Goal: Communication & Community: Answer question/provide support

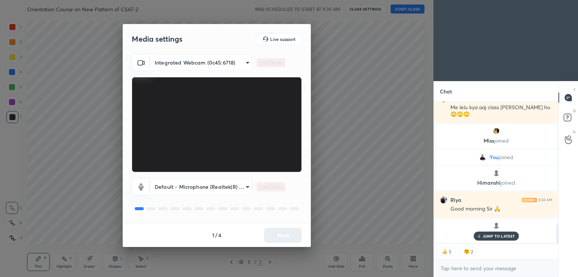
scroll to position [932, 0]
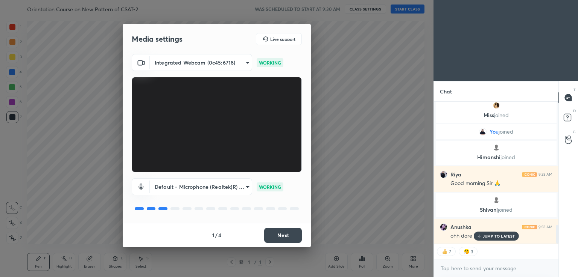
click at [497, 238] on p "JUMP TO LATEST" at bounding box center [498, 236] width 32 height 5
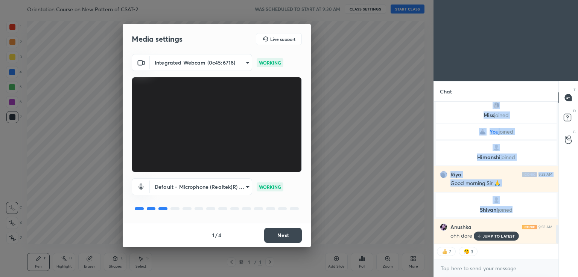
scroll to position [958, 0]
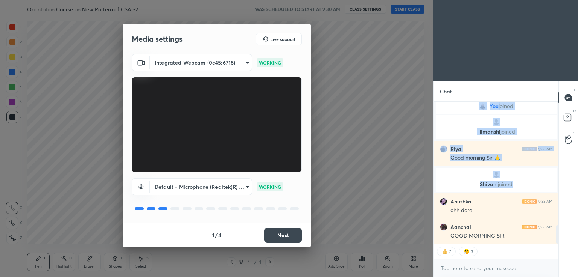
click at [497, 238] on div "GOOD MORNING SIR" at bounding box center [501, 237] width 102 height 8
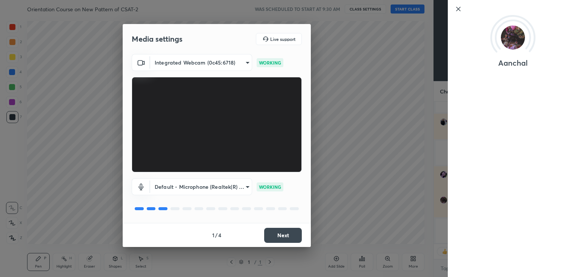
click at [388, 188] on div "Media settings Live support Integrated Webcam (0c45:6718) 405124f3ff97341231ed3…" at bounding box center [216, 138] width 433 height 277
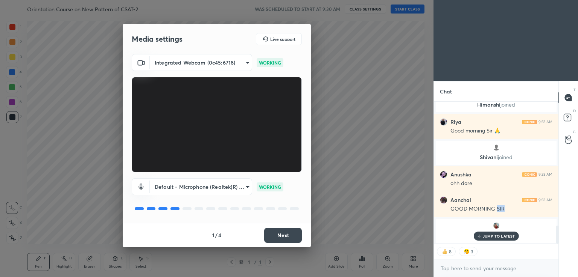
scroll to position [813, 0]
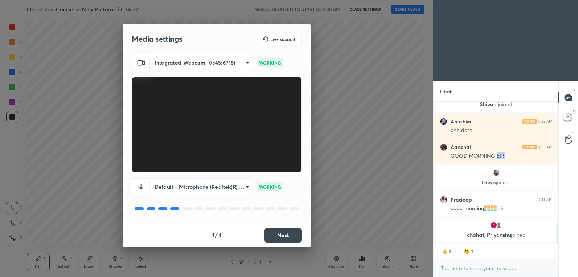
click at [297, 231] on button "Next" at bounding box center [283, 235] width 38 height 15
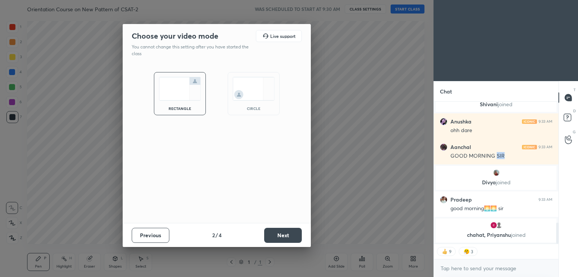
click at [297, 231] on button "Next" at bounding box center [283, 235] width 38 height 15
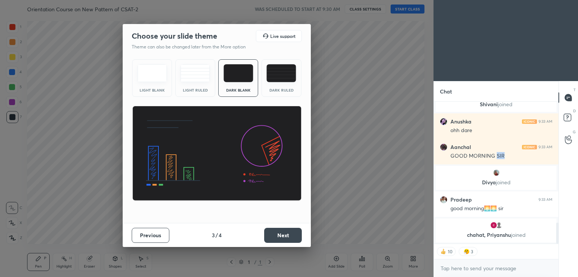
click at [297, 231] on button "Next" at bounding box center [283, 235] width 38 height 15
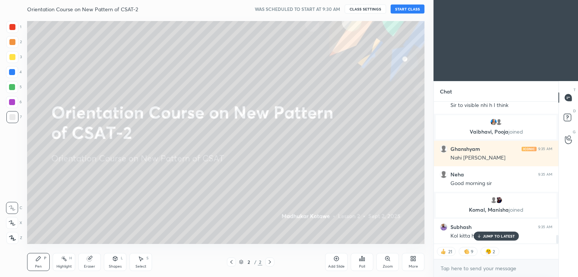
scroll to position [2266, 0]
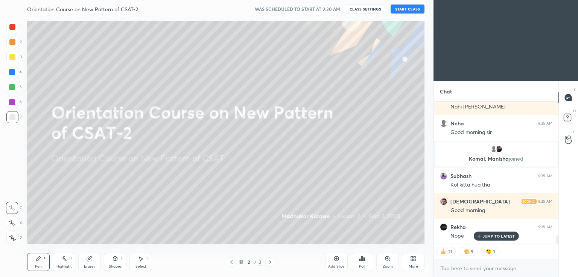
click at [401, 6] on button "START CLASS" at bounding box center [407, 9] width 34 height 9
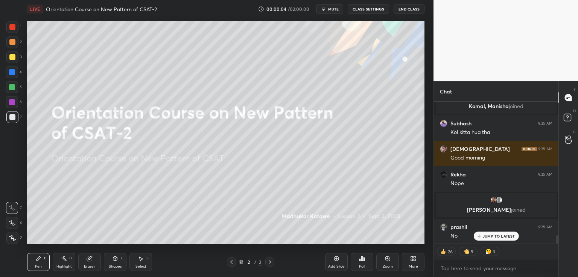
scroll to position [2421, 0]
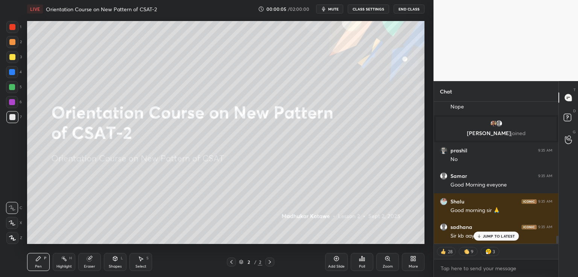
click at [333, 256] on icon at bounding box center [336, 259] width 6 height 6
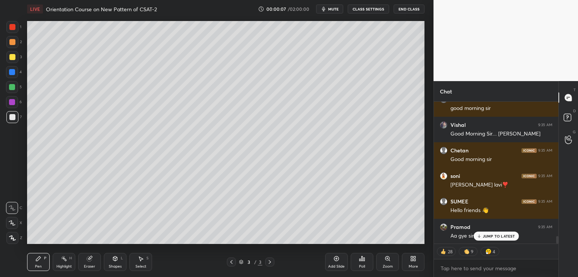
scroll to position [2600, 0]
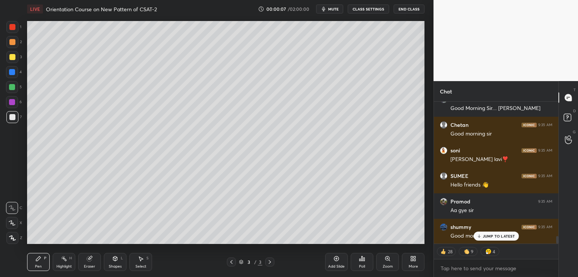
click at [481, 236] on icon at bounding box center [478, 236] width 5 height 5
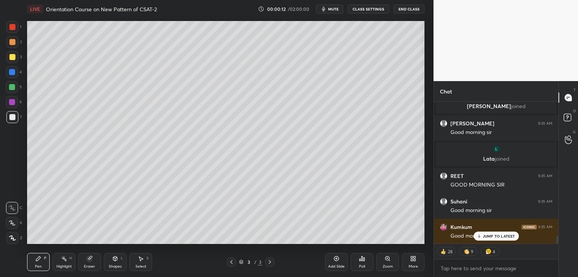
scroll to position [2606, 0]
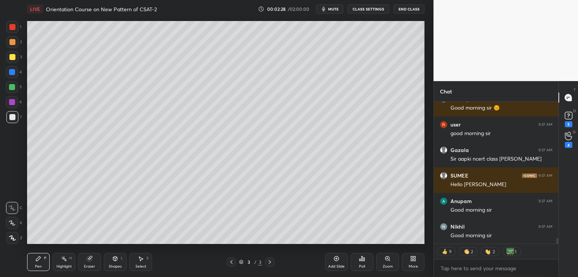
click at [410, 9] on button "End Class" at bounding box center [408, 9] width 31 height 9
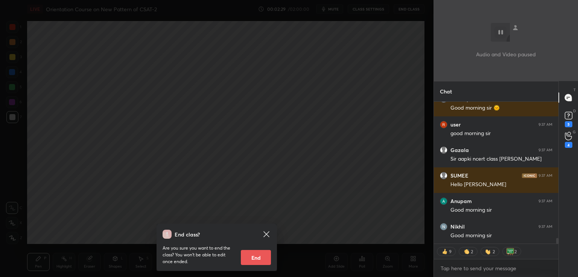
click at [350, 33] on div "End class? Are you sure you want to end the class? You won’t be able to edit on…" at bounding box center [216, 138] width 433 height 277
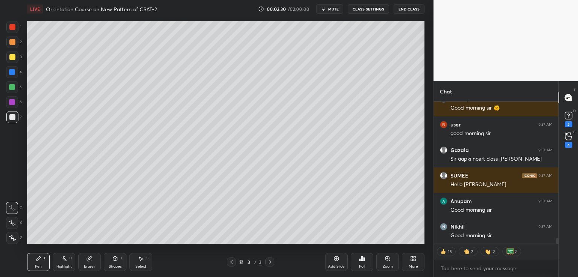
click at [336, 11] on span "mute" at bounding box center [333, 8] width 11 height 5
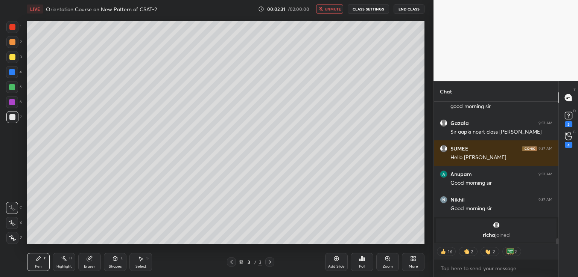
click at [402, 8] on button "End Class" at bounding box center [408, 9] width 31 height 9
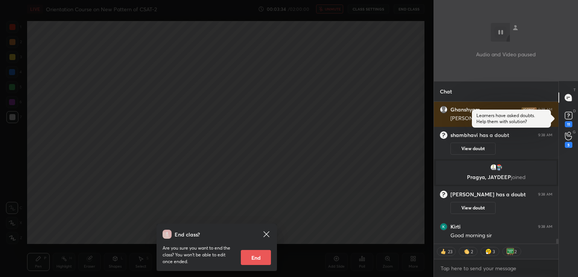
scroll to position [4206, 0]
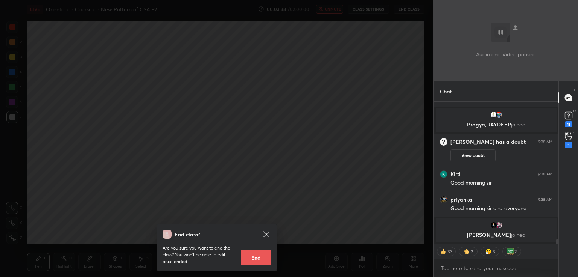
click at [324, 85] on div "End class? Are you sure you want to end the class? You won’t be able to edit on…" at bounding box center [216, 138] width 433 height 277
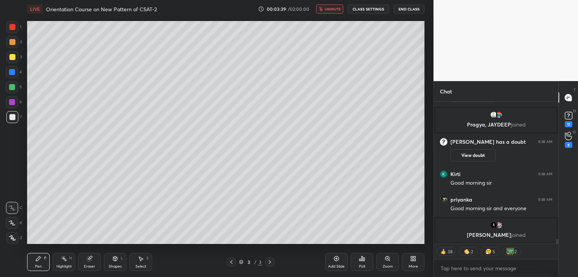
click at [332, 8] on span "unmute" at bounding box center [332, 8] width 16 height 5
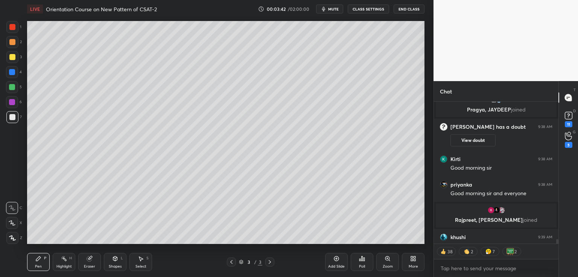
scroll to position [4223, 0]
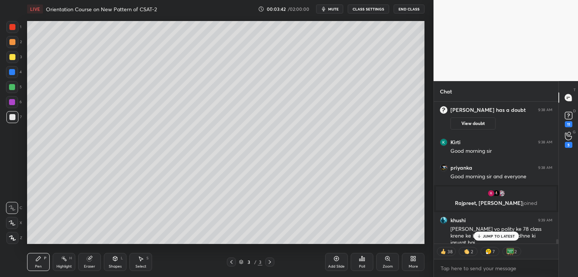
click at [11, 59] on div at bounding box center [12, 57] width 6 height 6
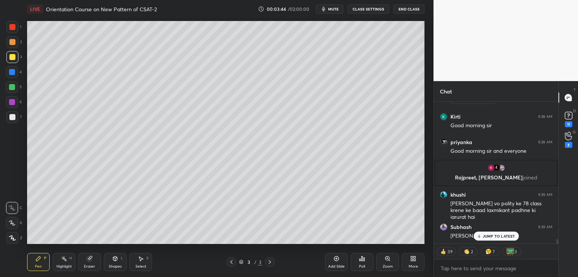
click at [336, 259] on icon at bounding box center [336, 259] width 6 height 6
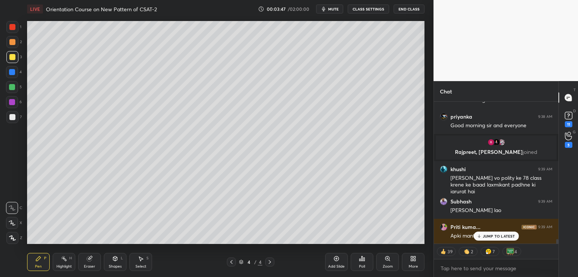
scroll to position [4300, 0]
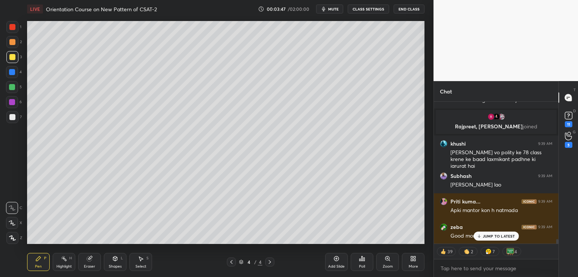
type textarea "x"
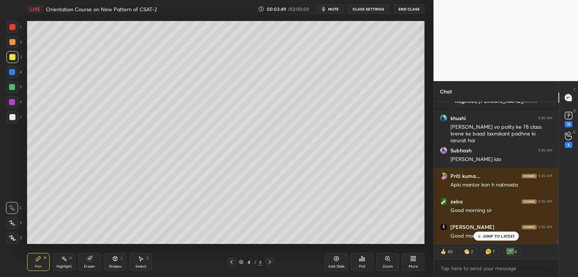
scroll to position [4352, 0]
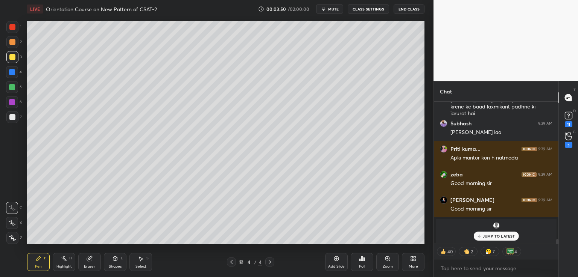
click at [367, 8] on button "CLASS SETTINGS" at bounding box center [367, 9] width 41 height 9
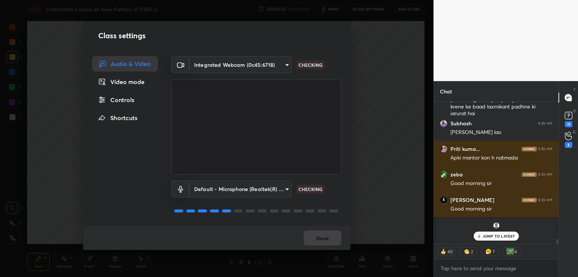
drag, startPoint x: 122, startPoint y: 99, endPoint x: 127, endPoint y: 95, distance: 6.4
click at [122, 99] on div "Controls" at bounding box center [124, 99] width 65 height 15
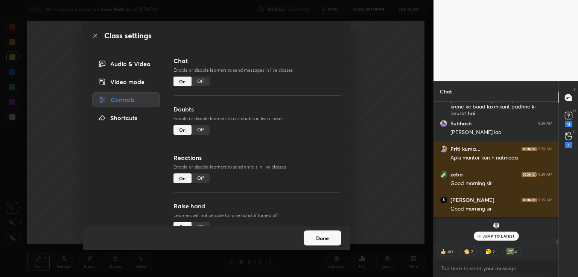
click at [194, 84] on div "Off" at bounding box center [200, 82] width 18 height 10
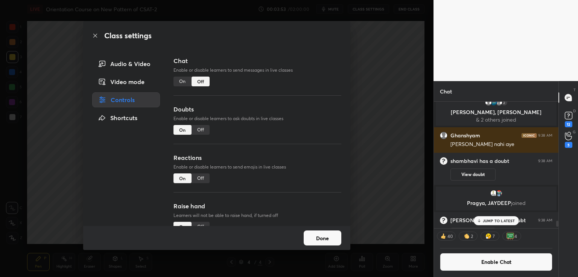
click at [198, 176] on div "Off" at bounding box center [200, 179] width 18 height 10
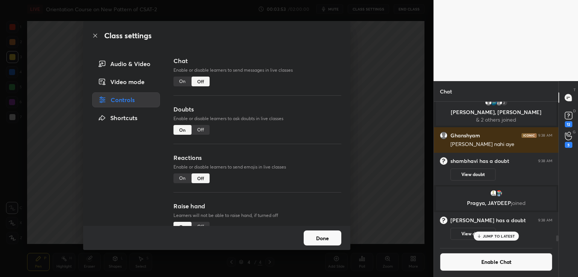
scroll to position [140, 122]
click at [362, 130] on div "Class settings Audio & Video Video mode Controls Shortcuts Chat Enable or disab…" at bounding box center [216, 138] width 433 height 277
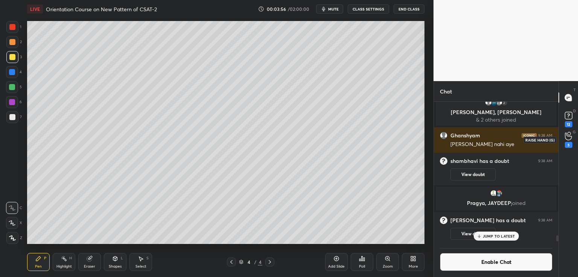
click at [564, 145] on div "5" at bounding box center [568, 145] width 8 height 6
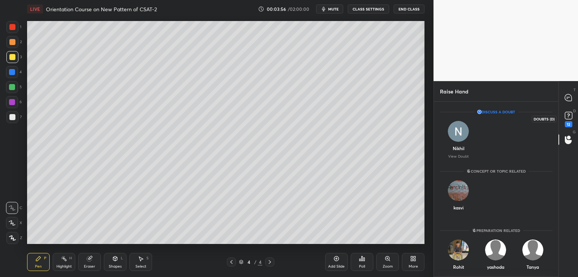
click at [569, 123] on div "12" at bounding box center [568, 124] width 8 height 6
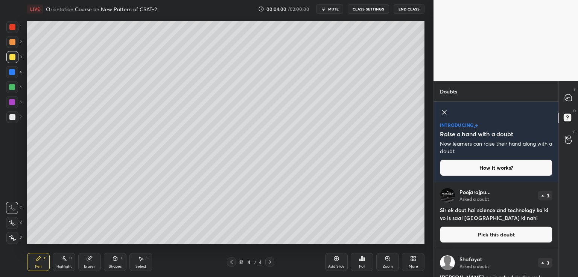
click at [445, 110] on icon at bounding box center [444, 112] width 9 height 9
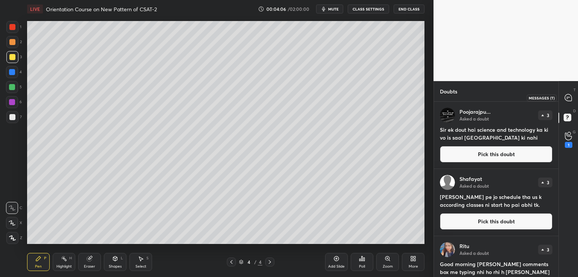
click at [572, 97] on div at bounding box center [568, 98] width 15 height 14
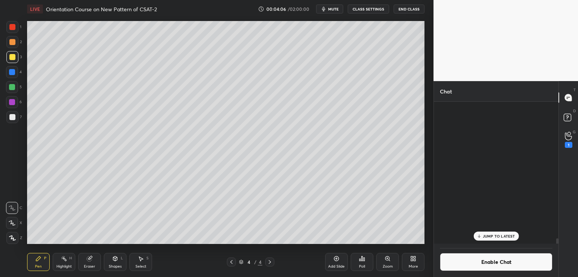
scroll to position [140, 122]
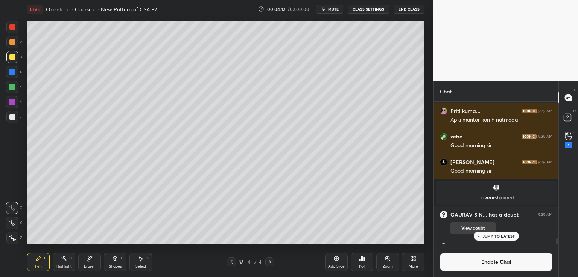
click at [489, 230] on button "View doubt" at bounding box center [472, 229] width 45 height 12
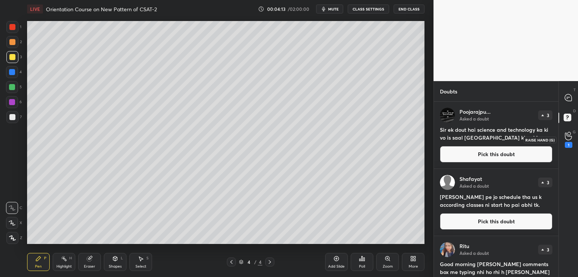
click at [566, 140] on icon at bounding box center [567, 136] width 7 height 9
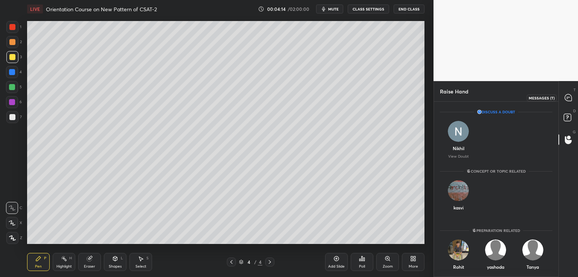
click at [568, 98] on icon at bounding box center [567, 97] width 7 height 7
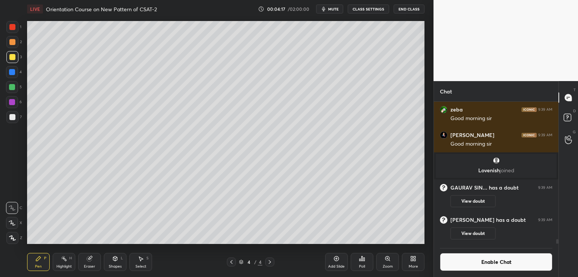
drag, startPoint x: 555, startPoint y: 241, endPoint x: 556, endPoint y: 246, distance: 4.9
click at [556, 246] on div "Priti kuma... 9:39 AM Apki mantor kon h natmada zeba 9:39 AM Good morning sir M…" at bounding box center [496, 190] width 124 height 176
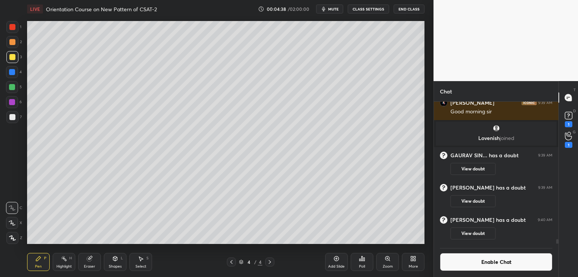
scroll to position [4393, 0]
click at [335, 261] on icon at bounding box center [336, 259] width 6 height 6
click at [11, 117] on div at bounding box center [12, 117] width 6 height 6
click at [566, 139] on icon at bounding box center [567, 137] width 7 height 8
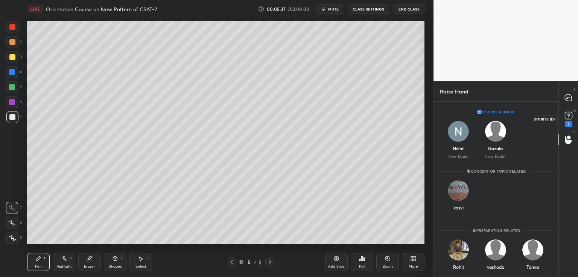
click at [569, 118] on rect at bounding box center [567, 115] width 7 height 7
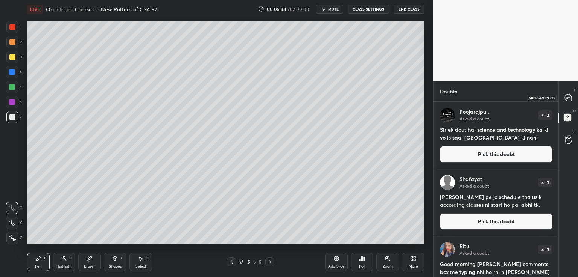
click at [570, 90] on div "T Messages (T)" at bounding box center [567, 97] width 19 height 21
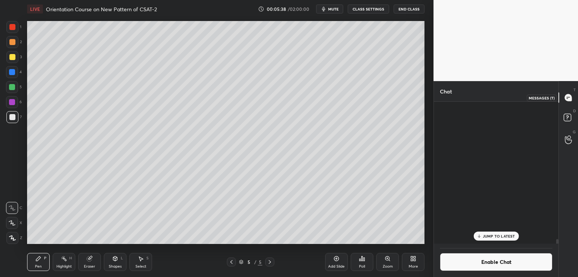
scroll to position [140, 122]
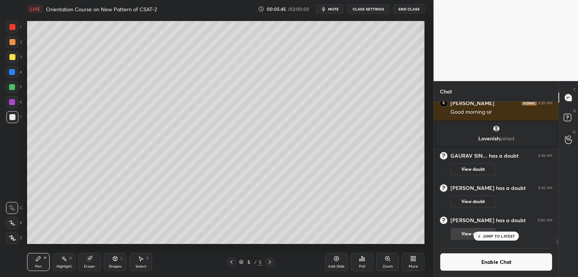
click at [494, 235] on p "JUMP TO LATEST" at bounding box center [498, 236] width 32 height 5
click at [335, 261] on icon at bounding box center [336, 259] width 6 height 6
click at [334, 260] on icon at bounding box center [336, 259] width 6 height 6
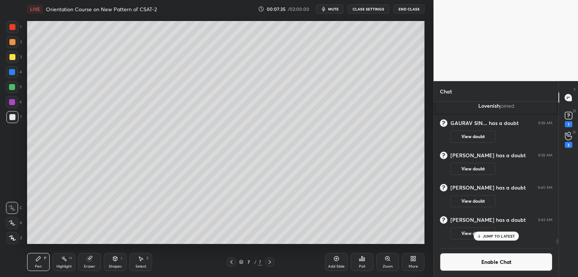
scroll to position [4396, 0]
drag, startPoint x: 90, startPoint y: 264, endPoint x: 97, endPoint y: 258, distance: 9.3
click at [92, 264] on div "Eraser" at bounding box center [89, 262] width 23 height 18
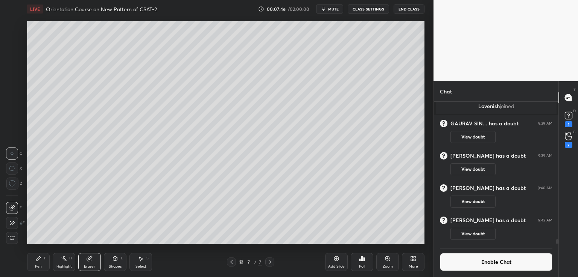
click at [34, 262] on div "Pen P" at bounding box center [38, 262] width 23 height 18
click at [11, 56] on div at bounding box center [12, 57] width 6 height 6
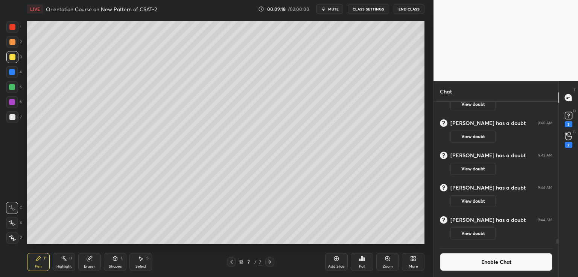
scroll to position [4427, 0]
click at [338, 261] on icon at bounding box center [336, 259] width 6 height 6
click at [569, 142] on div "2" at bounding box center [568, 145] width 8 height 6
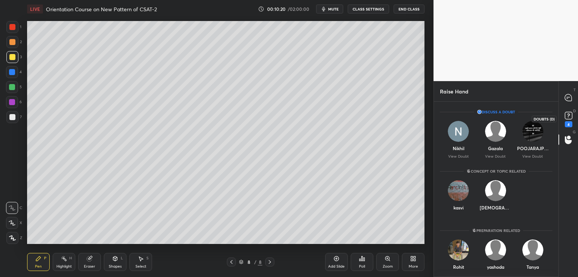
click at [572, 120] on icon at bounding box center [567, 115] width 11 height 11
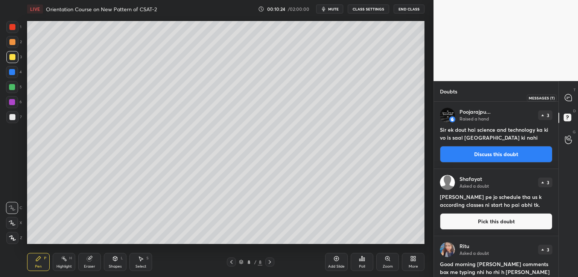
click at [566, 98] on icon at bounding box center [568, 98] width 8 height 8
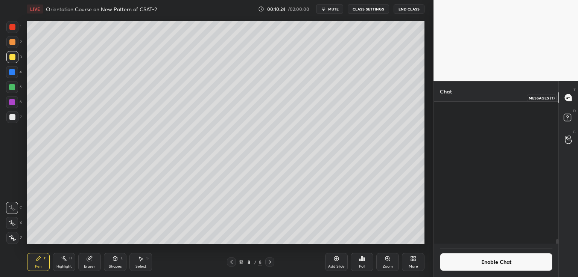
scroll to position [140, 122]
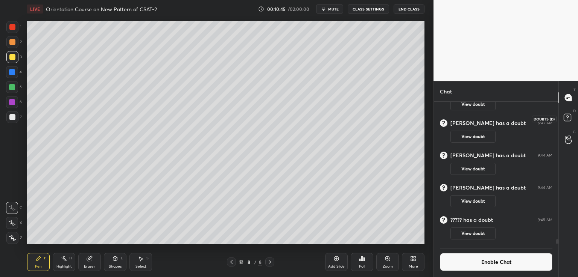
drag, startPoint x: 566, startPoint y: 116, endPoint x: 572, endPoint y: 118, distance: 5.7
click at [568, 116] on rect at bounding box center [566, 117] width 7 height 7
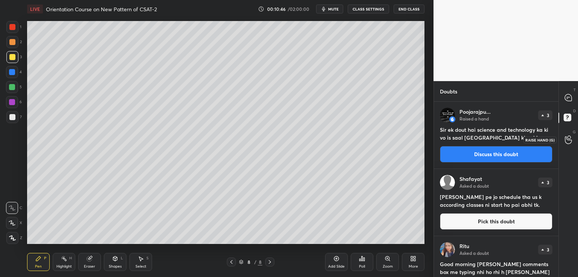
click at [567, 138] on icon at bounding box center [567, 140] width 7 height 9
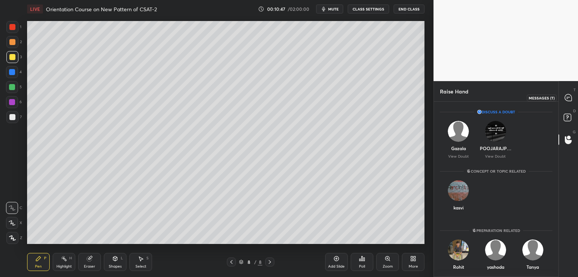
click at [569, 97] on icon at bounding box center [567, 97] width 7 height 7
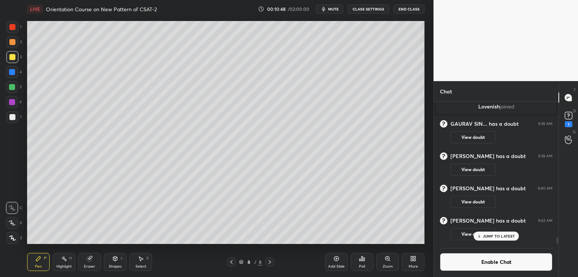
scroll to position [4476, 0]
click at [360, 266] on div "Poll" at bounding box center [362, 267] width 6 height 4
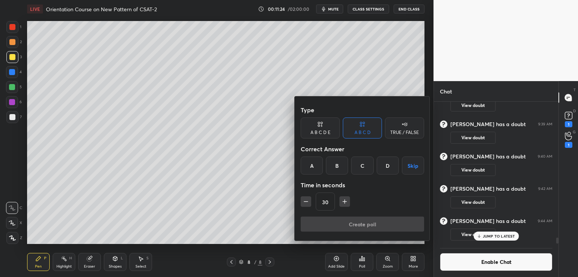
click at [388, 164] on div "D" at bounding box center [387, 166] width 22 height 18
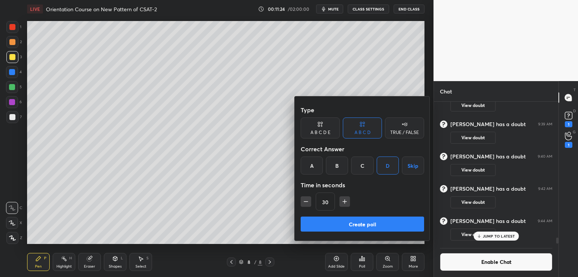
click at [353, 225] on button "Create poll" at bounding box center [361, 224] width 123 height 15
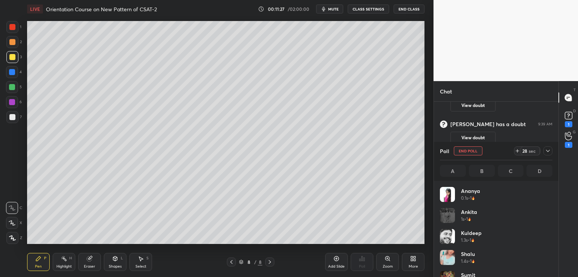
scroll to position [88, 110]
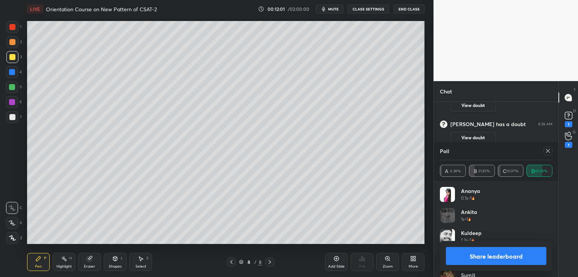
click at [9, 112] on div at bounding box center [12, 117] width 12 height 12
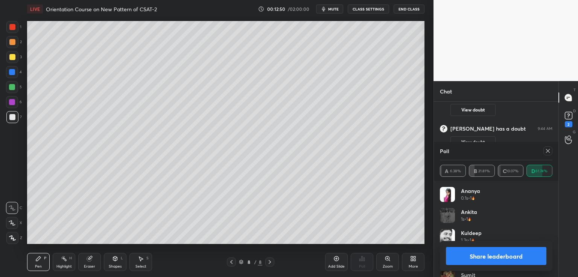
scroll to position [4488, 0]
click at [270, 262] on icon at bounding box center [269, 263] width 2 height 4
click at [335, 261] on icon at bounding box center [336, 259] width 5 height 5
click at [547, 150] on icon at bounding box center [547, 151] width 6 height 6
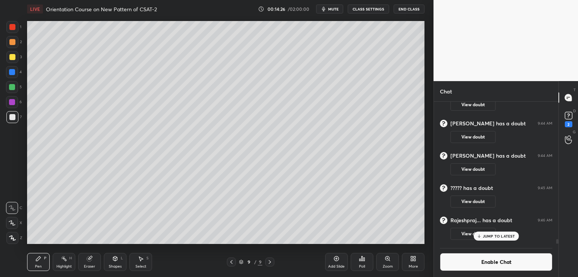
scroll to position [4481, 0]
click at [361, 264] on div "Poll" at bounding box center [361, 262] width 23 height 18
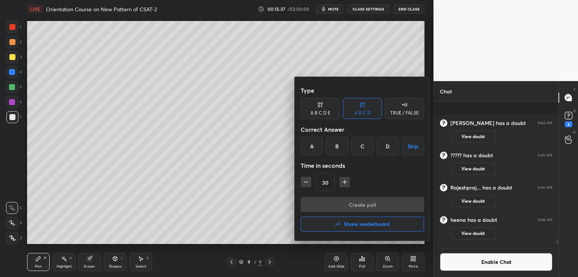
scroll to position [4546, 0]
click at [338, 144] on div "B" at bounding box center [337, 146] width 22 height 18
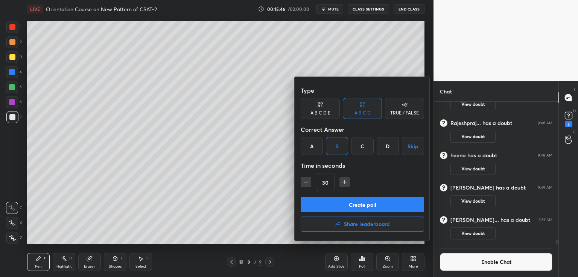
click at [338, 206] on button "Create poll" at bounding box center [361, 204] width 123 height 15
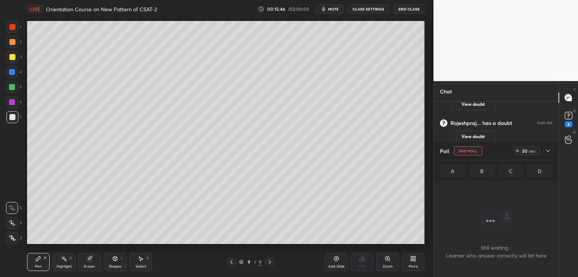
scroll to position [134, 122]
click at [569, 119] on rect at bounding box center [567, 115] width 7 height 7
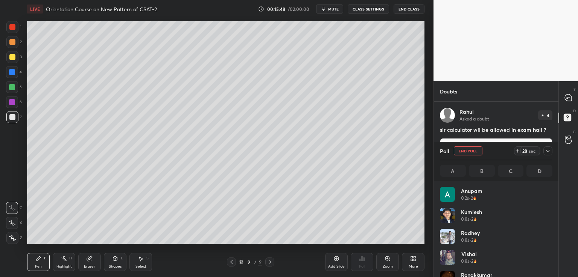
scroll to position [88, 110]
click at [568, 97] on icon at bounding box center [568, 98] width 8 height 8
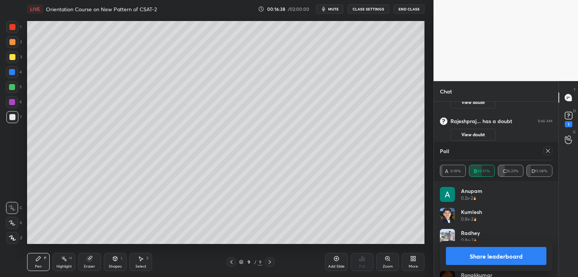
scroll to position [4562, 0]
click at [271, 262] on icon at bounding box center [270, 262] width 6 height 6
click at [334, 261] on div "Add Slide" at bounding box center [336, 262] width 23 height 18
drag, startPoint x: 12, startPoint y: 56, endPoint x: 17, endPoint y: 55, distance: 5.1
click at [12, 56] on div at bounding box center [12, 57] width 6 height 6
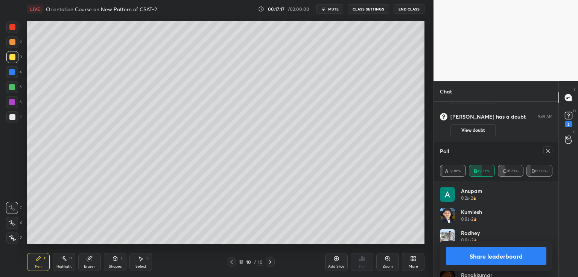
drag, startPoint x: 12, startPoint y: 224, endPoint x: 17, endPoint y: 221, distance: 5.7
click at [11, 224] on icon at bounding box center [12, 223] width 6 height 5
click at [90, 262] on div "Eraser" at bounding box center [89, 262] width 23 height 18
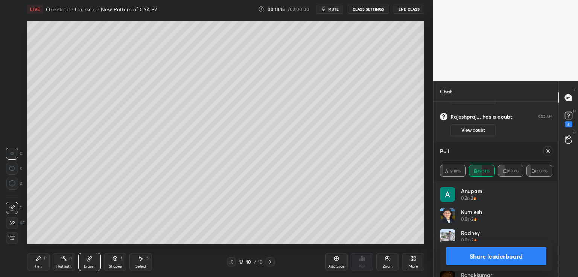
click at [41, 259] on icon at bounding box center [38, 259] width 6 height 6
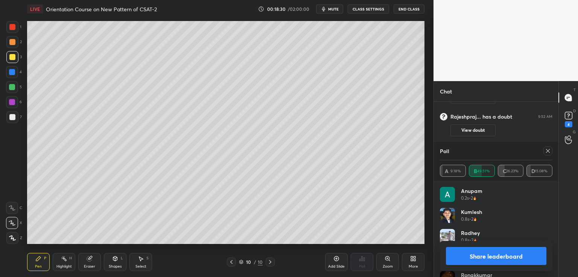
click at [547, 150] on icon at bounding box center [547, 151] width 6 height 6
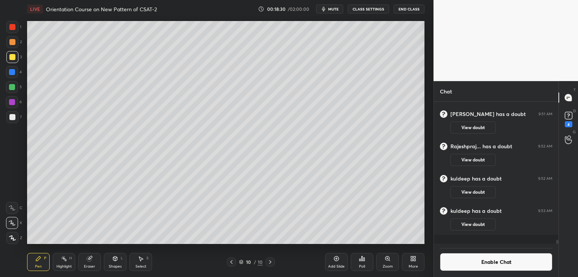
scroll to position [2, 2]
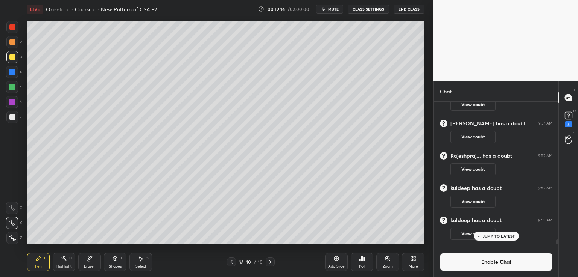
click at [487, 235] on p "JUMP TO LATEST" at bounding box center [498, 236] width 32 height 5
click at [569, 119] on rect at bounding box center [567, 115] width 7 height 7
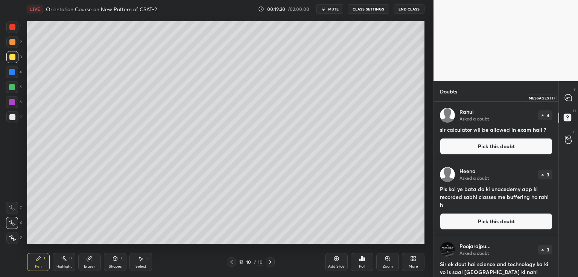
click at [562, 103] on div at bounding box center [568, 98] width 15 height 14
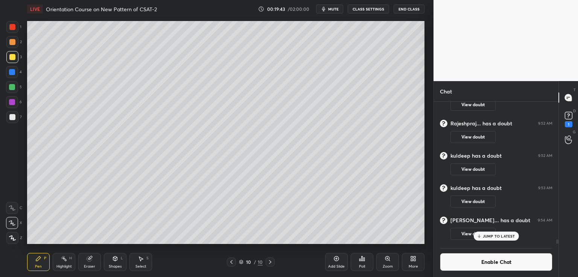
scroll to position [4610, 0]
click at [361, 267] on div "Poll" at bounding box center [362, 267] width 6 height 4
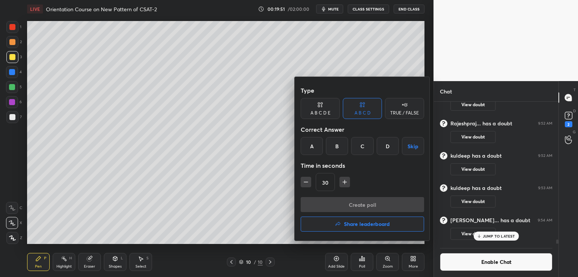
click at [389, 148] on div "D" at bounding box center [387, 146] width 22 height 18
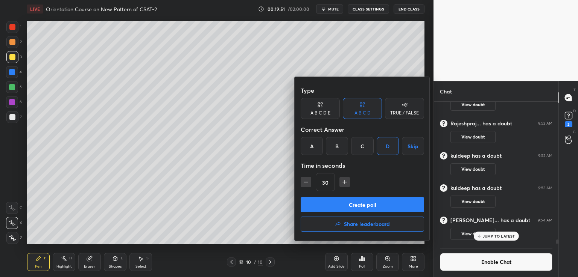
click at [363, 206] on button "Create poll" at bounding box center [361, 204] width 123 height 15
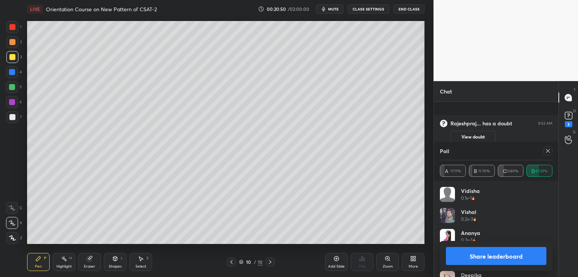
scroll to position [4681, 0]
click at [231, 261] on icon at bounding box center [231, 262] width 6 height 6
click at [229, 264] on icon at bounding box center [231, 262] width 6 height 6
click at [230, 264] on icon at bounding box center [231, 262] width 6 height 6
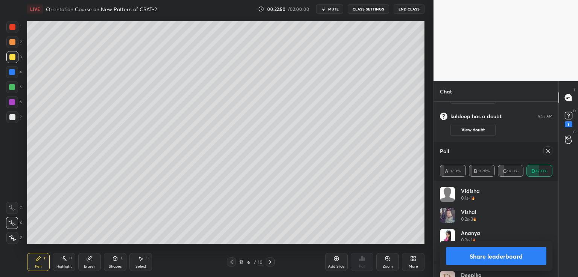
drag, startPoint x: 332, startPoint y: 7, endPoint x: 341, endPoint y: 9, distance: 8.5
click at [333, 7] on span "mute" at bounding box center [333, 8] width 11 height 5
click at [407, 8] on button "End Class" at bounding box center [408, 9] width 31 height 9
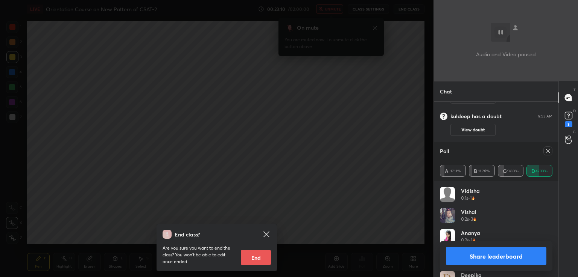
scroll to position [4768, 0]
drag, startPoint x: 285, startPoint y: 149, endPoint x: 286, endPoint y: 145, distance: 3.8
click at [286, 149] on div "End class? Are you sure you want to end the class? You won’t be able to edit on…" at bounding box center [216, 138] width 433 height 277
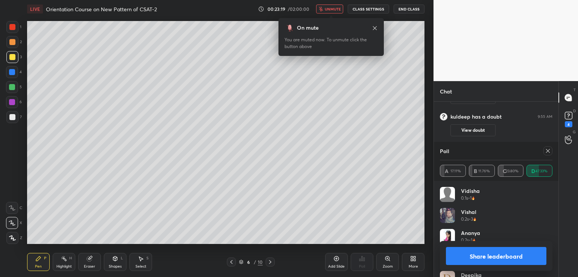
click at [331, 12] on button "unmute" at bounding box center [329, 9] width 27 height 9
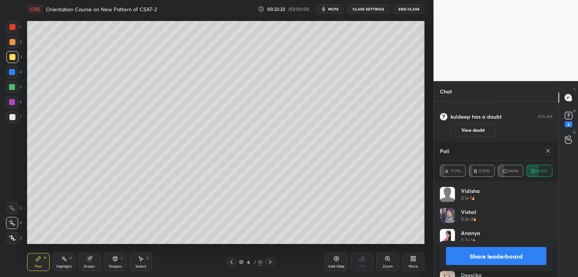
click at [544, 149] on div at bounding box center [547, 151] width 9 height 9
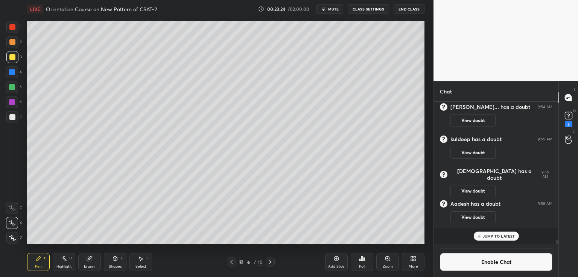
scroll to position [134, 122]
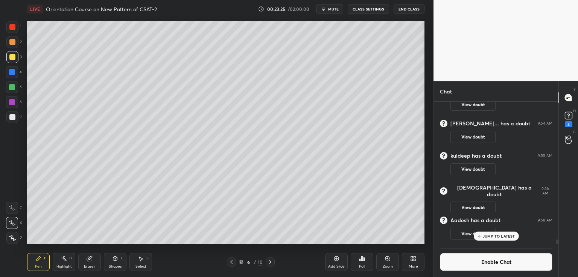
click at [271, 259] on div at bounding box center [269, 262] width 9 height 9
click at [270, 262] on icon at bounding box center [270, 262] width 6 height 6
click at [271, 262] on icon at bounding box center [270, 262] width 6 height 6
click at [270, 262] on icon at bounding box center [270, 262] width 6 height 6
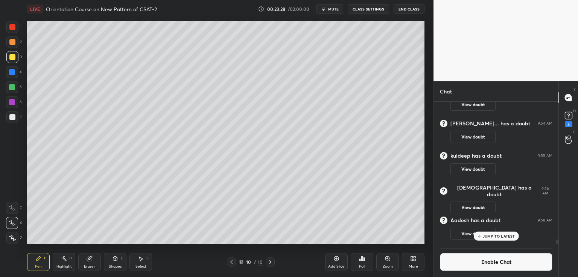
click at [339, 259] on icon at bounding box center [336, 259] width 6 height 6
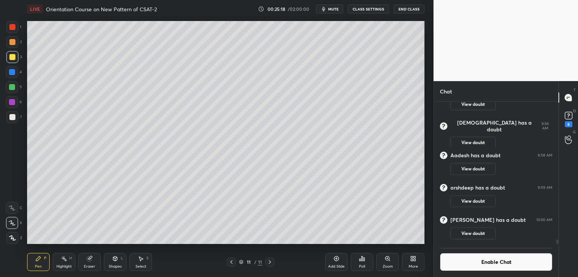
scroll to position [4804, 0]
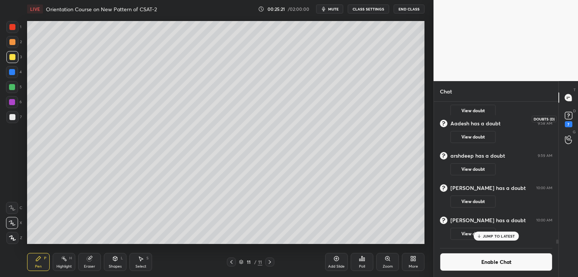
click at [567, 119] on rect at bounding box center [567, 115] width 7 height 7
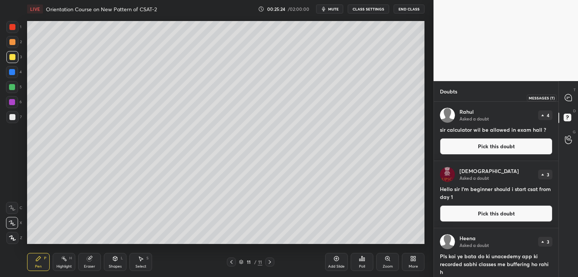
click at [568, 92] on div at bounding box center [568, 98] width 15 height 14
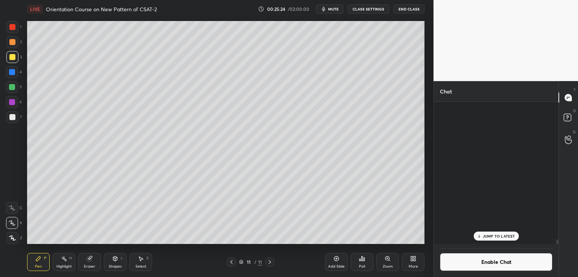
scroll to position [140, 122]
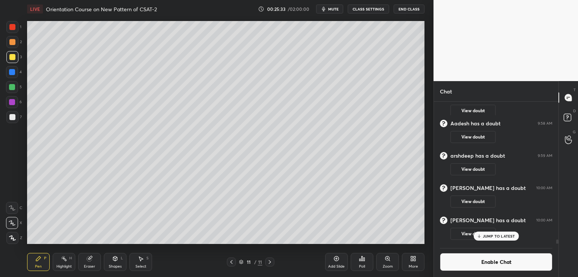
click at [269, 262] on icon at bounding box center [270, 262] width 6 height 6
click at [337, 261] on icon at bounding box center [336, 259] width 6 height 6
click at [12, 118] on div at bounding box center [12, 117] width 6 height 6
click at [336, 8] on span "mute" at bounding box center [333, 8] width 11 height 5
click at [335, 8] on span "unmute" at bounding box center [332, 8] width 16 height 5
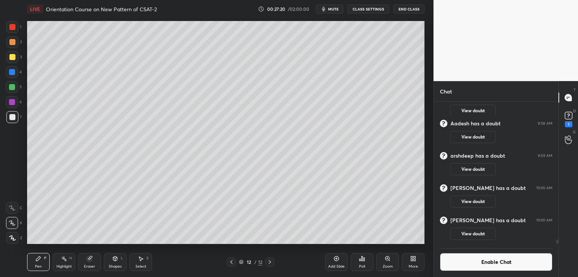
click at [409, 9] on button "End Class" at bounding box center [408, 9] width 31 height 9
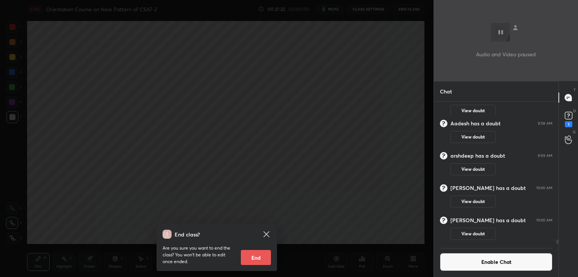
click at [363, 27] on div "End class? Are you sure you want to end the class? You won’t be able to edit on…" at bounding box center [216, 138] width 433 height 277
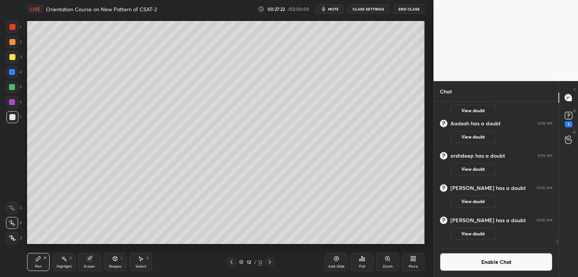
click at [335, 9] on span "mute" at bounding box center [333, 8] width 11 height 5
click at [400, 9] on button "End Class" at bounding box center [408, 9] width 31 height 9
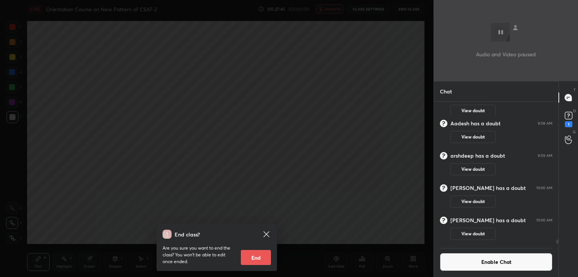
click at [370, 124] on div "End class? Are you sure you want to end the class? You won’t be able to edit on…" at bounding box center [216, 138] width 433 height 277
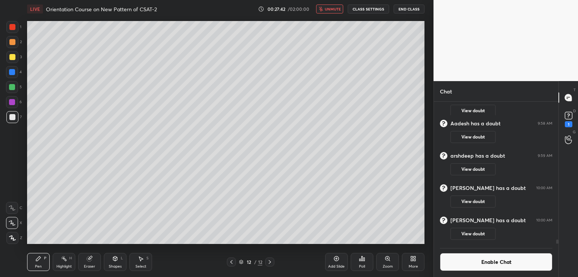
click at [332, 11] on button "unmute" at bounding box center [329, 9] width 27 height 9
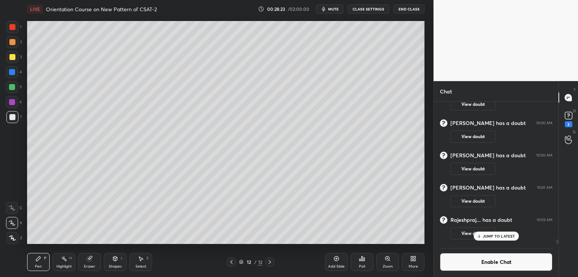
scroll to position [4828, 0]
drag, startPoint x: 499, startPoint y: 235, endPoint x: 497, endPoint y: 240, distance: 4.4
click at [499, 237] on p "JUMP TO LATEST" at bounding box center [498, 236] width 32 height 5
click at [269, 261] on icon at bounding box center [270, 262] width 6 height 6
click at [335, 258] on icon at bounding box center [336, 259] width 6 height 6
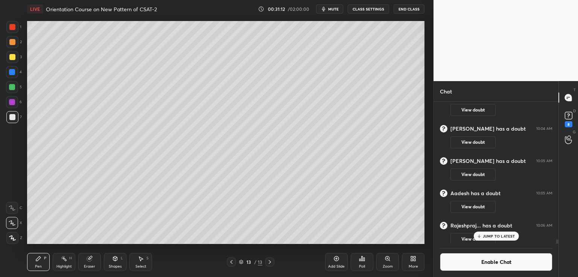
scroll to position [4941, 0]
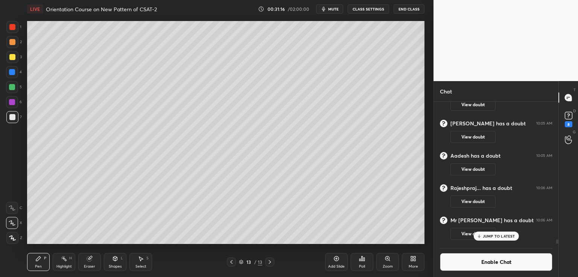
click at [364, 261] on icon at bounding box center [362, 259] width 6 height 6
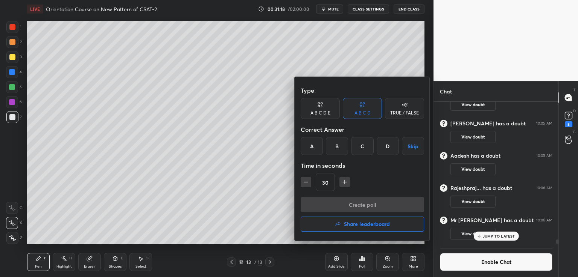
drag, startPoint x: 333, startPoint y: 144, endPoint x: 335, endPoint y: 152, distance: 8.1
click at [334, 144] on div "B" at bounding box center [337, 146] width 22 height 18
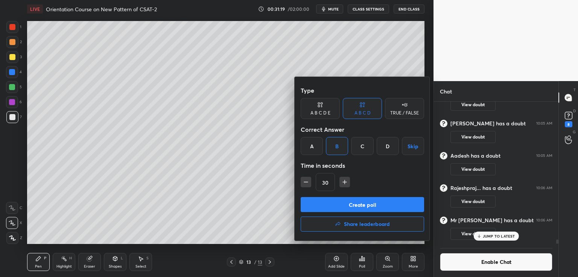
click at [331, 205] on button "Create poll" at bounding box center [361, 204] width 123 height 15
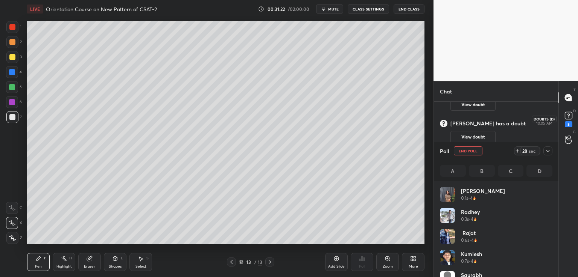
scroll to position [88, 110]
click at [569, 121] on div "8" at bounding box center [567, 118] width 11 height 17
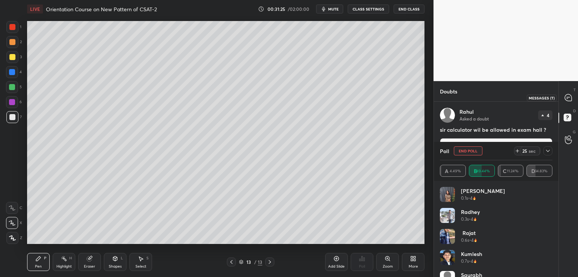
click at [567, 97] on icon at bounding box center [568, 98] width 8 height 8
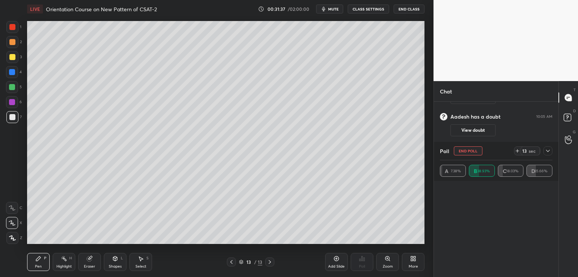
scroll to position [0, 0]
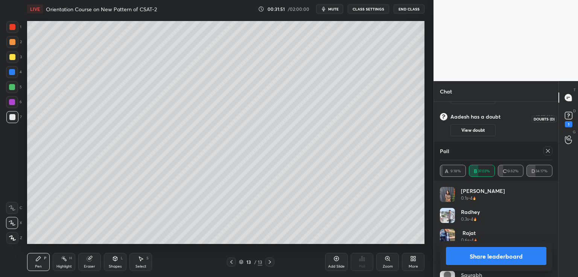
click at [567, 121] on icon at bounding box center [567, 115] width 11 height 11
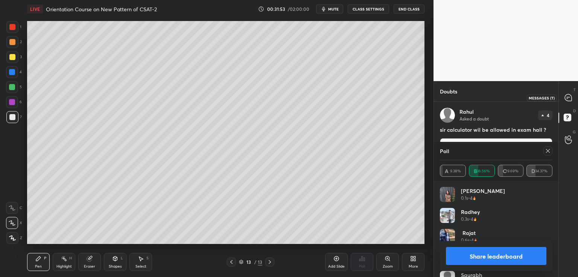
click at [566, 98] on icon at bounding box center [567, 97] width 7 height 7
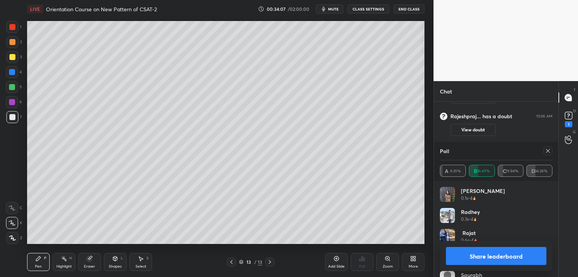
scroll to position [5036, 0]
click at [269, 261] on icon at bounding box center [269, 263] width 2 height 4
click at [269, 262] on icon at bounding box center [270, 262] width 6 height 6
click at [270, 262] on icon at bounding box center [270, 262] width 6 height 6
click at [270, 261] on icon at bounding box center [270, 262] width 6 height 6
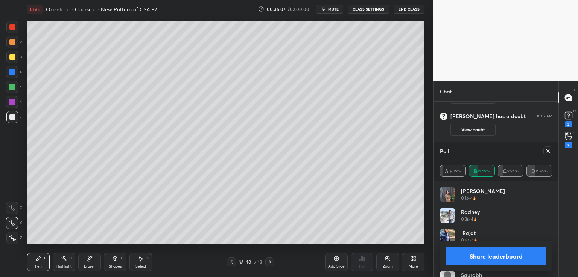
click at [271, 259] on div at bounding box center [269, 262] width 9 height 9
click at [272, 259] on div at bounding box center [269, 262] width 9 height 9
click at [273, 258] on div at bounding box center [269, 262] width 9 height 9
click at [340, 262] on div "Add Slide" at bounding box center [336, 262] width 23 height 18
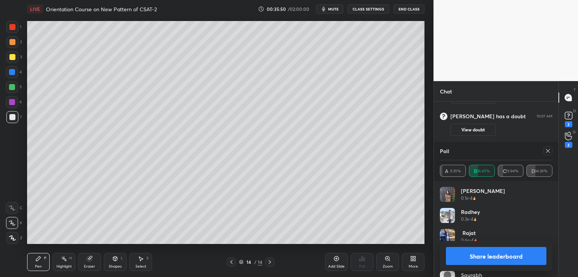
click at [15, 54] on div at bounding box center [12, 57] width 12 height 12
click at [335, 261] on icon at bounding box center [336, 259] width 6 height 6
click at [230, 262] on icon at bounding box center [231, 262] width 6 height 6
click at [547, 148] on icon at bounding box center [547, 151] width 6 height 6
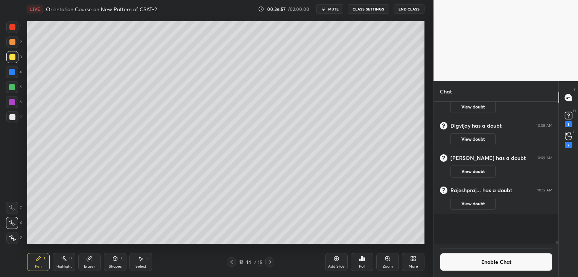
scroll to position [2, 2]
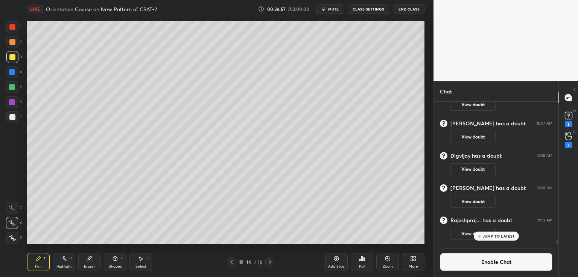
click at [367, 265] on div "Poll" at bounding box center [361, 262] width 23 height 18
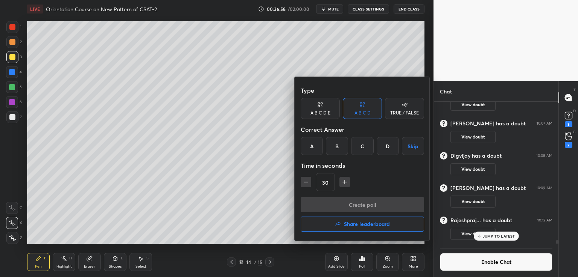
click at [335, 142] on div "B" at bounding box center [337, 146] width 22 height 18
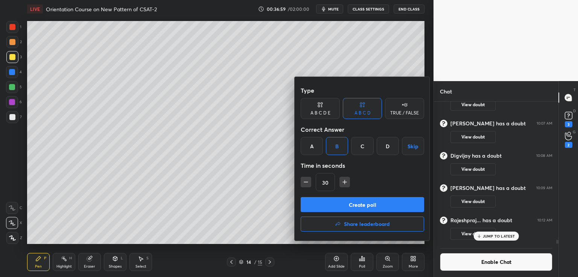
click at [340, 205] on button "Create poll" at bounding box center [361, 204] width 123 height 15
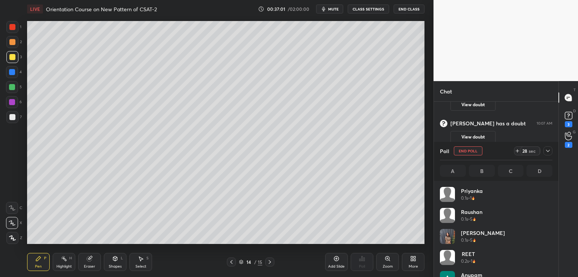
scroll to position [88, 110]
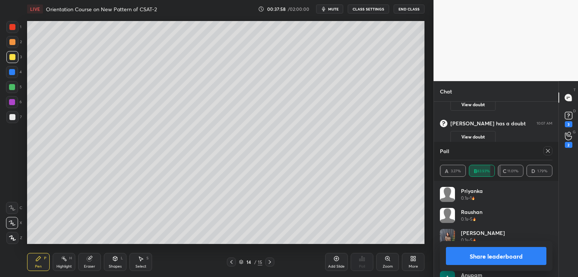
click at [546, 152] on icon at bounding box center [547, 151] width 6 height 6
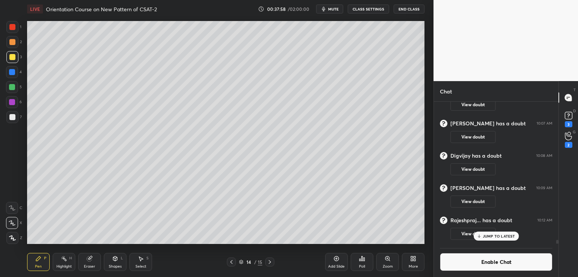
scroll to position [2, 2]
click at [334, 259] on icon at bounding box center [336, 259] width 6 height 6
drag, startPoint x: 332, startPoint y: 260, endPoint x: 329, endPoint y: 252, distance: 8.1
click at [332, 259] on div "Add Slide" at bounding box center [336, 262] width 23 height 18
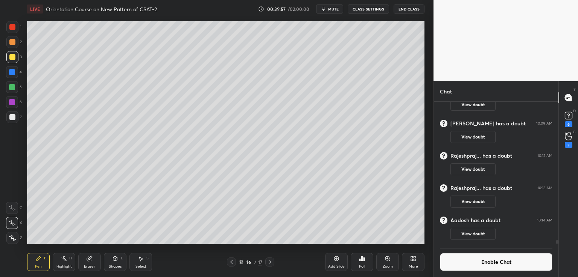
click at [91, 263] on div "Eraser" at bounding box center [89, 262] width 23 height 18
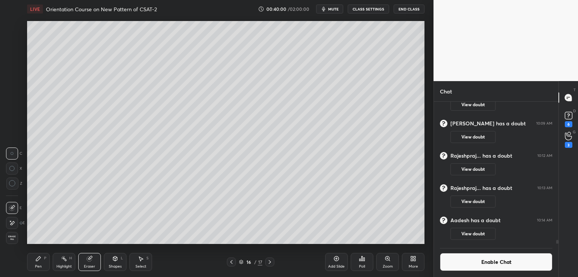
click at [36, 265] on div "Pen" at bounding box center [38, 267] width 7 height 4
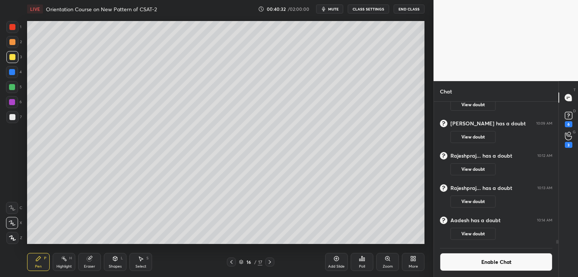
click at [362, 261] on icon at bounding box center [362, 259] width 6 height 6
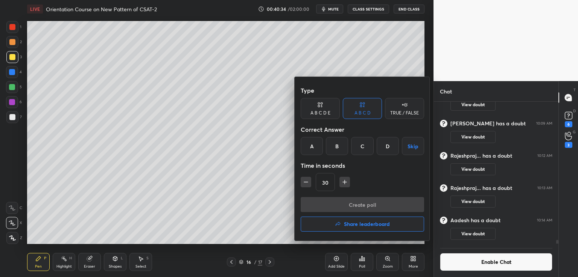
click at [361, 146] on div "C" at bounding box center [362, 146] width 22 height 18
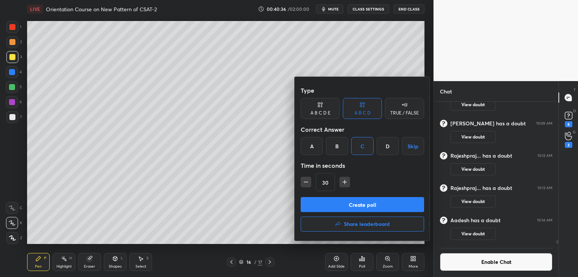
click at [345, 206] on button "Create poll" at bounding box center [361, 204] width 123 height 15
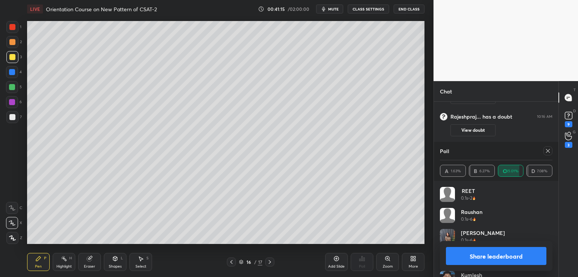
scroll to position [5086, 0]
click at [549, 150] on icon at bounding box center [547, 151] width 6 height 6
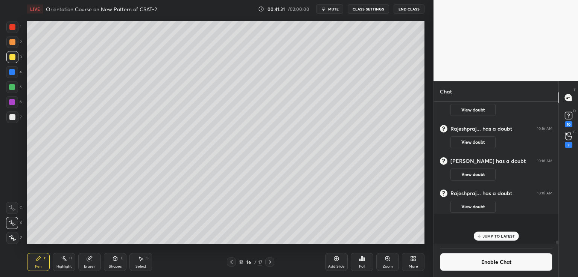
scroll to position [136, 122]
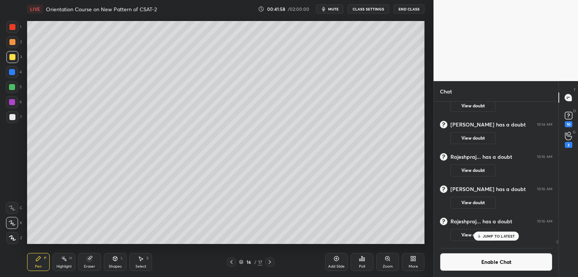
click at [232, 261] on icon at bounding box center [231, 262] width 6 height 6
click at [229, 262] on icon at bounding box center [231, 262] width 6 height 6
click at [229, 261] on icon at bounding box center [231, 262] width 6 height 6
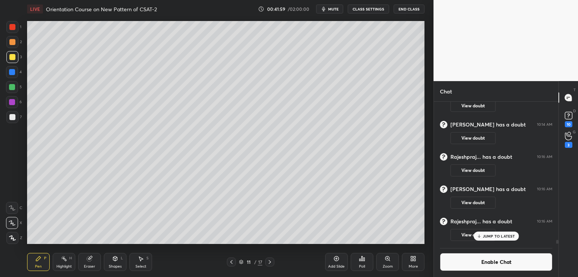
click at [230, 261] on icon at bounding box center [231, 262] width 6 height 6
click at [232, 259] on icon at bounding box center [231, 262] width 6 height 6
click at [232, 262] on icon at bounding box center [231, 262] width 6 height 6
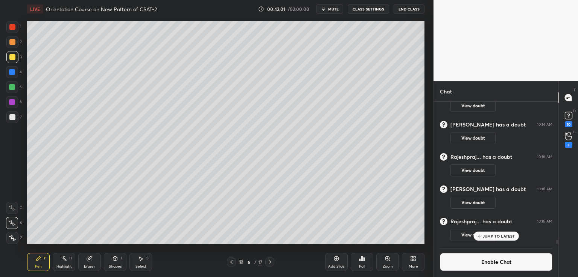
click at [232, 262] on icon at bounding box center [231, 262] width 6 height 6
click at [270, 263] on icon at bounding box center [269, 263] width 2 height 4
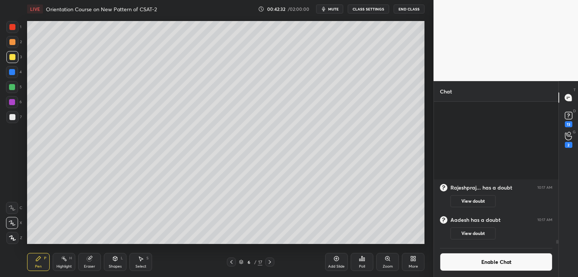
scroll to position [5231, 0]
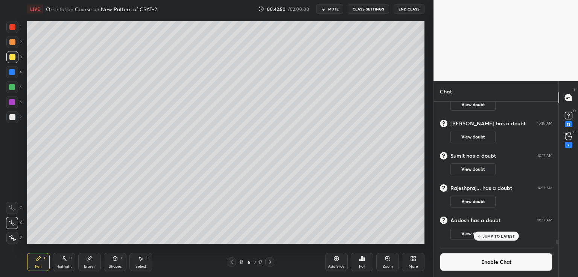
click at [268, 262] on icon at bounding box center [270, 262] width 6 height 6
click at [271, 262] on icon at bounding box center [270, 262] width 6 height 6
click at [270, 262] on icon at bounding box center [270, 262] width 6 height 6
click at [270, 262] on icon at bounding box center [269, 263] width 2 height 4
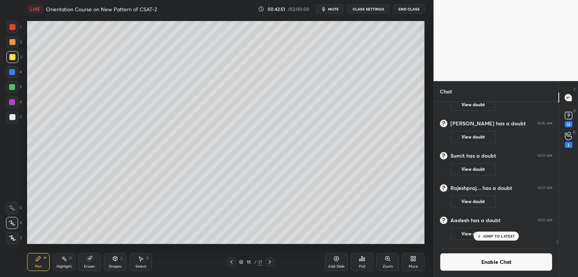
click at [270, 261] on icon at bounding box center [270, 262] width 6 height 6
click at [272, 261] on icon at bounding box center [270, 262] width 6 height 6
click at [273, 259] on div at bounding box center [269, 262] width 9 height 9
click at [272, 259] on icon at bounding box center [270, 262] width 6 height 6
click at [268, 262] on icon at bounding box center [270, 262] width 6 height 6
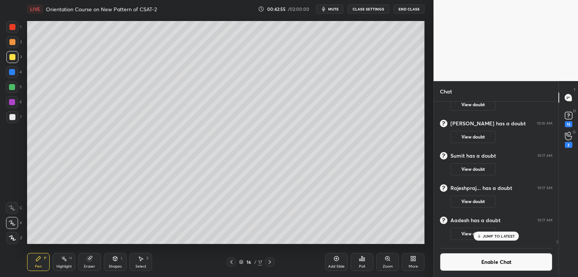
click at [271, 259] on icon at bounding box center [270, 262] width 6 height 6
click at [334, 263] on div "Add Slide" at bounding box center [336, 262] width 23 height 18
click at [337, 261] on icon at bounding box center [336, 259] width 6 height 6
click at [565, 145] on div "6" at bounding box center [568, 145] width 8 height 6
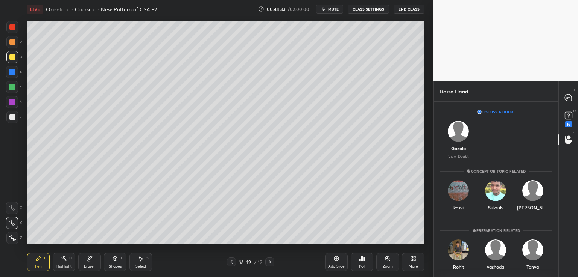
click at [569, 125] on div "16" at bounding box center [568, 124] width 8 height 6
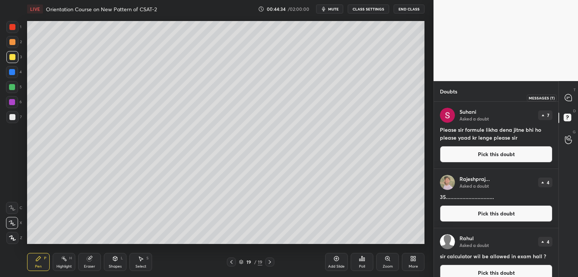
click at [568, 96] on icon at bounding box center [567, 97] width 7 height 7
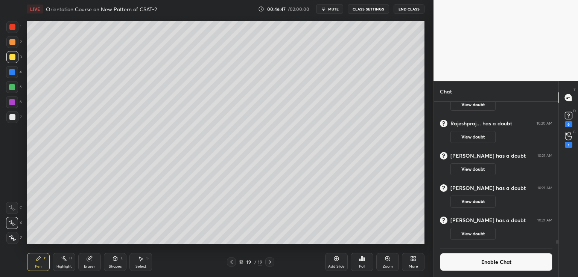
scroll to position [5392, 0]
click at [334, 259] on icon at bounding box center [336, 259] width 6 height 6
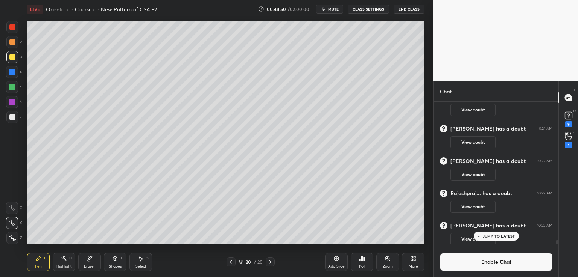
scroll to position [5429, 0]
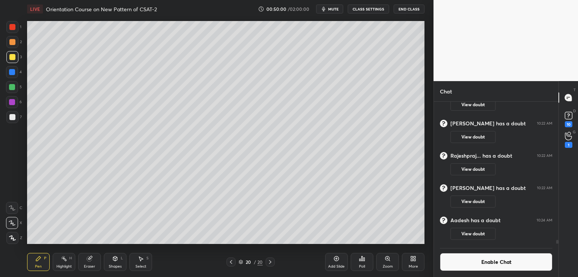
click at [335, 263] on div "Add Slide" at bounding box center [336, 262] width 23 height 18
click at [332, 264] on div "Add Slide" at bounding box center [336, 262] width 23 height 18
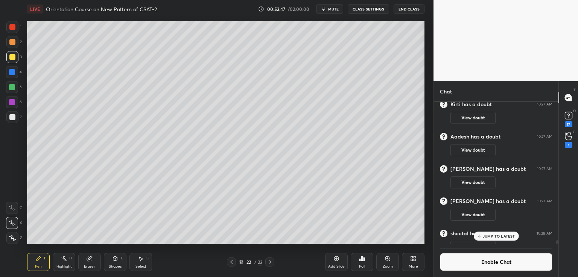
scroll to position [5607, 0]
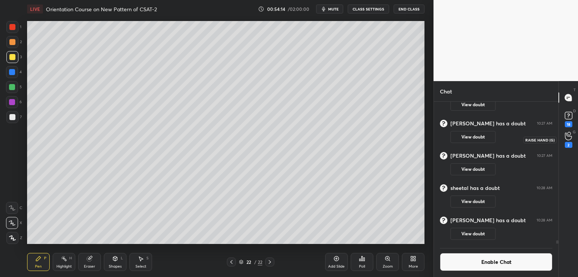
click at [569, 148] on div "2" at bounding box center [568, 145] width 8 height 6
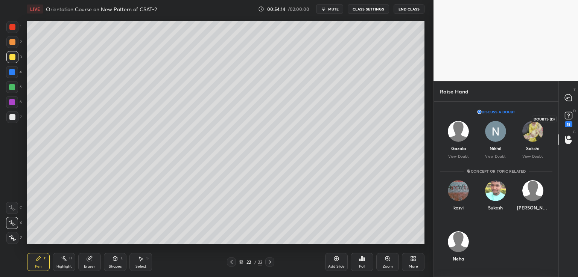
click at [569, 124] on div "18" at bounding box center [568, 124] width 8 height 6
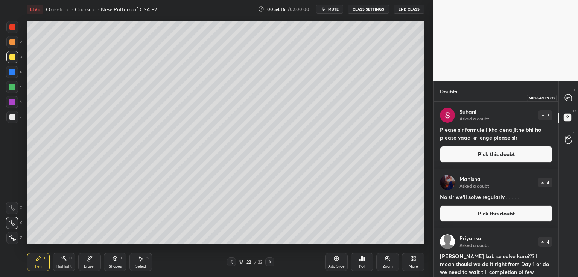
click at [566, 95] on icon at bounding box center [567, 97] width 7 height 7
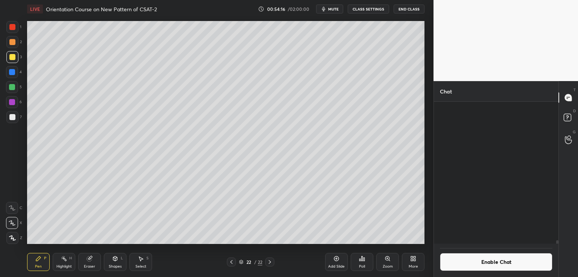
scroll to position [140, 122]
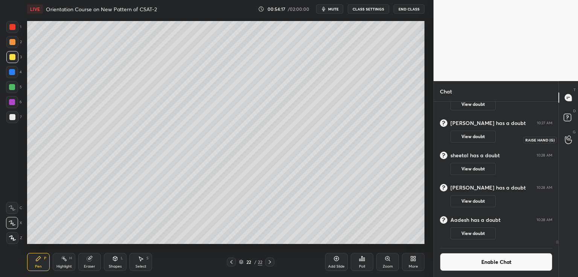
click at [569, 139] on circle at bounding box center [568, 137] width 3 height 3
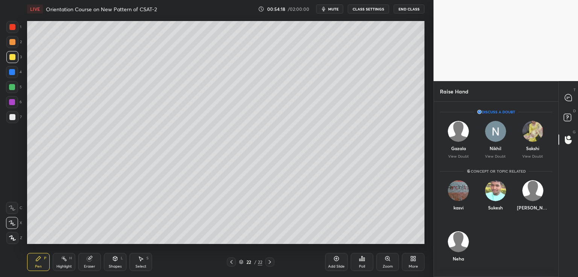
click at [565, 97] on icon at bounding box center [567, 97] width 7 height 7
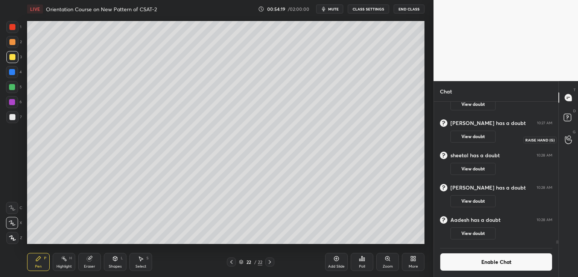
click at [567, 139] on icon at bounding box center [567, 140] width 7 height 9
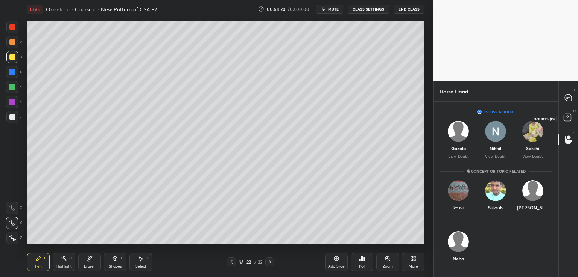
click at [566, 124] on icon at bounding box center [568, 119] width 14 height 14
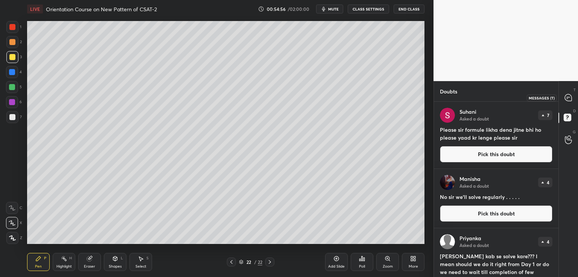
click at [567, 99] on icon at bounding box center [568, 98] width 8 height 8
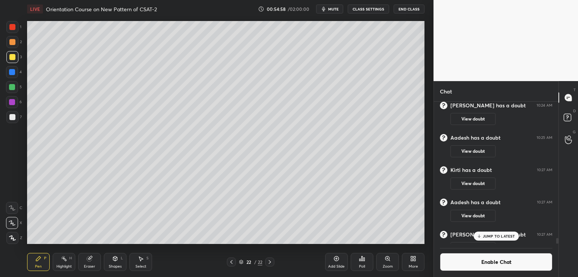
click at [493, 237] on p "JUMP TO LATEST" at bounding box center [498, 236] width 32 height 5
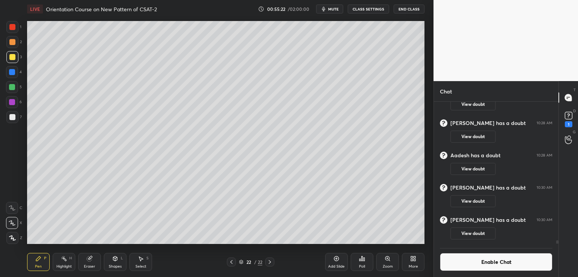
scroll to position [5682, 0]
click at [273, 262] on div at bounding box center [269, 262] width 9 height 9
click at [331, 258] on div "Add Slide" at bounding box center [336, 262] width 23 height 18
click at [337, 260] on icon at bounding box center [336, 259] width 6 height 6
click at [9, 118] on div at bounding box center [12, 117] width 6 height 6
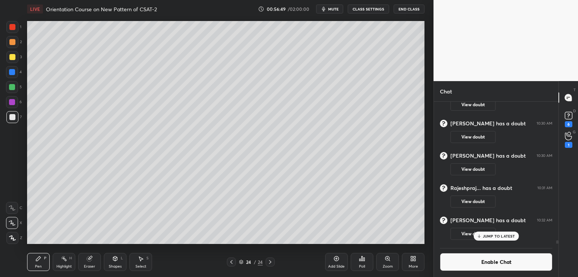
scroll to position [5757, 0]
click at [565, 141] on div "1" at bounding box center [568, 140] width 8 height 16
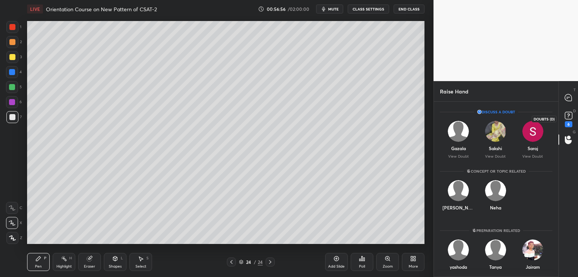
click at [566, 123] on div "6" at bounding box center [568, 124] width 8 height 6
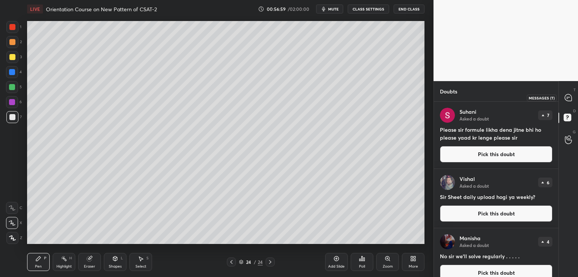
click at [571, 99] on icon at bounding box center [567, 97] width 7 height 7
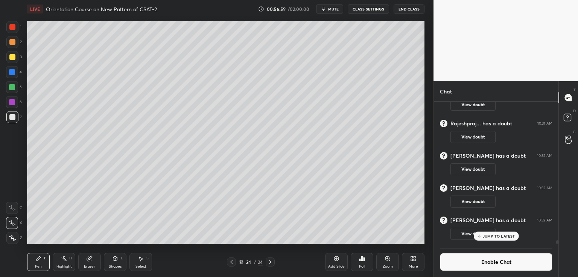
scroll to position [140, 122]
click at [499, 233] on div "JUMP TO LATEST" at bounding box center [495, 236] width 45 height 9
click at [495, 264] on button "Enable Chat" at bounding box center [496, 262] width 112 height 18
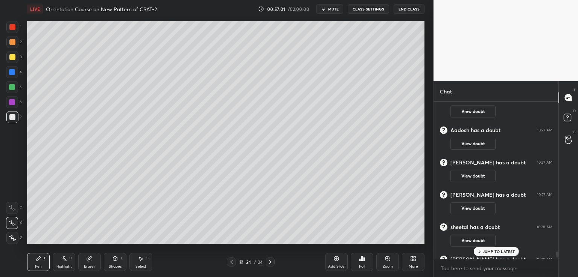
scroll to position [155, 122]
click at [499, 252] on p "JUMP TO LATEST" at bounding box center [498, 252] width 32 height 5
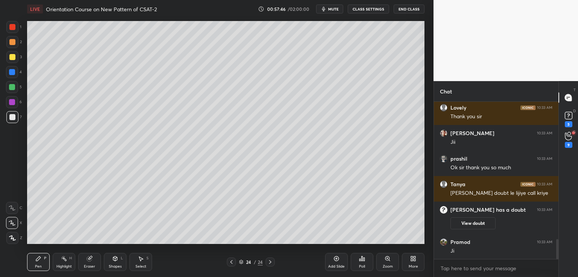
scroll to position [1087, 0]
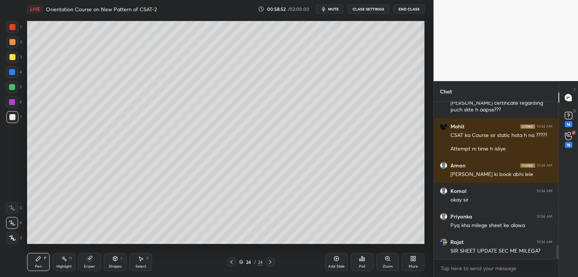
click at [338, 265] on div "Add Slide" at bounding box center [336, 267] width 17 height 4
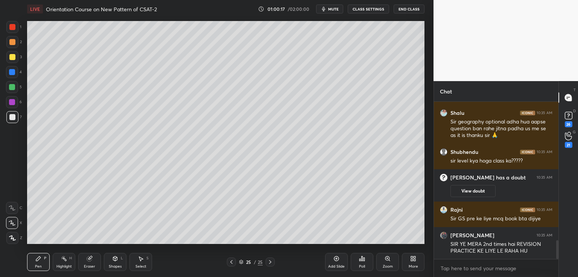
scroll to position [1253, 0]
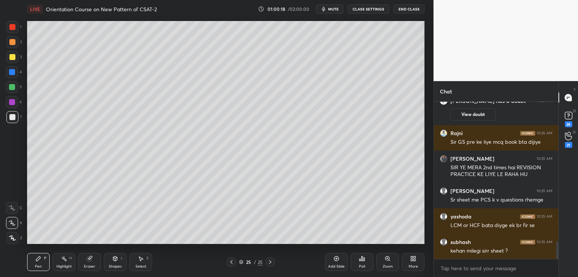
click at [373, 11] on button "CLASS SETTINGS" at bounding box center [367, 9] width 41 height 9
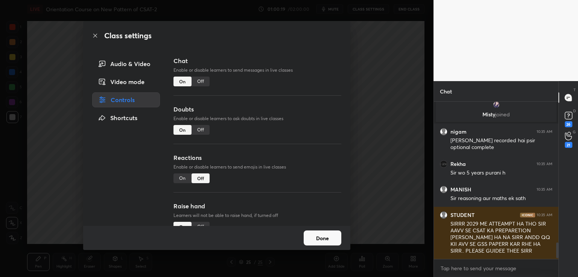
click at [200, 80] on div "Off" at bounding box center [200, 82] width 18 height 10
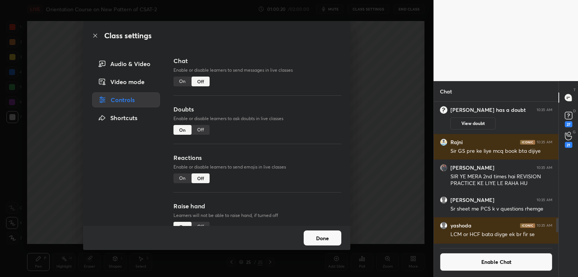
click at [365, 57] on div "Class settings Audio & Video Video mode Controls Shortcuts Chat Enable or disab…" at bounding box center [216, 138] width 433 height 277
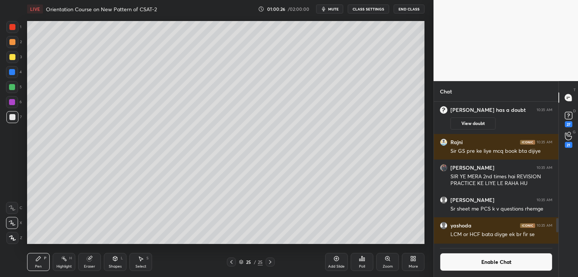
drag, startPoint x: 558, startPoint y: 227, endPoint x: 560, endPoint y: 243, distance: 16.7
click at [560, 243] on div "T Messages (T) D Doubts (D) 27 G Raise Hand (G) 21" at bounding box center [568, 179] width 20 height 196
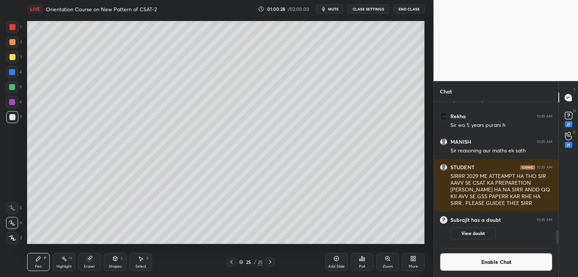
drag, startPoint x: 557, startPoint y: 227, endPoint x: 560, endPoint y: 256, distance: 29.5
click at [560, 256] on div "Chat Misty joined nigam 10:35 AM Sir apka recorded hai psir optional complete R…" at bounding box center [505, 179] width 144 height 196
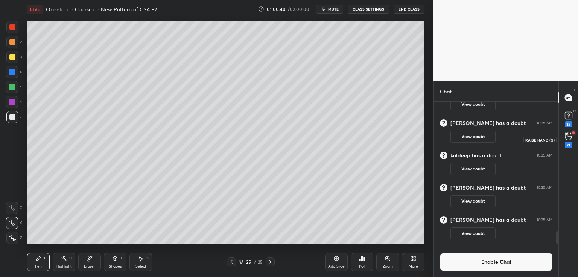
click at [565, 143] on div "21" at bounding box center [568, 145] width 8 height 6
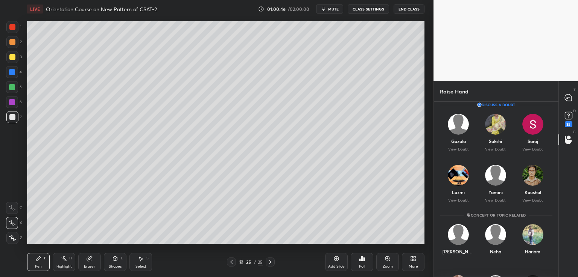
scroll to position [0, 0]
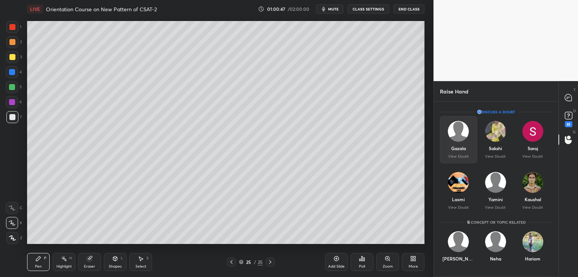
click at [461, 151] on div "Gazala" at bounding box center [458, 148] width 15 height 7
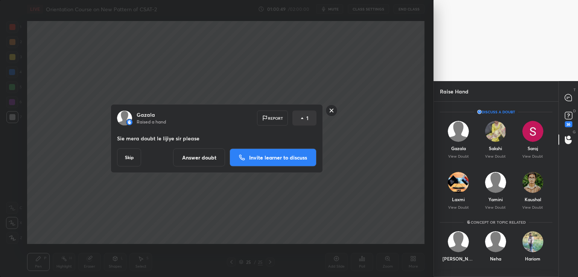
click at [263, 158] on p "Invite learner to discuss" at bounding box center [278, 157] width 58 height 5
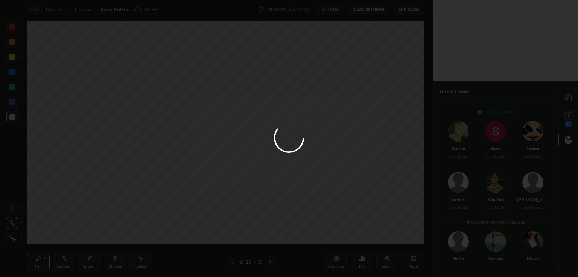
scroll to position [3, 2]
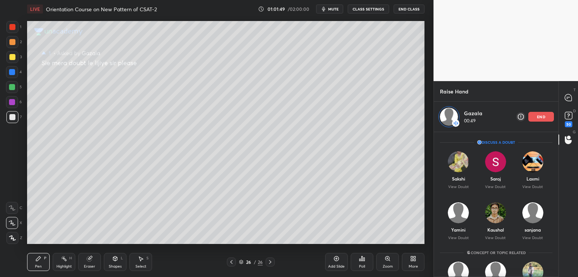
click at [541, 117] on p "end" at bounding box center [541, 117] width 8 height 4
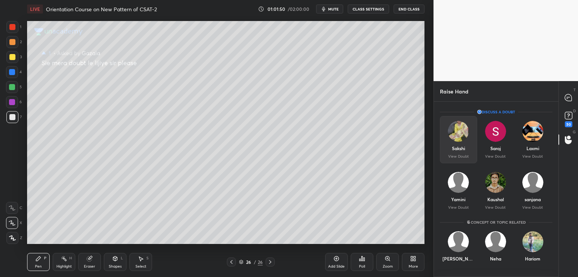
click at [452, 150] on div "Sakshi" at bounding box center [458, 148] width 13 height 7
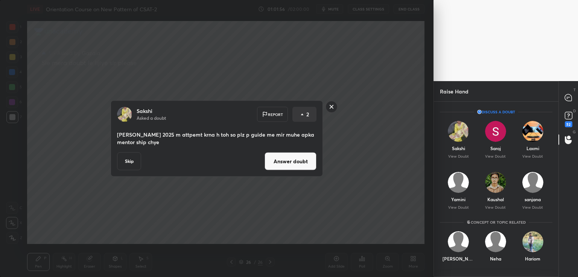
click at [289, 162] on button "Answer doubt" at bounding box center [290, 162] width 52 height 18
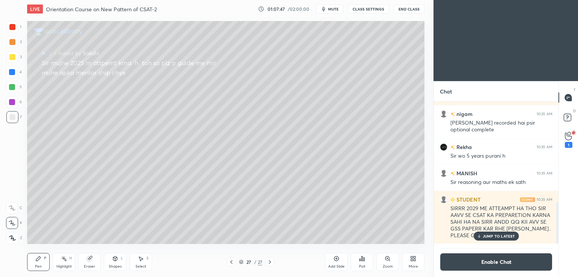
scroll to position [377, 0]
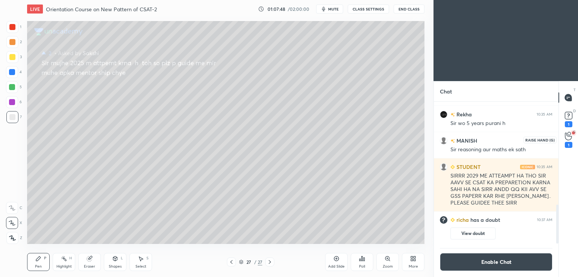
click at [568, 143] on div "1" at bounding box center [568, 145] width 8 height 6
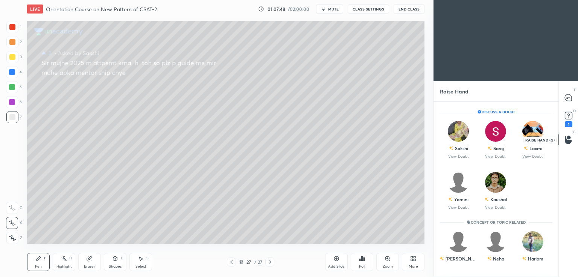
scroll to position [2, 2]
click at [460, 149] on div "Sakshi" at bounding box center [461, 148] width 13 height 7
click at [487, 151] on div "Saroj" at bounding box center [495, 148] width 17 height 13
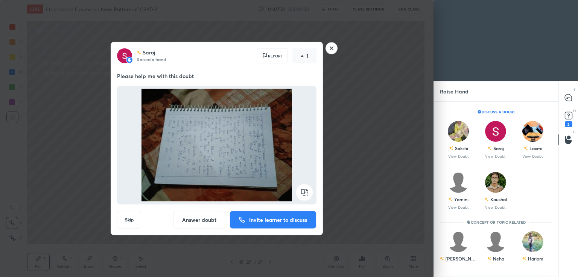
click at [308, 193] on rect at bounding box center [304, 192] width 17 height 17
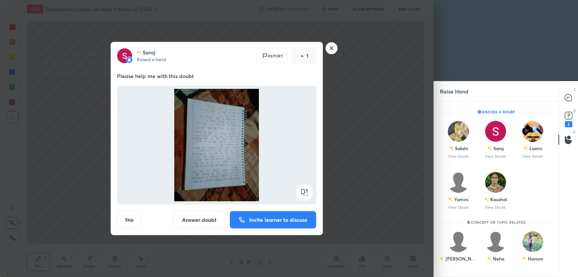
click at [307, 191] on rect at bounding box center [304, 192] width 17 height 17
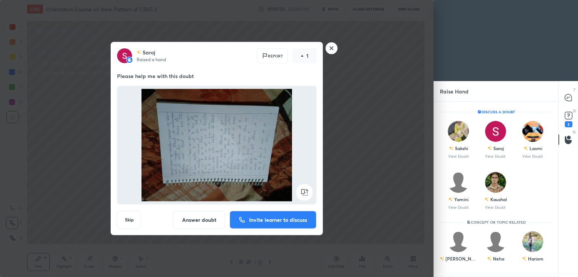
click at [306, 191] on rect at bounding box center [304, 192] width 17 height 17
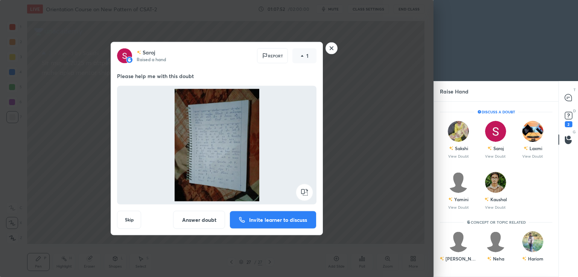
click at [203, 220] on button "Answer doubt" at bounding box center [199, 220] width 52 height 18
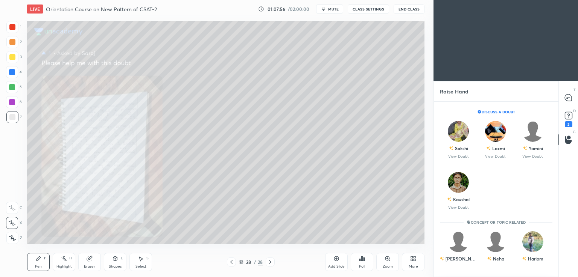
click at [387, 259] on icon at bounding box center [387, 259] width 6 height 6
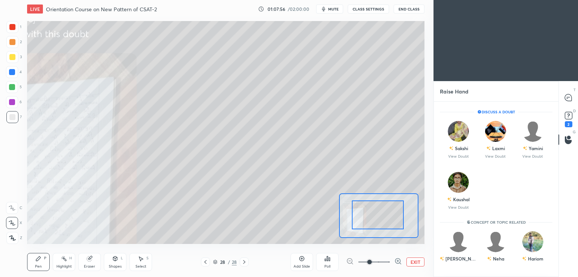
drag, startPoint x: 376, startPoint y: 214, endPoint x: 362, endPoint y: 216, distance: 14.5
drag, startPoint x: 374, startPoint y: 211, endPoint x: 359, endPoint y: 216, distance: 16.4
click at [358, 216] on div at bounding box center [378, 215] width 52 height 29
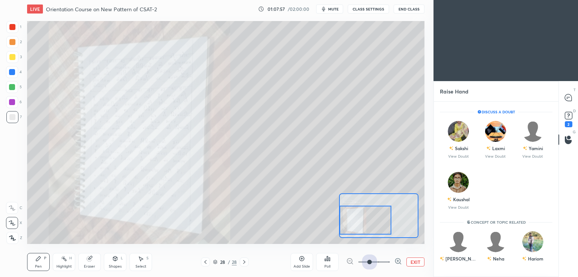
drag, startPoint x: 367, startPoint y: 264, endPoint x: 402, endPoint y: 262, distance: 35.0
click at [408, 264] on div "EXIT" at bounding box center [385, 262] width 78 height 9
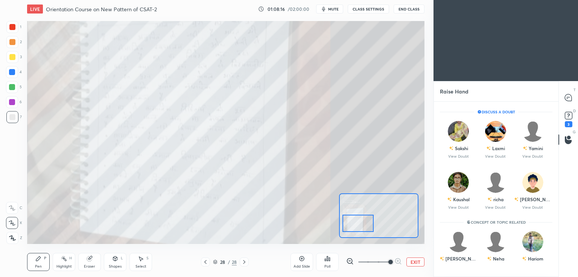
drag, startPoint x: 362, startPoint y: 222, endPoint x: 353, endPoint y: 225, distance: 9.6
click at [353, 226] on div at bounding box center [357, 223] width 31 height 17
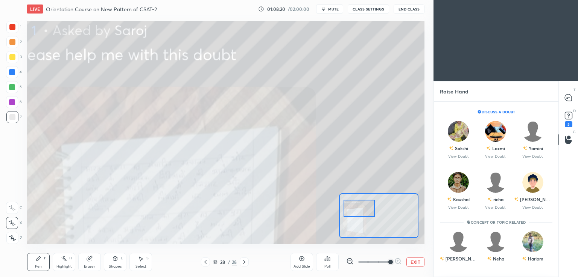
click at [358, 211] on div at bounding box center [358, 208] width 31 height 17
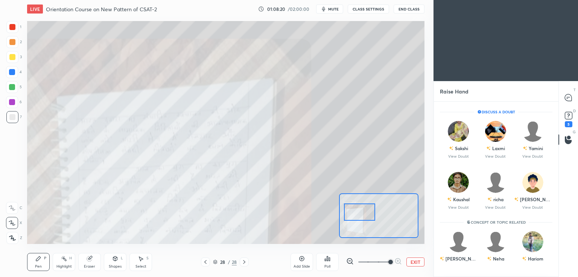
click at [415, 262] on button "EXIT" at bounding box center [415, 262] width 18 height 9
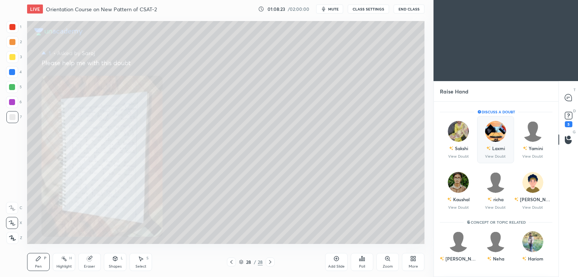
click at [496, 153] on div "Laxmi" at bounding box center [495, 148] width 19 height 13
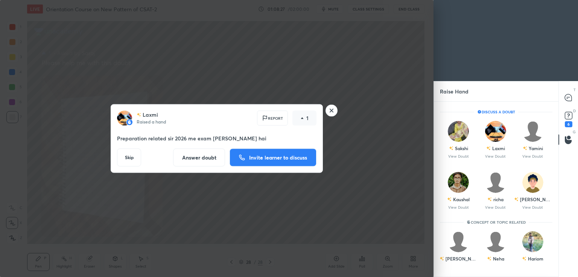
click at [273, 158] on p "Invite learner to discuss" at bounding box center [278, 157] width 58 height 5
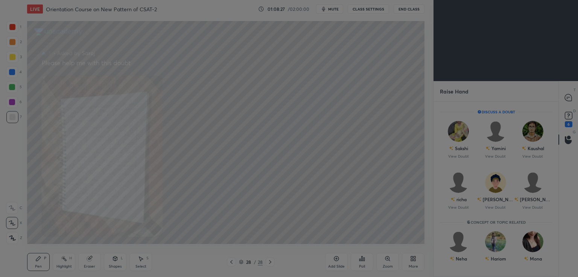
scroll to position [3, 2]
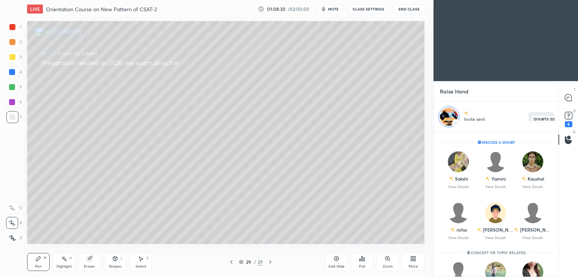
click at [570, 126] on div "6" at bounding box center [568, 124] width 8 height 6
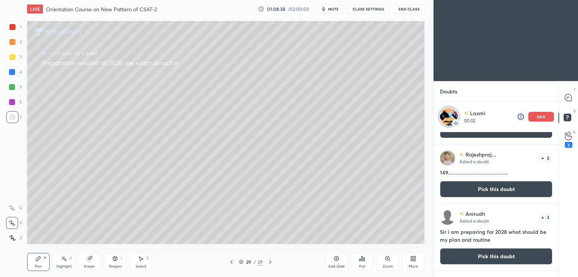
scroll to position [705, 0]
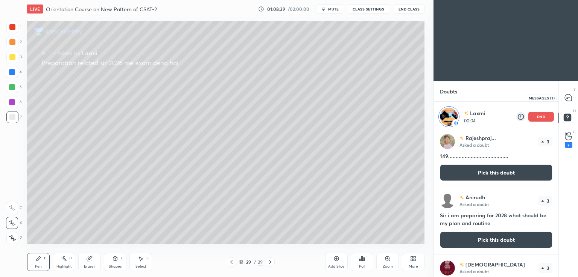
click at [568, 101] on icon at bounding box center [567, 97] width 7 height 7
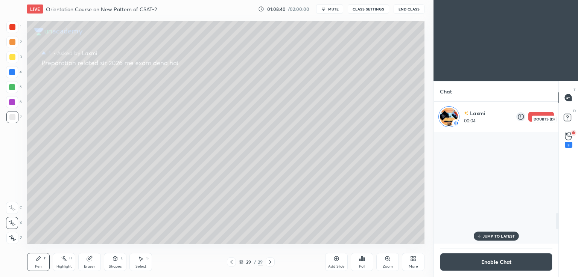
scroll to position [110, 122]
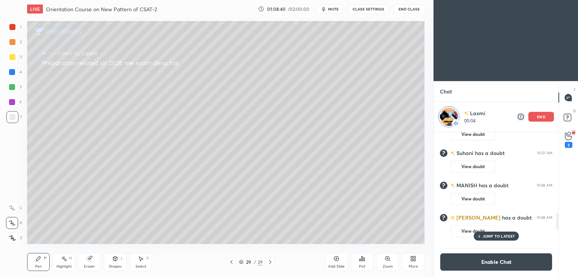
click at [568, 146] on div "3" at bounding box center [568, 145] width 8 height 6
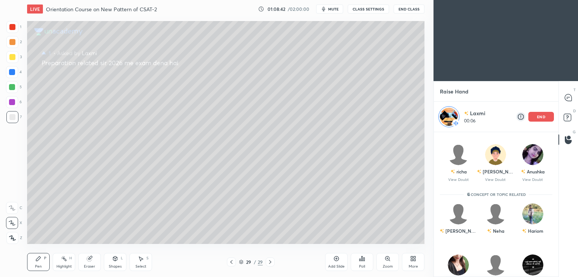
scroll to position [0, 0]
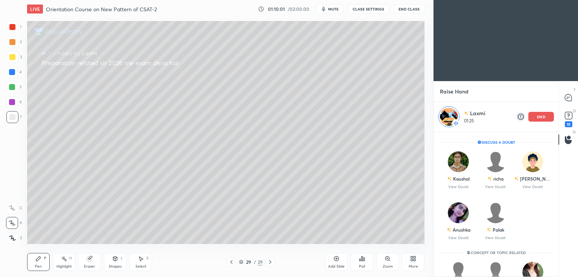
click at [543, 116] on p "end" at bounding box center [541, 117] width 8 height 4
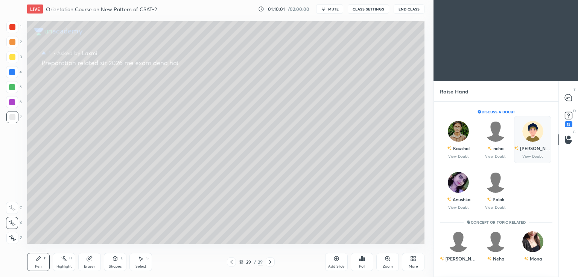
scroll to position [173, 122]
click at [455, 155] on p "View Doubt" at bounding box center [458, 157] width 21 height 4
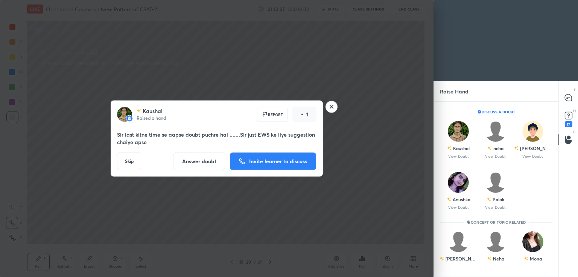
click at [274, 164] on p "Invite learner to discuss" at bounding box center [278, 161] width 58 height 5
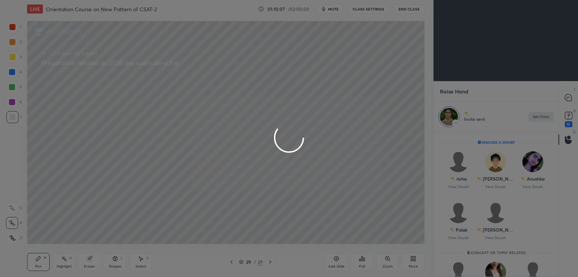
scroll to position [3, 2]
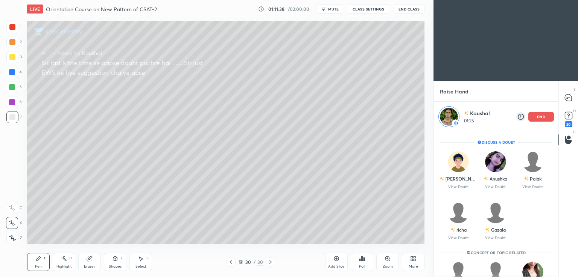
click at [546, 116] on div "end" at bounding box center [541, 117] width 26 height 10
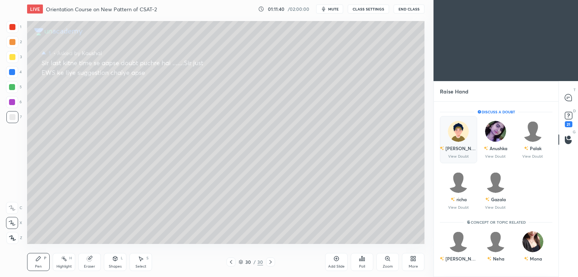
click at [459, 152] on div "shambhavi" at bounding box center [458, 148] width 38 height 13
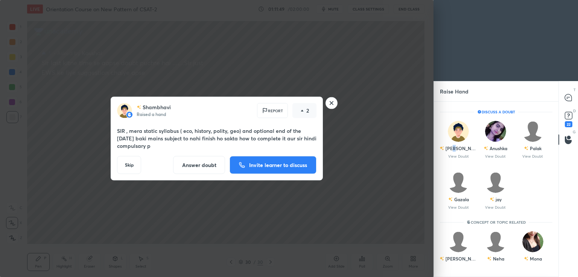
click at [266, 166] on p "Invite learner to discuss" at bounding box center [278, 165] width 58 height 5
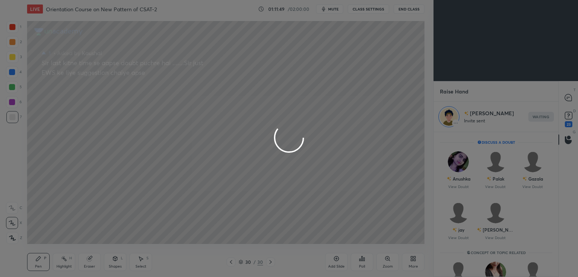
scroll to position [3, 2]
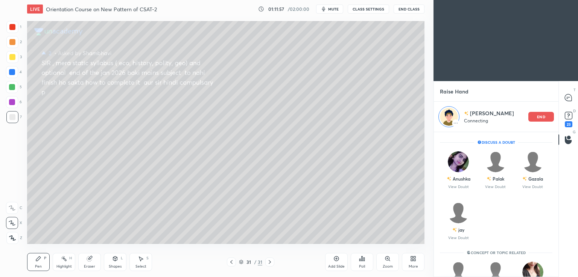
click at [337, 262] on div "Add Slide" at bounding box center [336, 262] width 23 height 18
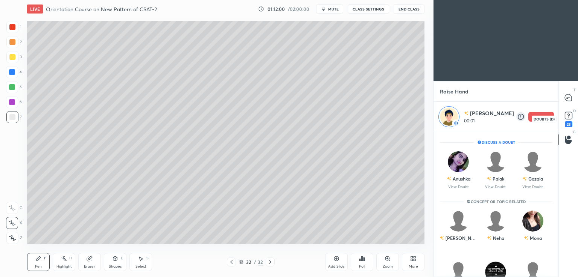
click at [569, 124] on div "23" at bounding box center [568, 124] width 8 height 6
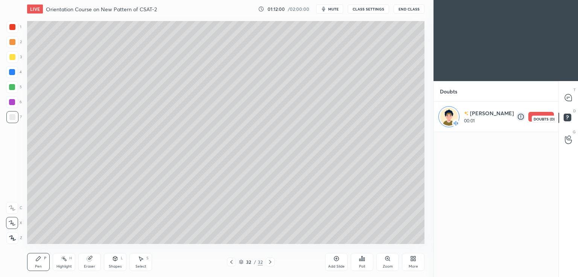
scroll to position [0, 0]
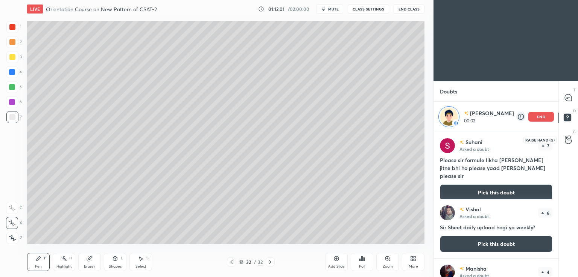
click at [569, 141] on icon at bounding box center [567, 140] width 7 height 9
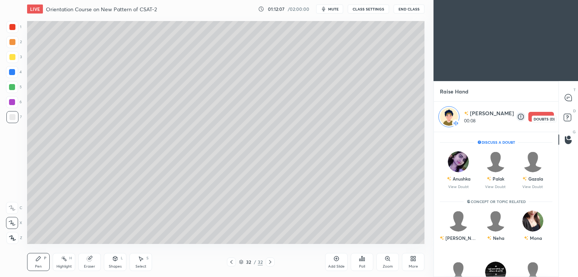
click at [569, 119] on rect at bounding box center [566, 117] width 7 height 7
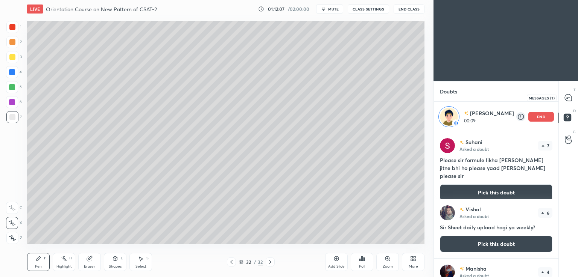
click at [569, 97] on icon at bounding box center [567, 97] width 3 height 0
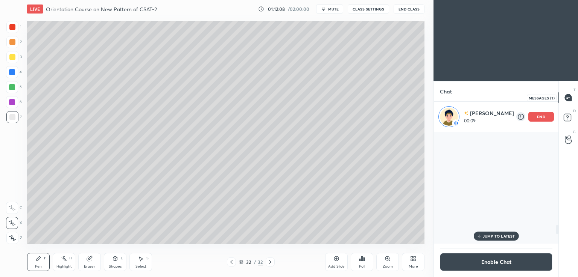
scroll to position [110, 122]
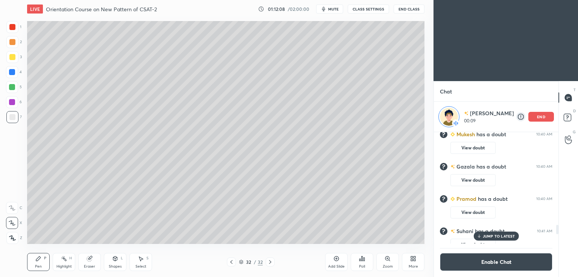
click at [565, 146] on div at bounding box center [568, 140] width 15 height 14
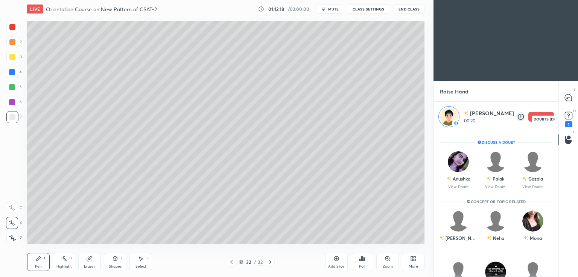
click at [568, 122] on div "1" at bounding box center [568, 124] width 8 height 6
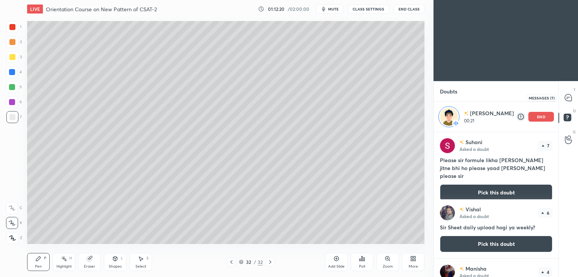
click at [567, 96] on icon at bounding box center [567, 97] width 7 height 7
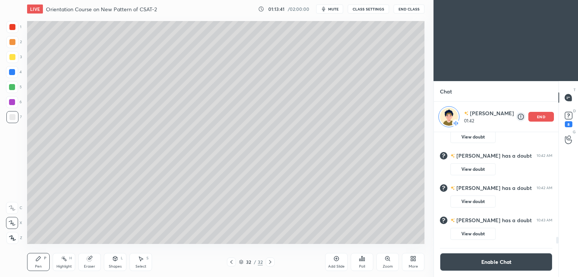
scroll to position [1796, 0]
click at [543, 118] on p "end" at bounding box center [541, 117] width 8 height 4
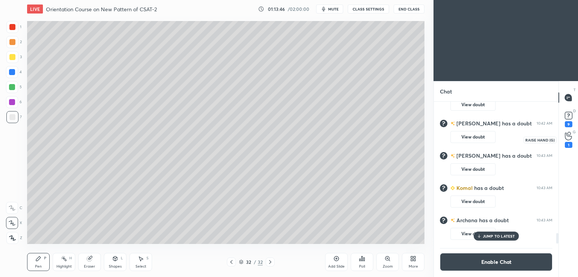
click at [568, 145] on div "1" at bounding box center [568, 145] width 8 height 6
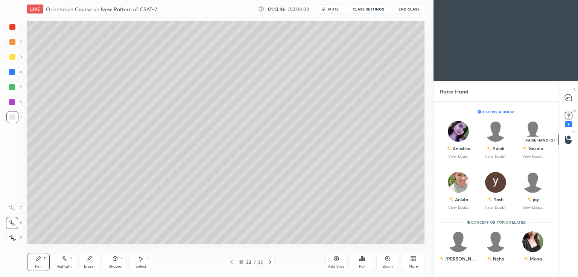
scroll to position [173, 122]
click at [461, 153] on div "Anushka" at bounding box center [458, 148] width 24 height 13
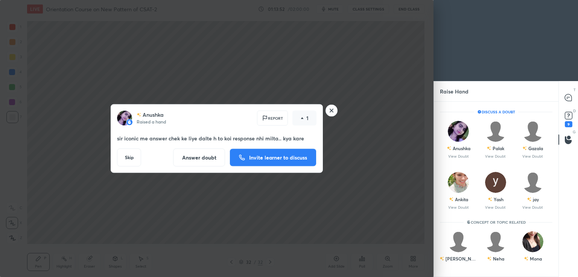
click at [209, 157] on button "Answer doubt" at bounding box center [199, 158] width 52 height 18
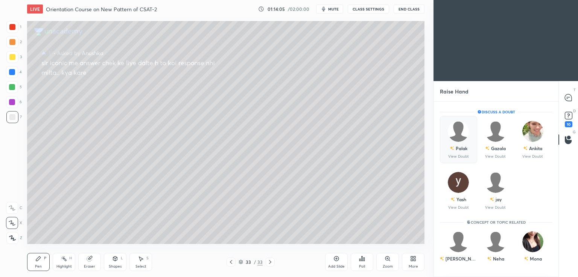
click at [461, 149] on div "Palak" at bounding box center [461, 148] width 12 height 7
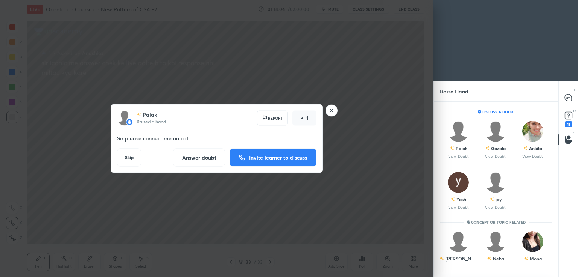
click at [276, 155] on p "Invite learner to discuss" at bounding box center [278, 157] width 58 height 5
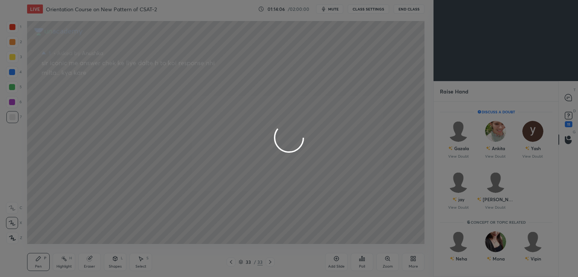
scroll to position [3, 2]
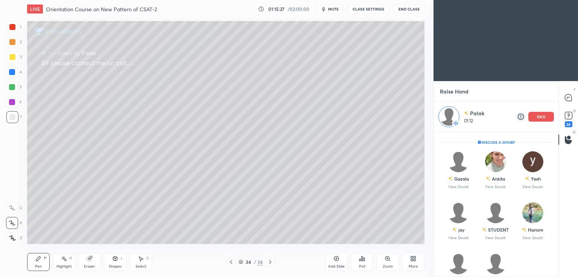
click at [405, 9] on button "End Class" at bounding box center [408, 9] width 31 height 9
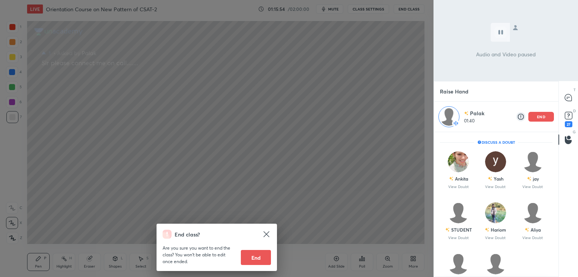
click at [334, 168] on div "End class? Are you sure you want to end the class? You won’t be able to edit on…" at bounding box center [216, 138] width 433 height 277
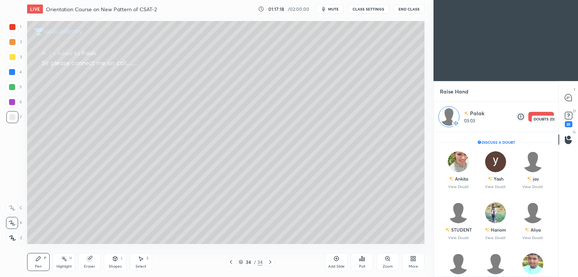
click at [567, 121] on icon at bounding box center [567, 115] width 11 height 11
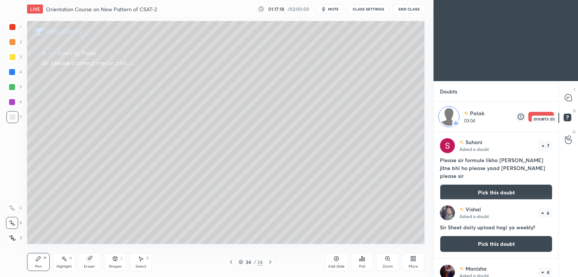
scroll to position [143, 122]
click at [567, 143] on icon at bounding box center [567, 140] width 7 height 8
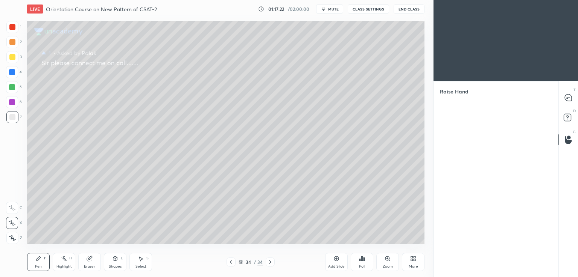
click at [567, 113] on div "D Doubts (D)" at bounding box center [567, 118] width 19 height 21
click at [567, 138] on circle at bounding box center [568, 137] width 3 height 3
click at [570, 95] on icon at bounding box center [567, 97] width 7 height 7
click at [568, 139] on icon at bounding box center [567, 140] width 7 height 9
click at [568, 116] on rect at bounding box center [566, 117] width 7 height 7
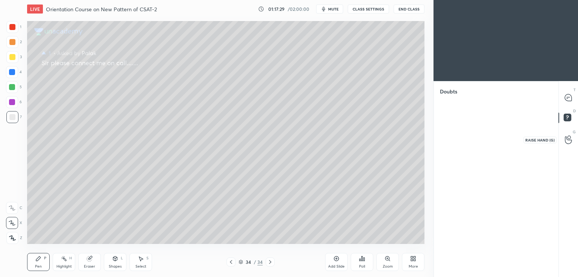
click at [567, 137] on circle at bounding box center [568, 137] width 3 height 3
click at [334, 259] on icon at bounding box center [336, 259] width 6 height 6
click at [566, 120] on rect at bounding box center [566, 117] width 7 height 7
click at [565, 94] on icon at bounding box center [568, 98] width 8 height 8
click at [567, 141] on icon at bounding box center [567, 140] width 7 height 9
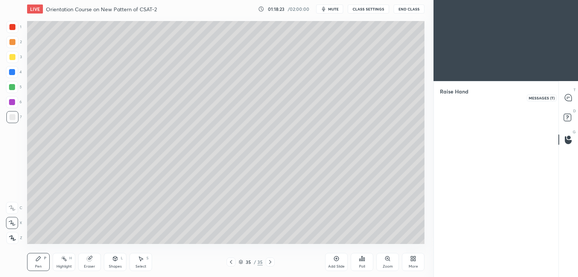
click at [570, 97] on icon at bounding box center [567, 97] width 7 height 7
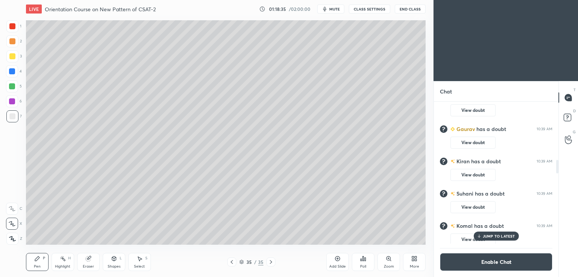
scroll to position [37370, 37196]
click at [568, 139] on circle at bounding box center [568, 137] width 3 height 3
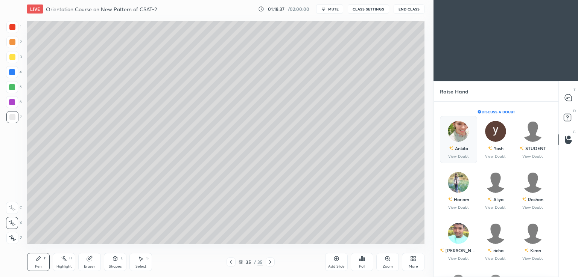
click at [455, 153] on div "Ankita" at bounding box center [458, 148] width 19 height 13
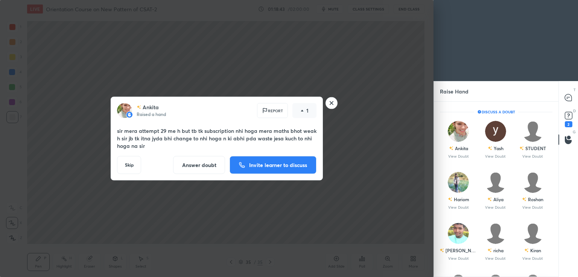
click at [191, 167] on button "Answer doubt" at bounding box center [199, 165] width 52 height 18
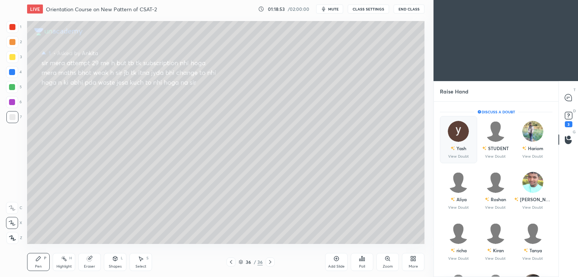
click at [463, 155] on p "View Doubt" at bounding box center [458, 157] width 21 height 4
click at [500, 155] on p "View Doubt" at bounding box center [495, 157] width 21 height 4
click at [534, 155] on p "View Doubt" at bounding box center [532, 157] width 21 height 4
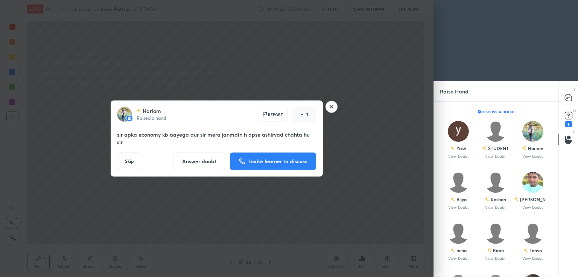
click at [200, 160] on button "Answer doubt" at bounding box center [199, 162] width 52 height 18
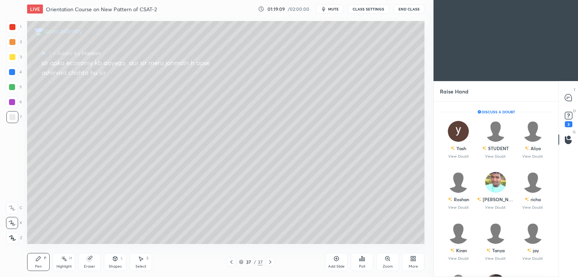
drag, startPoint x: 555, startPoint y: 157, endPoint x: 550, endPoint y: 161, distance: 6.1
click at [555, 159] on div "Yash View Doubt STUDENT View Doubt Aliya View Doubt" at bounding box center [496, 141] width 124 height 51
click at [461, 205] on div "Roshan View Doubt" at bounding box center [458, 190] width 37 height 47
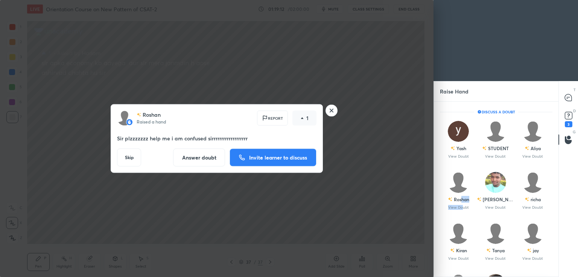
click at [269, 163] on button "Invite learner to discuss" at bounding box center [272, 158] width 87 height 18
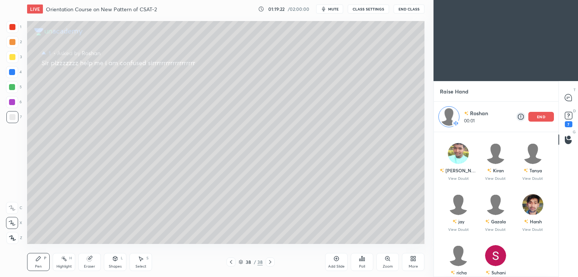
scroll to position [54, 0]
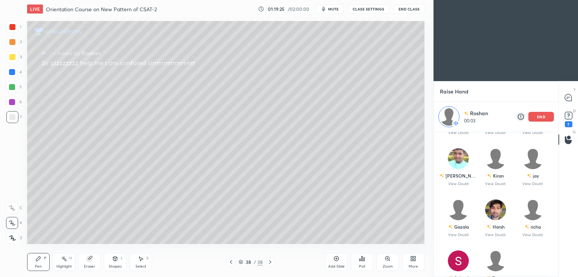
click at [568, 122] on div "7" at bounding box center [568, 124] width 8 height 6
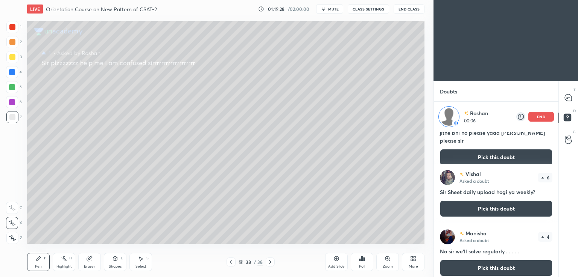
scroll to position [0, 0]
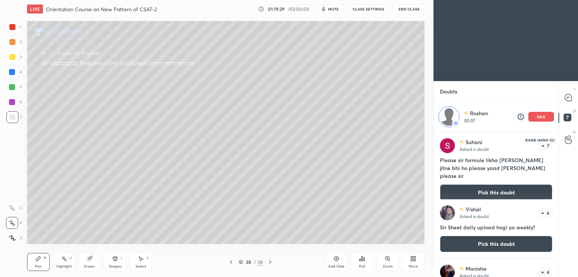
click at [565, 141] on icon at bounding box center [567, 140] width 7 height 9
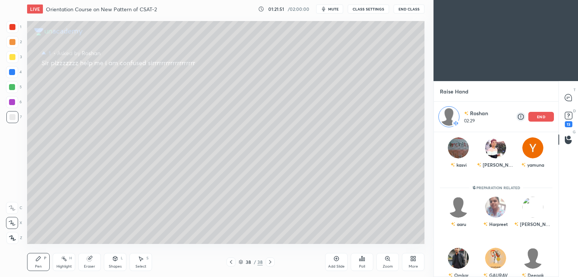
scroll to position [433, 0]
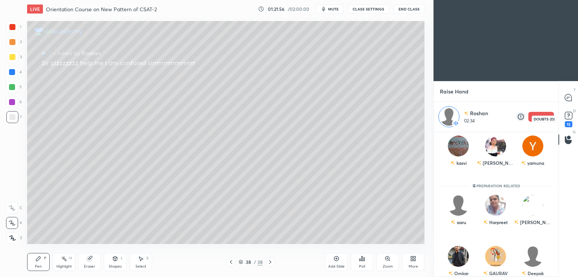
click at [569, 120] on icon at bounding box center [567, 115] width 11 height 11
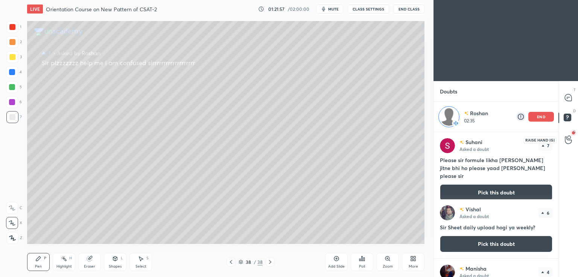
click at [569, 141] on icon at bounding box center [567, 140] width 7 height 9
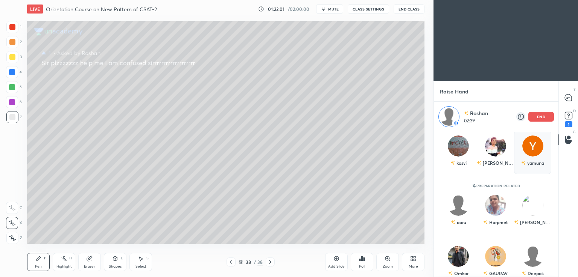
click at [545, 117] on div "end" at bounding box center [541, 117] width 26 height 10
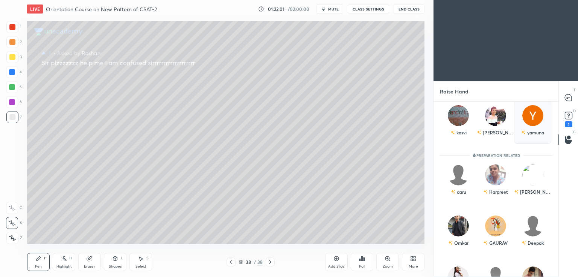
scroll to position [173, 122]
click at [459, 183] on div "aaru INVITE" at bounding box center [458, 183] width 37 height 47
click at [459, 199] on button "INVITE" at bounding box center [458, 198] width 30 height 10
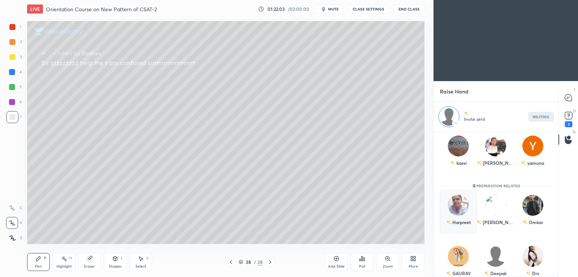
scroll to position [3, 2]
click at [337, 260] on icon at bounding box center [336, 259] width 6 height 6
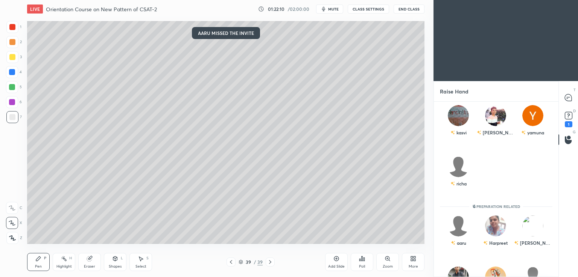
scroll to position [173, 122]
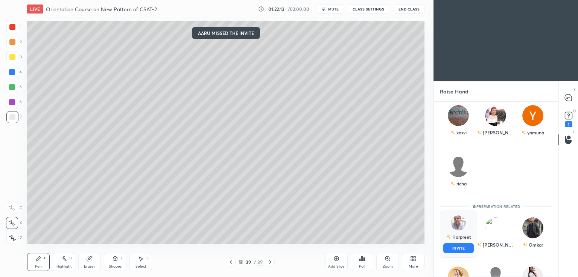
click at [457, 233] on div "Harpreet INVITE" at bounding box center [458, 234] width 37 height 47
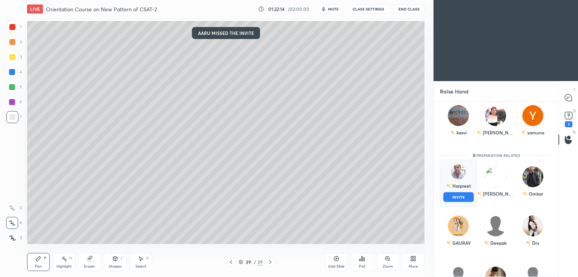
click at [459, 199] on button "INVITE" at bounding box center [458, 198] width 30 height 10
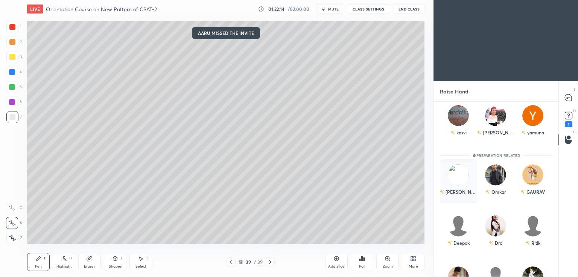
scroll to position [3, 2]
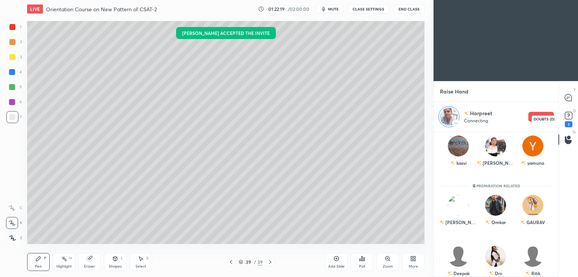
click at [569, 119] on icon at bounding box center [567, 115] width 11 height 11
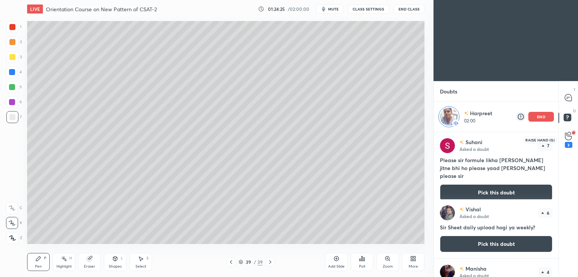
click at [567, 143] on div "3" at bounding box center [568, 145] width 8 height 6
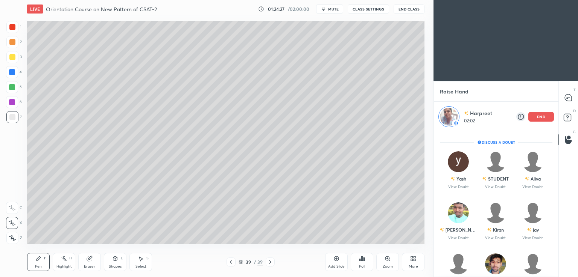
click at [544, 119] on div "end" at bounding box center [541, 117] width 26 height 10
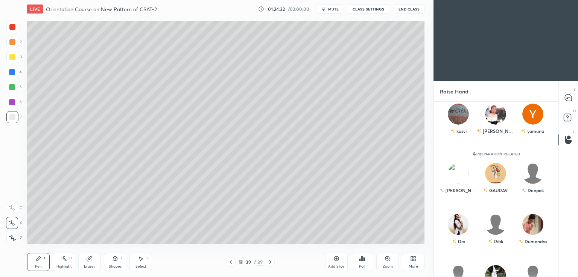
scroll to position [488, 0]
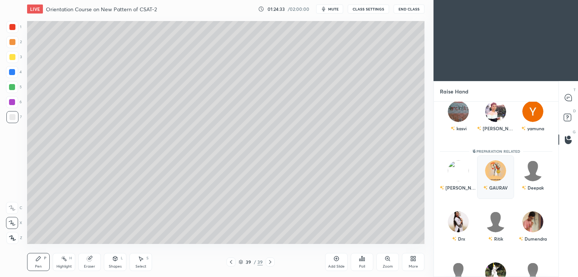
click at [494, 185] on div "GAURAV" at bounding box center [495, 188] width 24 height 13
click at [493, 191] on button "INVITE" at bounding box center [495, 193] width 30 height 10
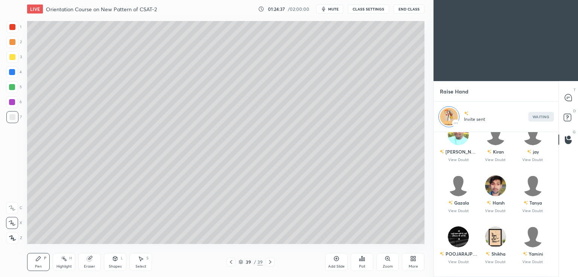
scroll to position [0, 0]
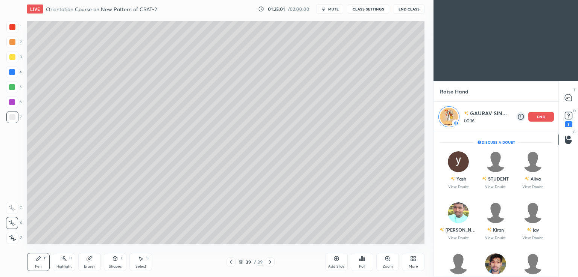
click at [569, 122] on div "3" at bounding box center [568, 124] width 8 height 6
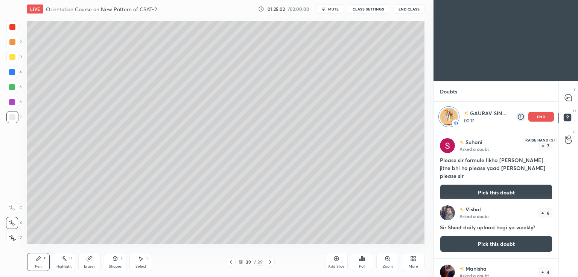
click at [570, 143] on icon at bounding box center [567, 140] width 7 height 9
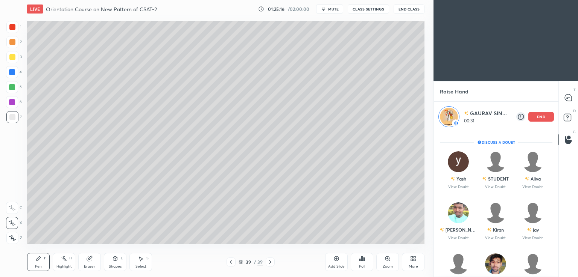
click at [546, 120] on div "end" at bounding box center [541, 117] width 26 height 10
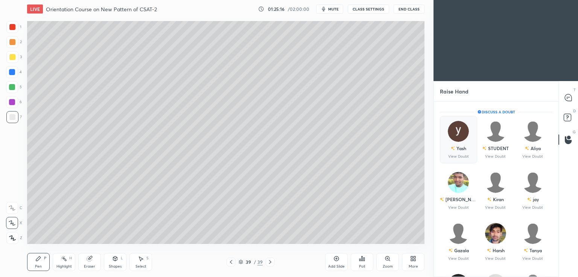
click at [462, 157] on p "View Doubt" at bounding box center [458, 157] width 21 height 4
click at [494, 147] on div "STUDENT" at bounding box center [498, 148] width 21 height 7
click at [526, 153] on div "Aliya" at bounding box center [532, 148] width 16 height 13
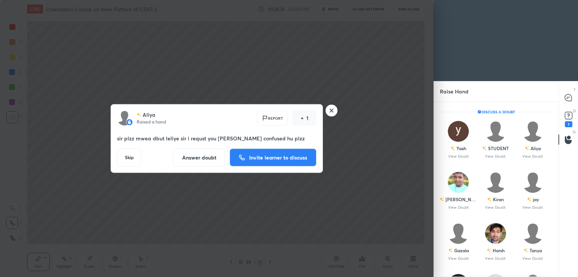
click at [275, 155] on p "Invite learner to discuss" at bounding box center [278, 157] width 58 height 5
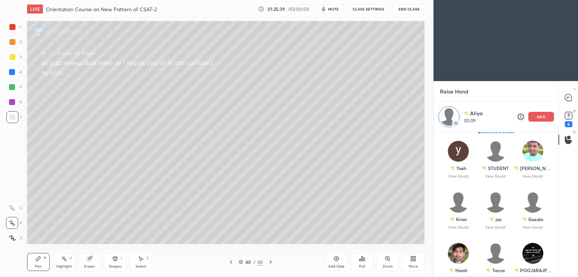
scroll to position [11, 0]
click at [567, 121] on icon at bounding box center [567, 115] width 11 height 11
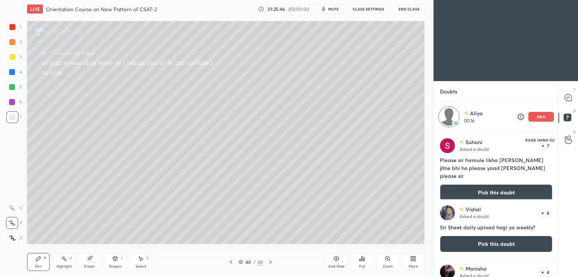
click at [570, 142] on icon at bounding box center [567, 140] width 7 height 9
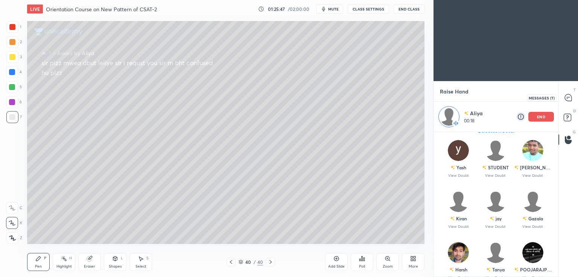
click at [567, 99] on icon at bounding box center [567, 97] width 7 height 7
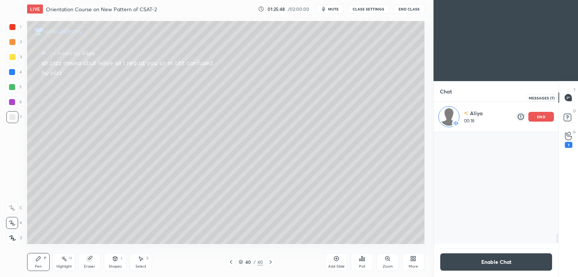
scroll to position [110, 122]
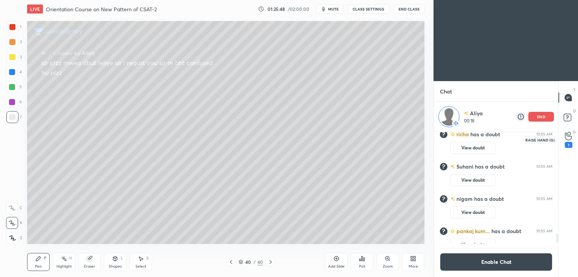
click at [570, 139] on icon at bounding box center [567, 137] width 7 height 8
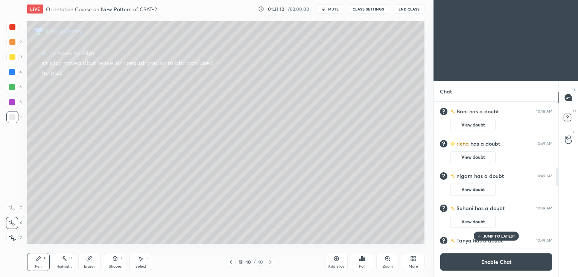
scroll to position [37370, 37196]
click at [570, 139] on icon at bounding box center [567, 140] width 7 height 9
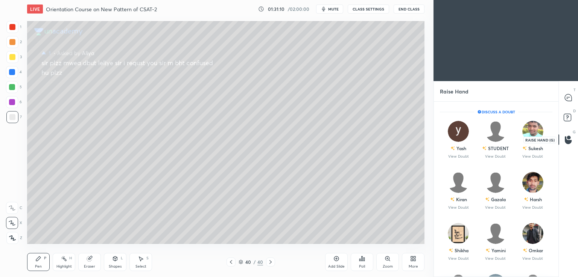
scroll to position [2, 2]
click at [531, 149] on div "Sukesh" at bounding box center [535, 148] width 15 height 7
click at [460, 191] on img "grid" at bounding box center [457, 182] width 21 height 21
click at [461, 205] on div "Kiran View Doubt" at bounding box center [458, 190] width 37 height 47
click at [494, 200] on div "Gazala" at bounding box center [498, 199] width 15 height 7
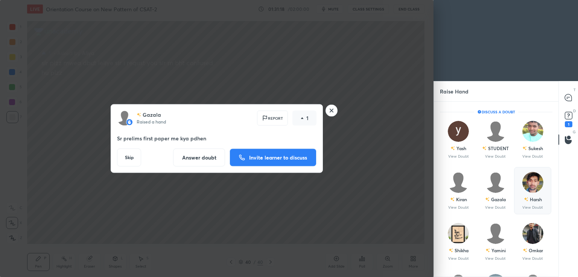
click at [537, 192] on div "Harsh View Doubt" at bounding box center [532, 190] width 37 height 47
click at [459, 238] on img "grid" at bounding box center [457, 233] width 21 height 21
click at [453, 249] on div "Shikha" at bounding box center [458, 250] width 20 height 13
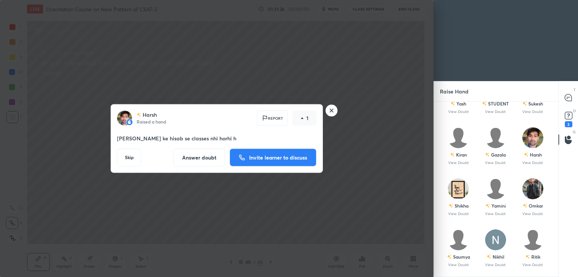
scroll to position [67, 0]
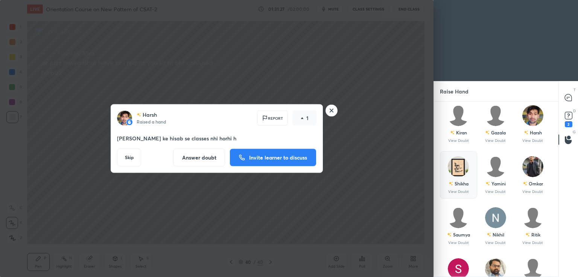
drag, startPoint x: 459, startPoint y: 190, endPoint x: 466, endPoint y: 191, distance: 7.6
click at [460, 191] on p "View Doubt" at bounding box center [458, 192] width 21 height 4
click at [493, 188] on div "Yamini" at bounding box center [495, 183] width 20 height 13
click at [204, 159] on button "Answer doubt" at bounding box center [199, 158] width 52 height 18
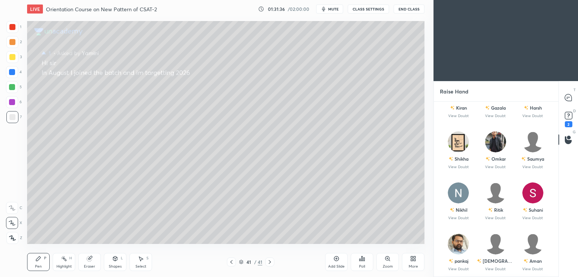
scroll to position [94, 0]
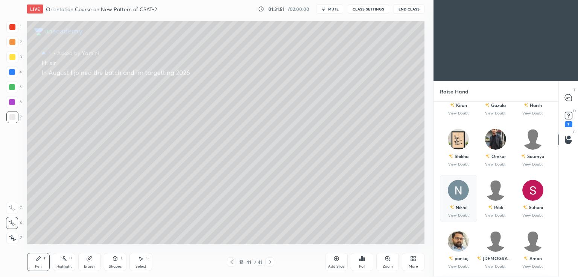
click at [459, 211] on div "Nikhil" at bounding box center [458, 207] width 18 height 13
drag, startPoint x: 497, startPoint y: 210, endPoint x: 502, endPoint y: 208, distance: 5.4
click at [499, 210] on div "Ritik" at bounding box center [498, 207] width 9 height 7
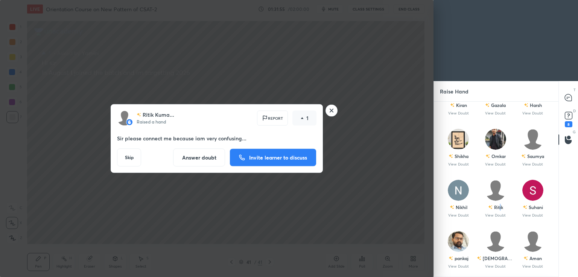
click at [269, 163] on button "Invite learner to discuss" at bounding box center [272, 158] width 87 height 18
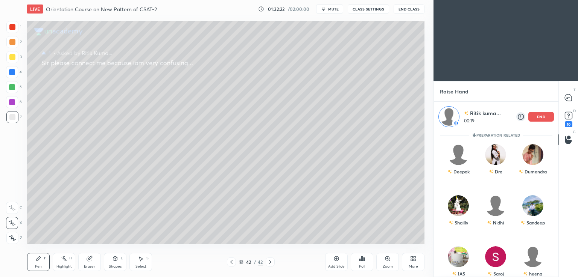
scroll to position [590, 0]
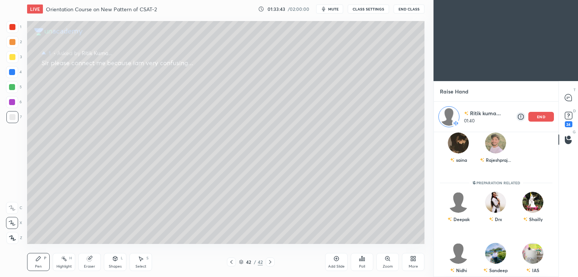
click at [544, 118] on p "end" at bounding box center [541, 117] width 8 height 4
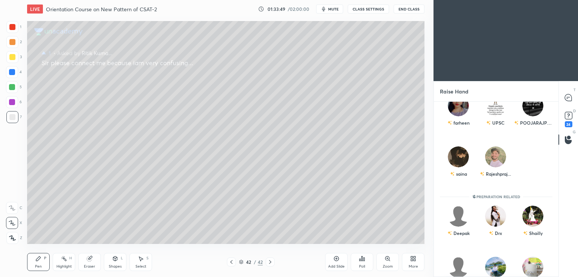
scroll to position [549, 0]
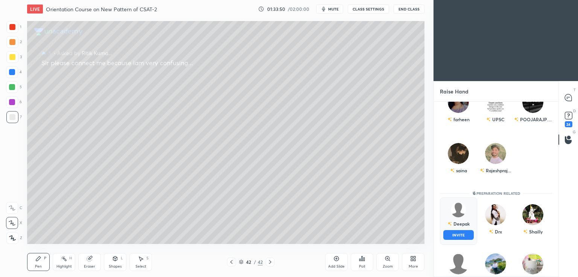
click at [454, 222] on div "Deepak INVITE" at bounding box center [458, 221] width 37 height 47
click at [459, 238] on button "INVITE" at bounding box center [458, 235] width 30 height 10
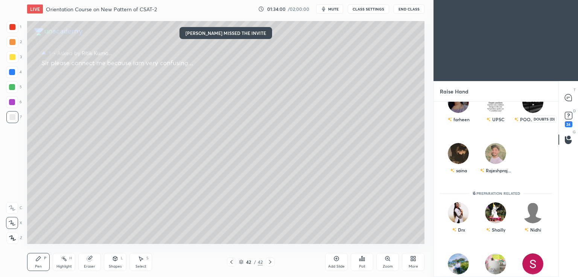
scroll to position [173, 122]
click at [568, 119] on rect at bounding box center [567, 115] width 7 height 7
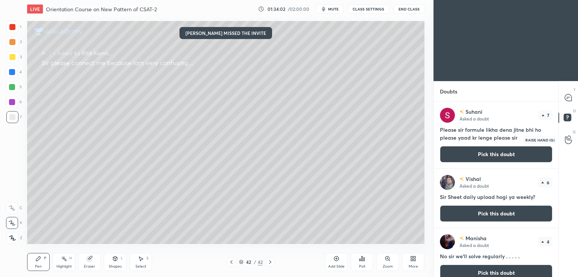
click at [567, 140] on icon at bounding box center [567, 140] width 7 height 8
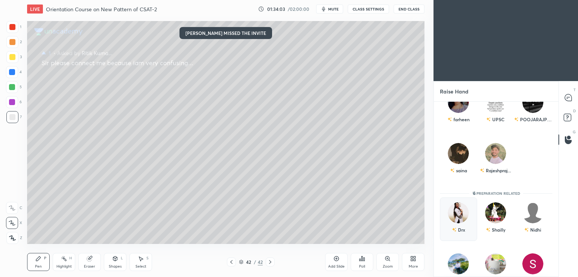
click at [458, 227] on div "Drx" at bounding box center [461, 230] width 7 height 7
click at [458, 234] on button "INVITE" at bounding box center [458, 235] width 30 height 10
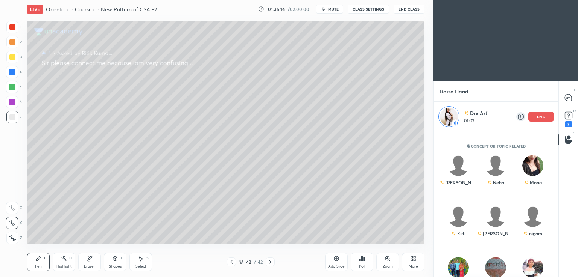
scroll to position [367, 0]
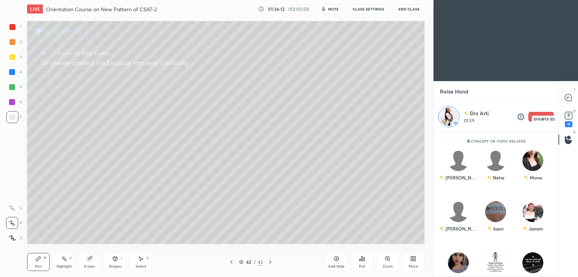
click at [569, 124] on div "11" at bounding box center [568, 124] width 8 height 6
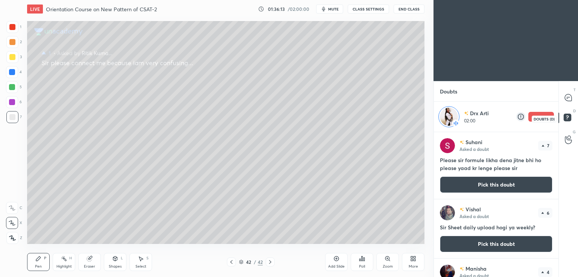
scroll to position [143, 122]
click at [567, 139] on icon at bounding box center [567, 140] width 7 height 9
click at [568, 141] on icon at bounding box center [567, 140] width 7 height 9
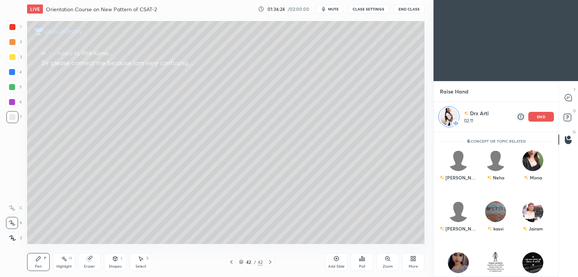
click at [538, 117] on p "end" at bounding box center [541, 117] width 8 height 4
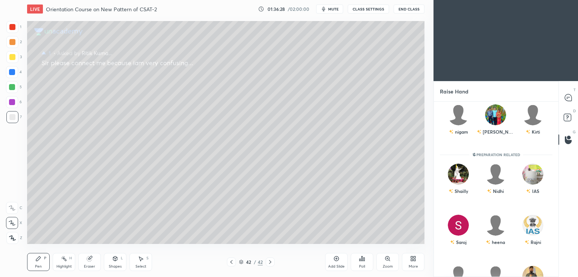
scroll to position [600, 0]
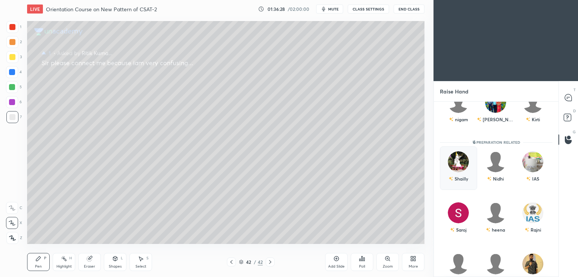
drag, startPoint x: 456, startPoint y: 174, endPoint x: 457, endPoint y: 178, distance: 3.9
click at [456, 174] on div "Shailly" at bounding box center [458, 179] width 20 height 13
click at [458, 185] on button "INVITE" at bounding box center [458, 184] width 30 height 10
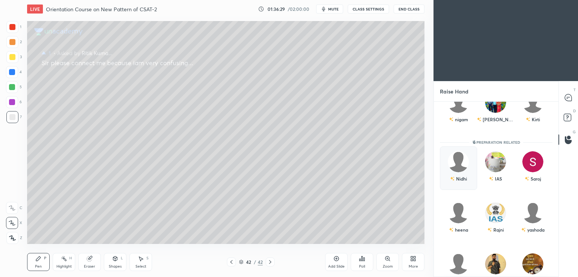
scroll to position [3, 2]
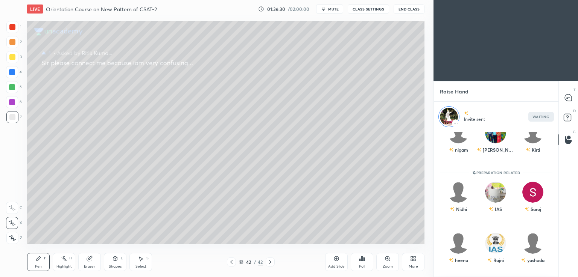
click at [339, 257] on div "Add Slide" at bounding box center [336, 262] width 23 height 18
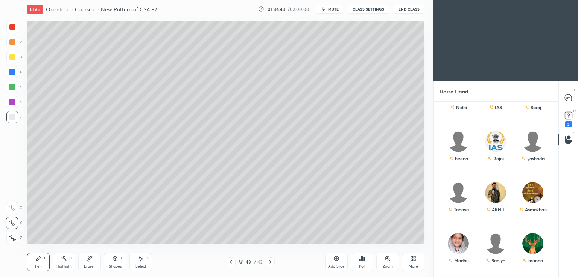
scroll to position [775, 0]
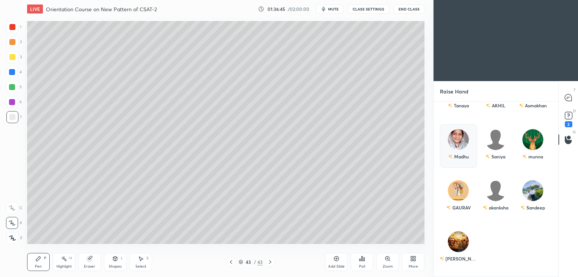
click at [458, 155] on div "Madhu" at bounding box center [458, 156] width 21 height 13
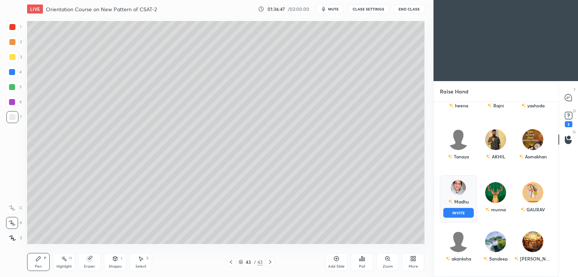
click at [456, 214] on button "INVITE" at bounding box center [458, 213] width 30 height 10
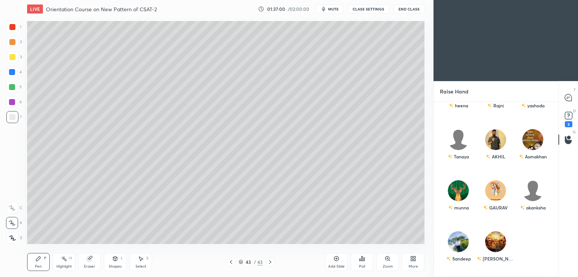
scroll to position [724, 0]
click at [461, 157] on div "Tanaya" at bounding box center [458, 146] width 37 height 44
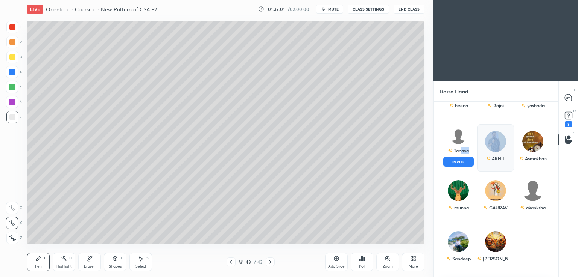
click at [457, 163] on button "INVITE" at bounding box center [458, 162] width 30 height 10
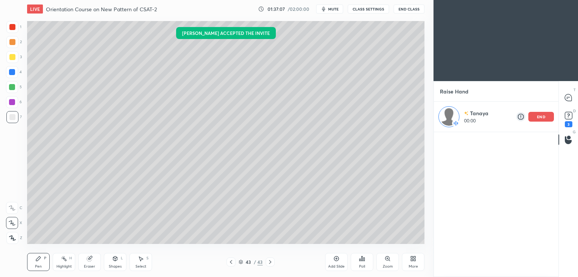
scroll to position [0, 0]
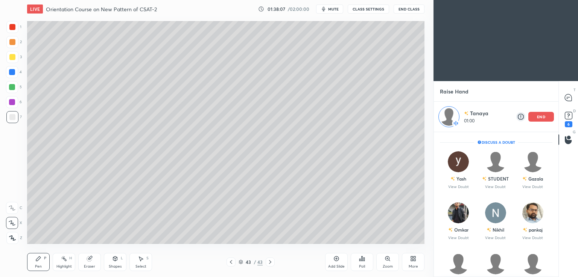
click at [570, 119] on rect at bounding box center [567, 115] width 7 height 7
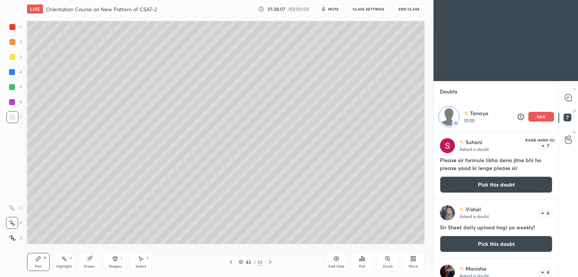
click at [567, 143] on icon at bounding box center [567, 140] width 7 height 8
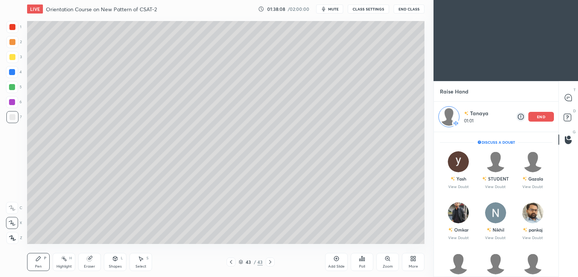
click at [543, 115] on p "end" at bounding box center [541, 117] width 8 height 4
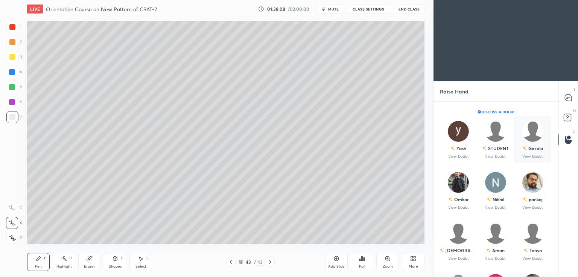
scroll to position [173, 122]
click at [460, 158] on p "View Doubt" at bounding box center [458, 157] width 21 height 4
click at [461, 155] on p "View Doubt" at bounding box center [458, 157] width 21 height 4
click at [493, 158] on p "View Doubt" at bounding box center [495, 157] width 21 height 4
click at [528, 155] on p "View Doubt" at bounding box center [532, 157] width 21 height 4
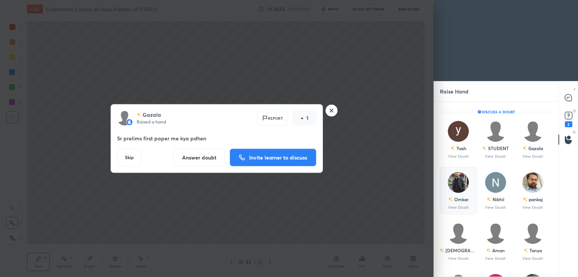
click at [453, 191] on img "grid" at bounding box center [457, 182] width 21 height 21
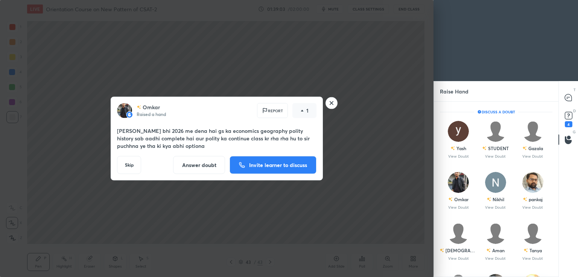
click at [195, 167] on button "Answer doubt" at bounding box center [199, 165] width 52 height 18
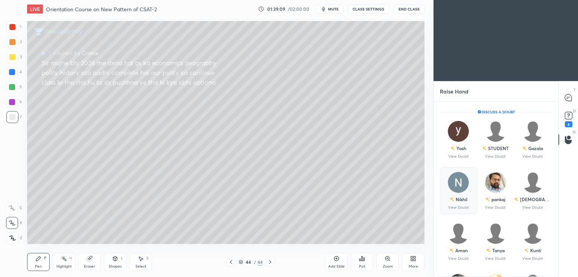
click at [462, 200] on div "Nikhil" at bounding box center [461, 199] width 12 height 7
click at [496, 207] on p "View Doubt" at bounding box center [495, 208] width 21 height 4
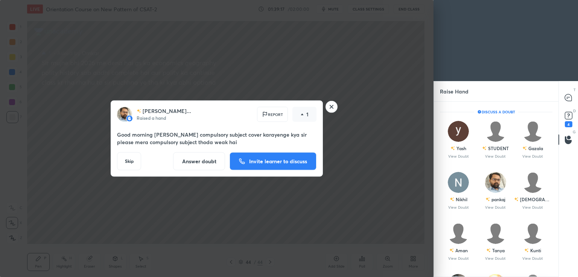
click at [198, 164] on button "Answer doubt" at bounding box center [199, 162] width 52 height 18
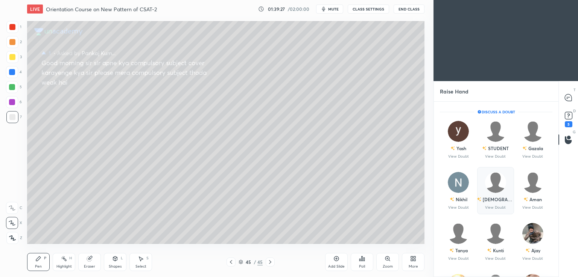
click at [495, 207] on p "View Doubt" at bounding box center [495, 208] width 21 height 4
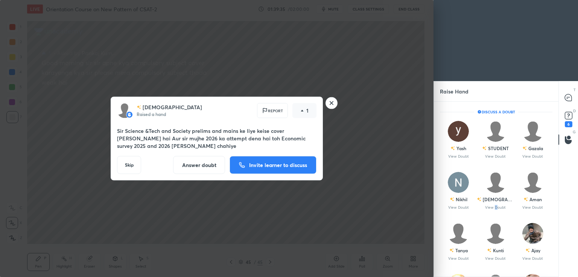
click at [201, 169] on button "Answer doubt" at bounding box center [199, 165] width 52 height 18
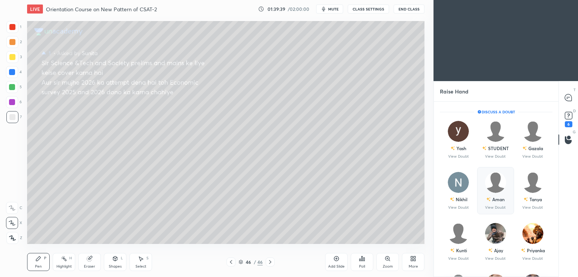
click at [499, 206] on p "View Doubt" at bounding box center [495, 208] width 21 height 4
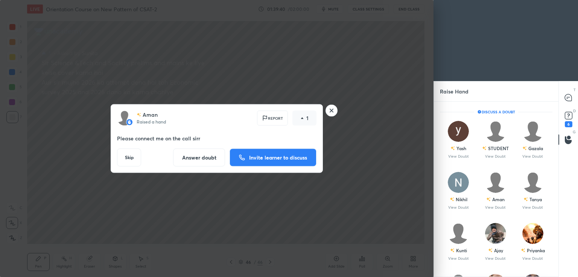
click at [273, 157] on p "Invite learner to discuss" at bounding box center [278, 157] width 58 height 5
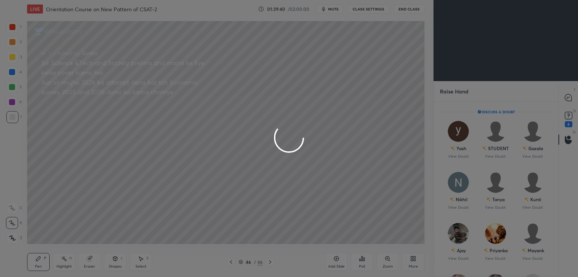
scroll to position [3, 2]
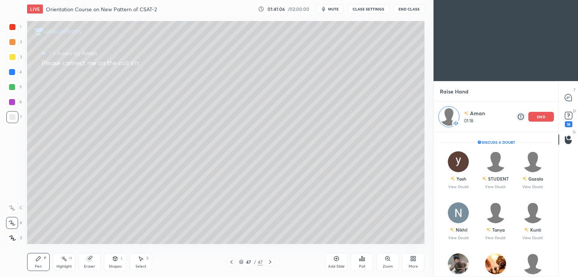
click at [550, 119] on div "end" at bounding box center [541, 117] width 26 height 10
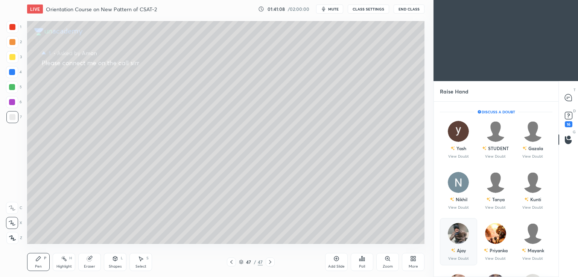
click at [458, 250] on div "Ajay" at bounding box center [460, 250] width 9 height 7
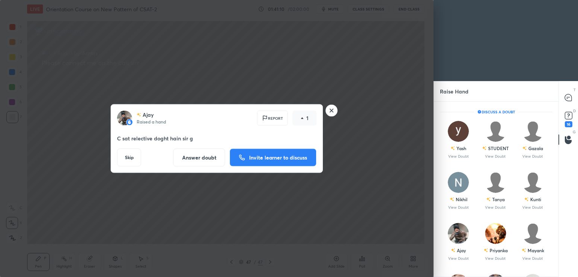
click at [279, 155] on p "Invite learner to discuss" at bounding box center [278, 157] width 58 height 5
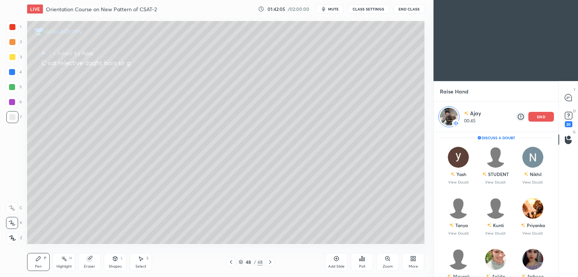
scroll to position [2, 0]
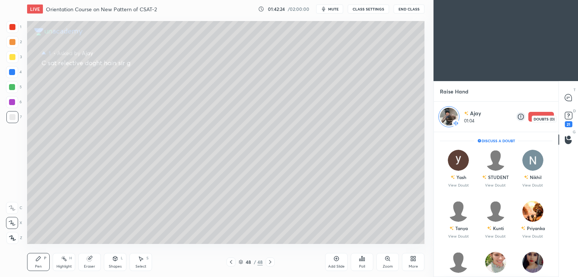
click at [567, 121] on icon at bounding box center [567, 115] width 11 height 11
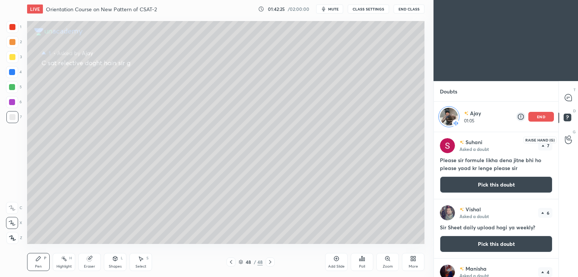
click at [567, 143] on icon at bounding box center [567, 140] width 7 height 8
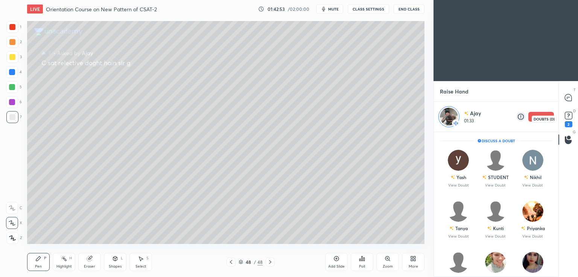
click at [567, 121] on icon at bounding box center [567, 115] width 11 height 11
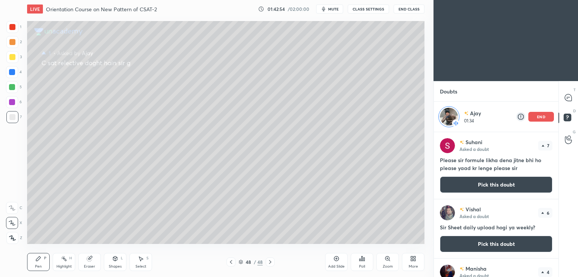
click at [569, 138] on icon at bounding box center [567, 140] width 7 height 9
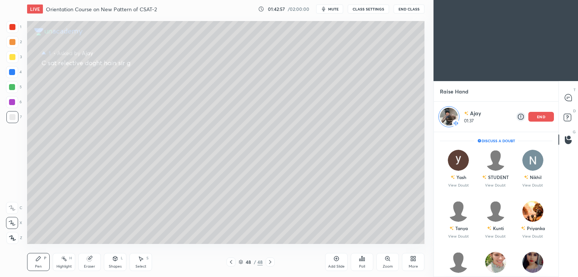
click at [543, 119] on div "end" at bounding box center [541, 117] width 26 height 10
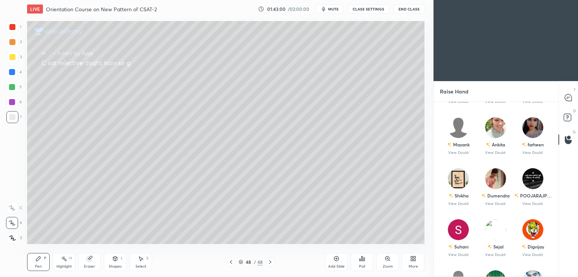
scroll to position [109, 0]
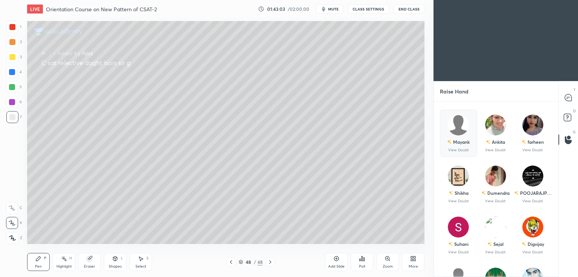
click at [453, 144] on div "Mayank" at bounding box center [461, 142] width 17 height 7
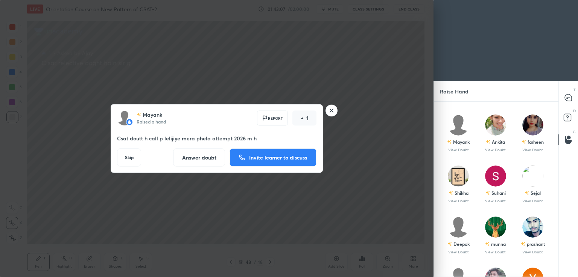
click at [256, 158] on p "Invite learner to discuss" at bounding box center [278, 157] width 58 height 5
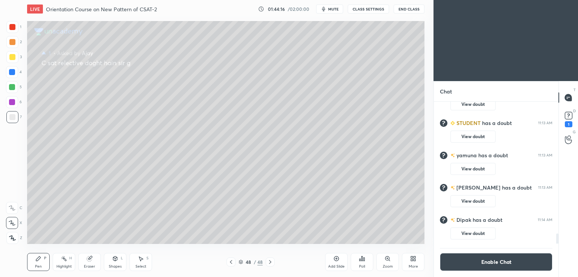
scroll to position [1909, 0]
click at [569, 121] on icon at bounding box center [567, 115] width 11 height 11
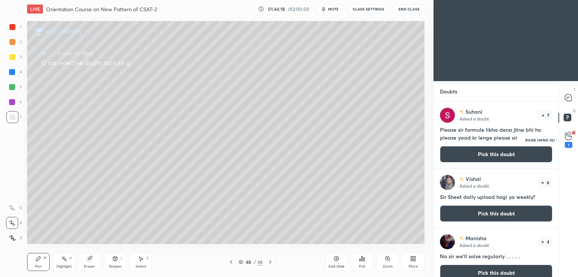
click at [569, 139] on icon at bounding box center [567, 136] width 7 height 9
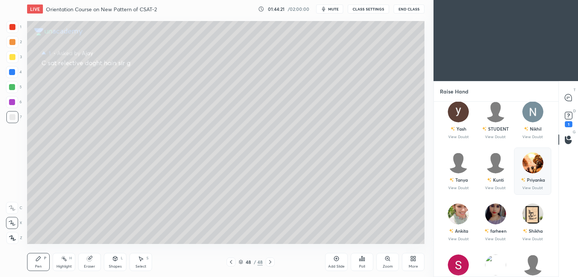
scroll to position [20, 0]
drag, startPoint x: 524, startPoint y: 178, endPoint x: 526, endPoint y: 188, distance: 10.8
click at [526, 178] on div "Priyanka" at bounding box center [535, 180] width 18 height 7
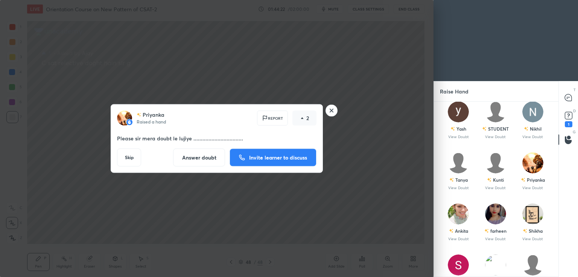
click at [288, 162] on button "Invite learner to discuss" at bounding box center [272, 158] width 87 height 18
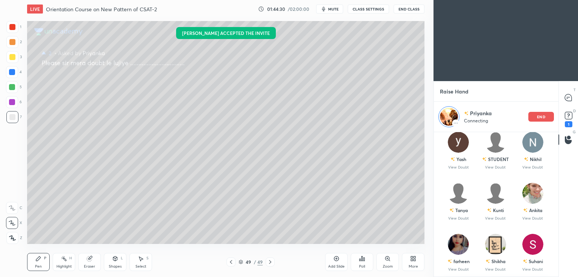
scroll to position [0, 0]
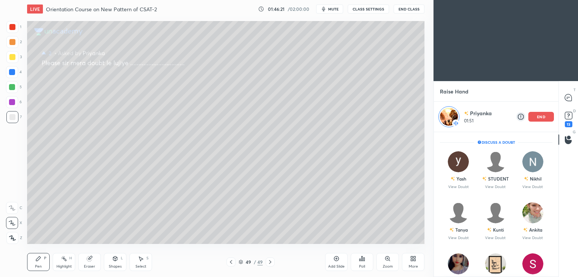
drag, startPoint x: 541, startPoint y: 118, endPoint x: 542, endPoint y: 125, distance: 7.5
click at [542, 125] on div "Priyanka 01:51 end" at bounding box center [496, 117] width 124 height 30
click at [567, 125] on div "13" at bounding box center [568, 124] width 8 height 6
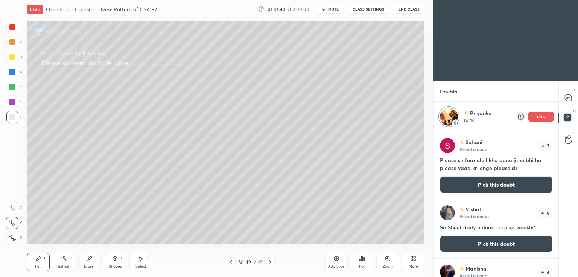
scroll to position [143, 122]
click at [568, 141] on icon at bounding box center [567, 140] width 7 height 9
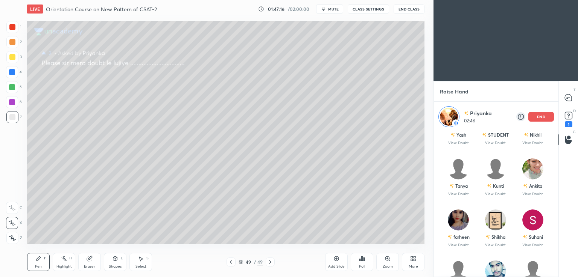
scroll to position [0, 0]
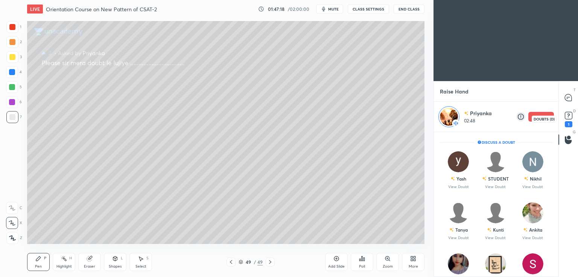
click at [565, 121] on icon at bounding box center [567, 115] width 11 height 11
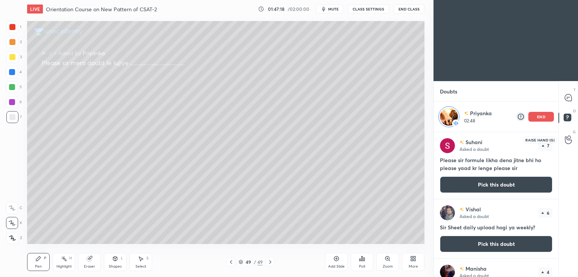
click at [566, 142] on icon at bounding box center [567, 140] width 7 height 9
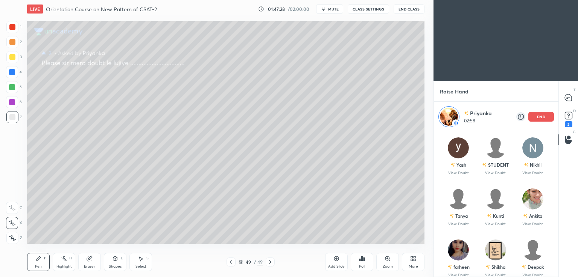
scroll to position [5, 0]
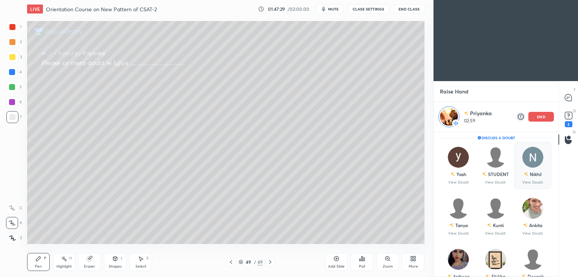
click at [544, 121] on div "end" at bounding box center [541, 117] width 26 height 10
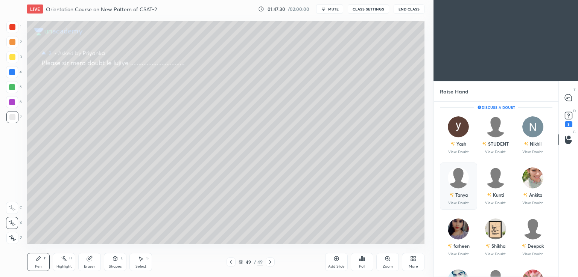
click at [458, 194] on div "Tanya" at bounding box center [461, 195] width 12 height 7
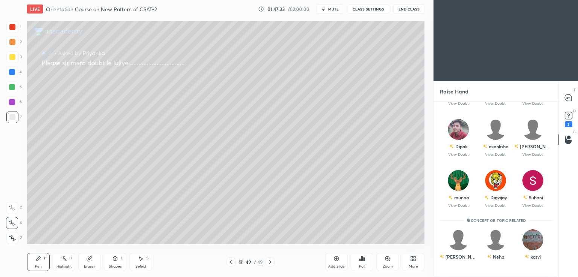
scroll to position [277, 0]
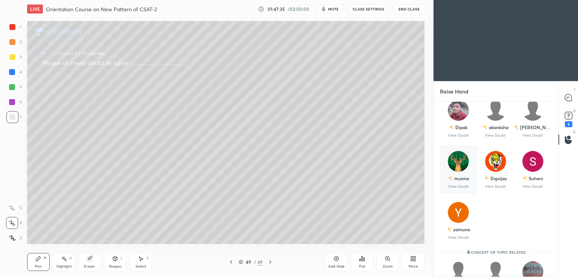
click at [462, 181] on div "munna" at bounding box center [461, 178] width 15 height 7
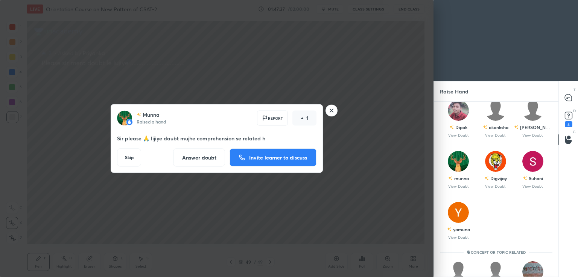
click at [273, 157] on p "Invite learner to discuss" at bounding box center [278, 157] width 58 height 5
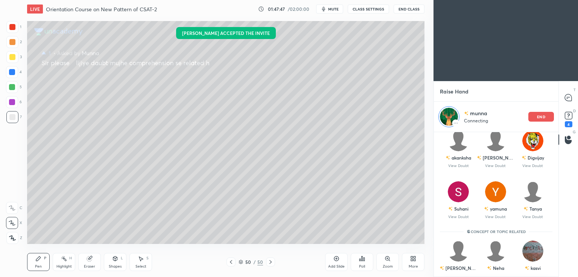
scroll to position [0, 0]
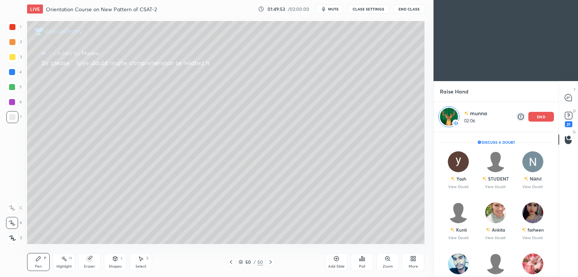
click at [546, 118] on div "end" at bounding box center [541, 117] width 26 height 10
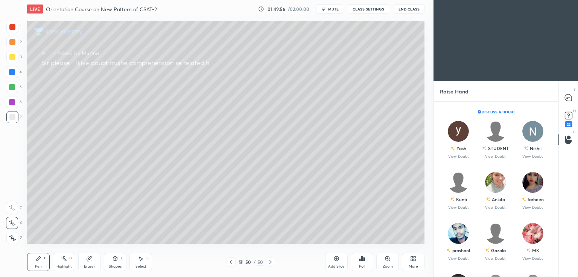
drag, startPoint x: 558, startPoint y: 134, endPoint x: 556, endPoint y: 138, distance: 4.7
click at [556, 148] on div "Raise Hand Enable Chat Yamuna Asked a doubt 1 sir please dought le ligiy csat s…" at bounding box center [505, 179] width 144 height 196
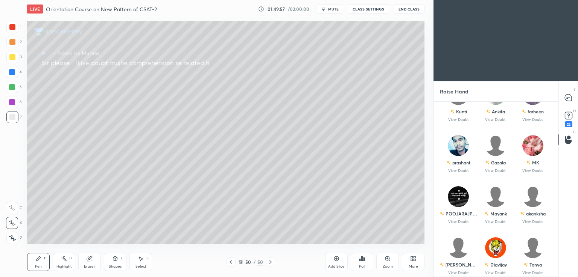
scroll to position [93, 0]
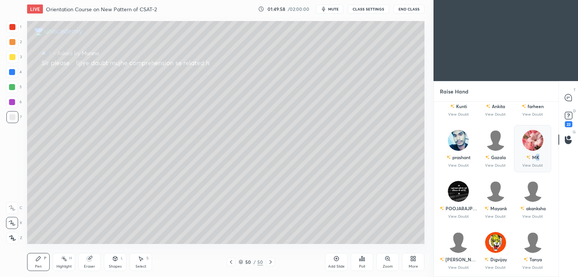
click at [535, 162] on div "MK" at bounding box center [532, 157] width 13 height 13
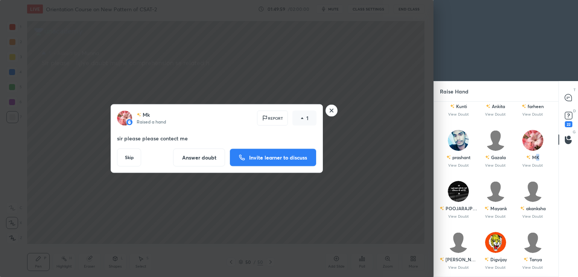
click at [260, 157] on p "Invite learner to discuss" at bounding box center [278, 157] width 58 height 5
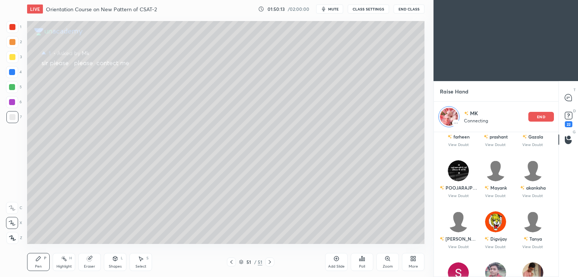
scroll to position [0, 0]
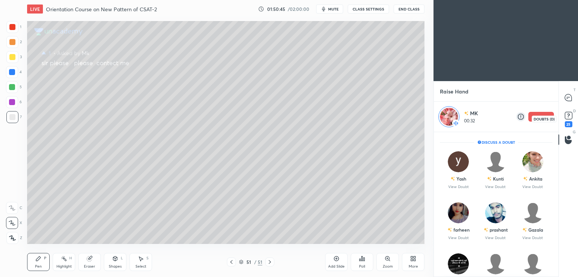
click at [569, 119] on icon at bounding box center [567, 115] width 11 height 11
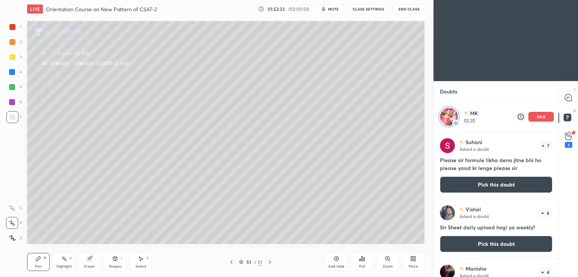
click at [337, 262] on div "Add Slide" at bounding box center [336, 262] width 23 height 18
click at [569, 140] on icon at bounding box center [567, 136] width 7 height 9
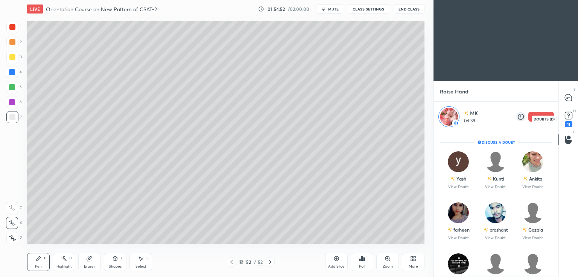
click at [567, 120] on icon at bounding box center [567, 115] width 11 height 11
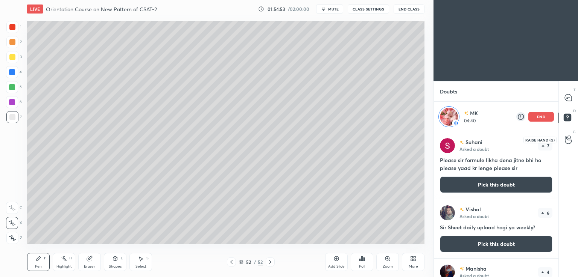
click at [569, 144] on icon at bounding box center [567, 140] width 7 height 8
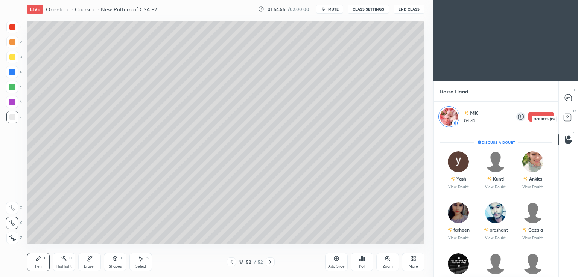
click at [566, 120] on rect at bounding box center [566, 117] width 7 height 7
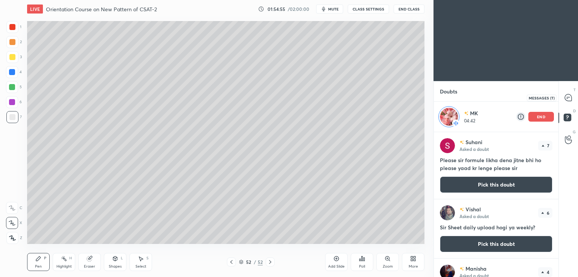
click at [569, 99] on icon at bounding box center [567, 97] width 7 height 7
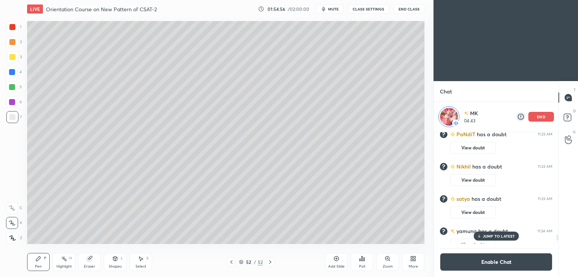
scroll to position [110, 122]
click at [567, 145] on div "1" at bounding box center [568, 145] width 8 height 6
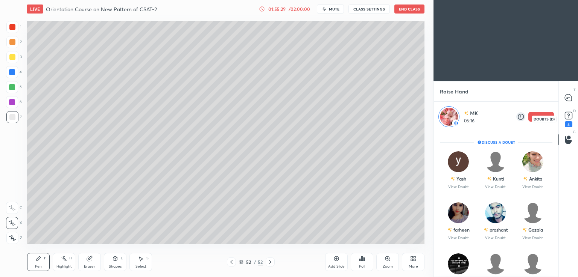
click at [569, 124] on div "4" at bounding box center [568, 124] width 8 height 6
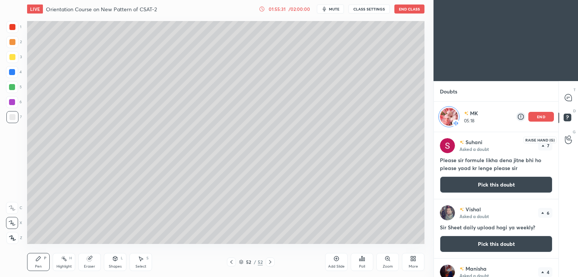
click at [569, 138] on icon at bounding box center [567, 140] width 7 height 9
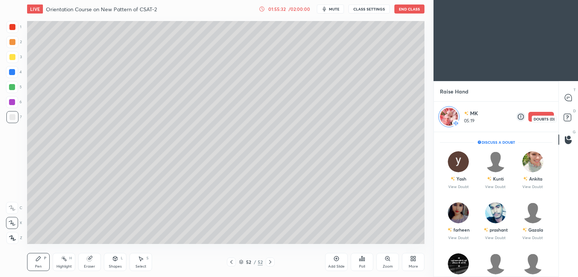
click at [569, 121] on rect at bounding box center [566, 117] width 7 height 7
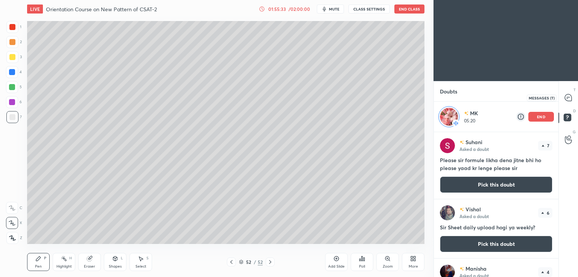
click at [567, 99] on icon at bounding box center [567, 97] width 7 height 7
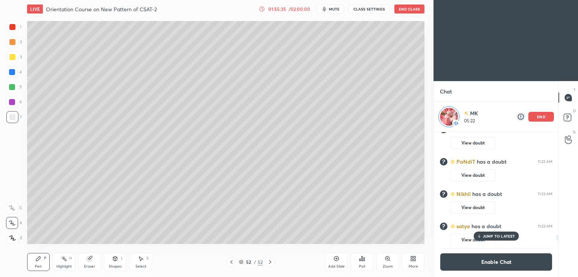
click at [506, 238] on p "JUMP TO LATEST" at bounding box center [498, 236] width 32 height 5
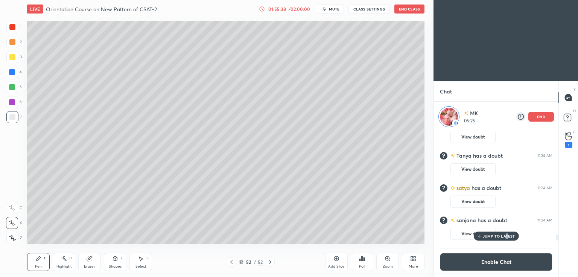
scroll to position [2767, 0]
click at [573, 137] on div "1" at bounding box center [568, 140] width 15 height 14
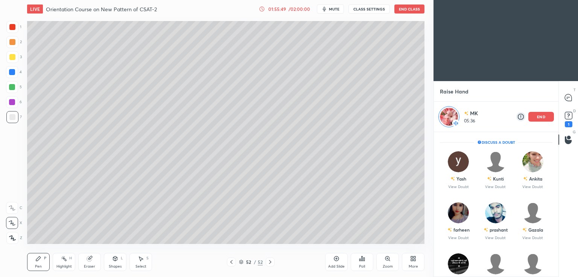
click at [334, 262] on div "Add Slide" at bounding box center [336, 262] width 23 height 18
click at [570, 125] on div "1" at bounding box center [568, 124] width 8 height 6
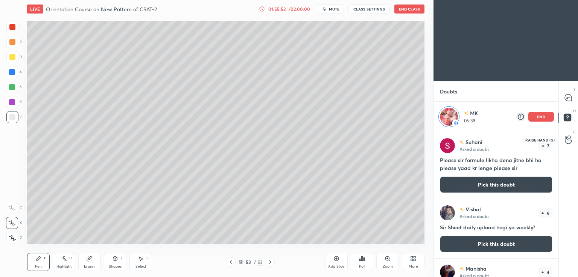
click at [570, 142] on icon at bounding box center [567, 140] width 7 height 9
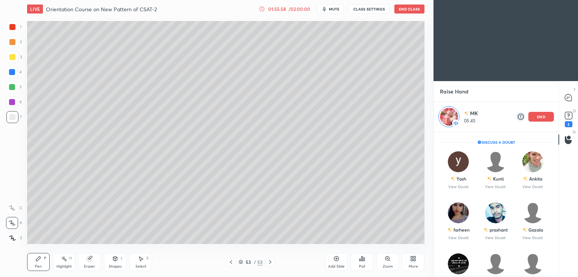
click at [538, 118] on p "end" at bounding box center [541, 117] width 8 height 4
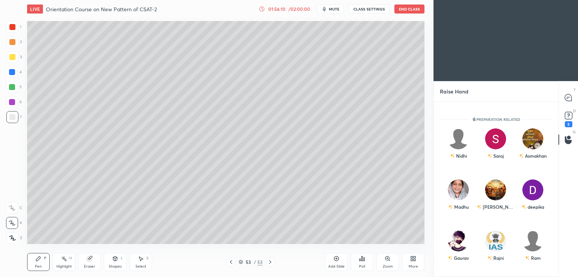
scroll to position [566, 0]
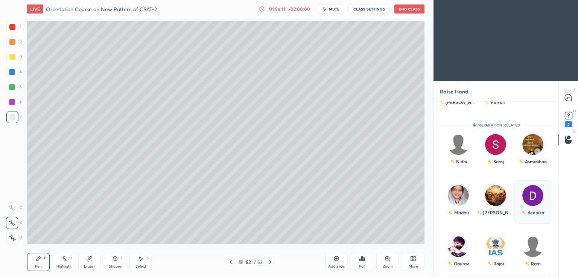
click at [528, 200] on div "deepika" at bounding box center [532, 202] width 37 height 44
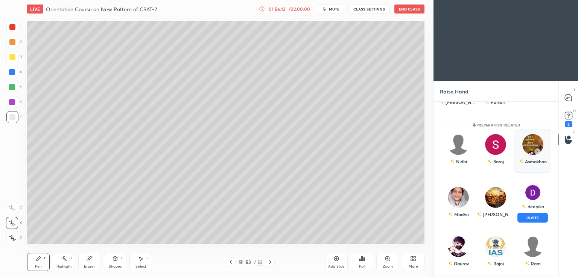
click at [531, 163] on div "Asmakhan" at bounding box center [532, 151] width 37 height 44
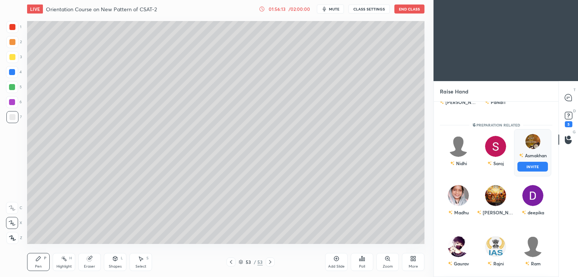
click at [529, 169] on button "INVITE" at bounding box center [532, 167] width 30 height 10
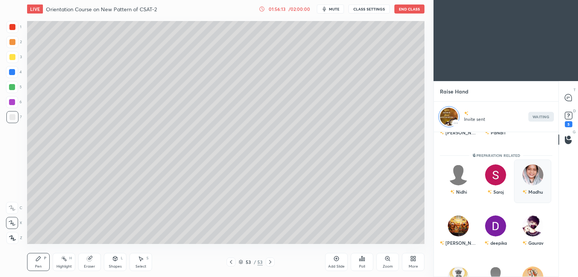
scroll to position [3, 2]
click at [566, 94] on icon at bounding box center [567, 97] width 7 height 7
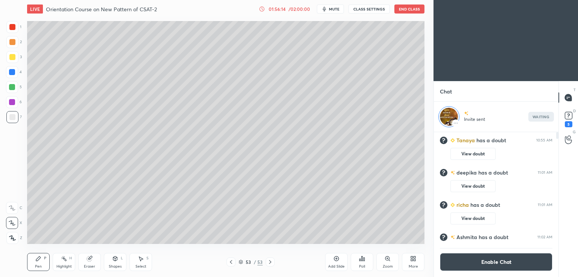
scroll to position [110, 122]
click at [502, 240] on div "JUMP TO LATEST" at bounding box center [495, 236] width 45 height 9
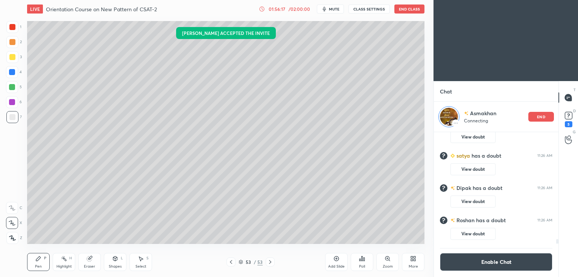
click at [497, 264] on button "Enable Chat" at bounding box center [496, 262] width 112 height 18
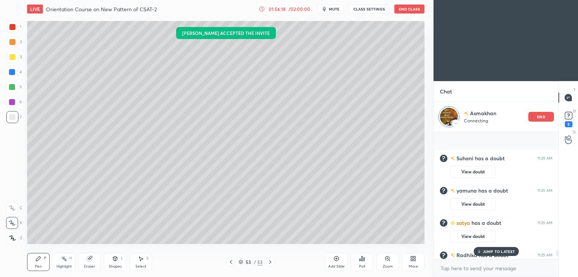
scroll to position [3143, 0]
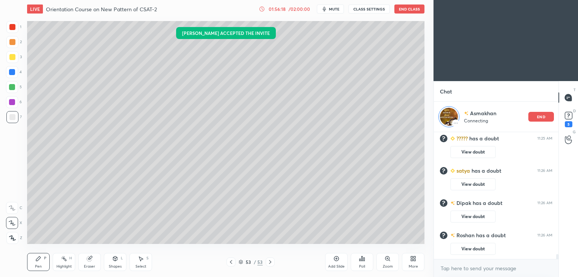
drag, startPoint x: 556, startPoint y: 243, endPoint x: 555, endPoint y: 264, distance: 21.1
click at [555, 271] on div "[PERSON_NAME] has a doubt 11:25 AM View doubt ????? has a doubt 11:25 AM View d…" at bounding box center [496, 204] width 124 height 145
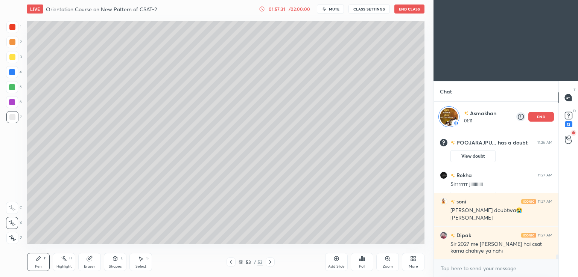
scroll to position [3414, 0]
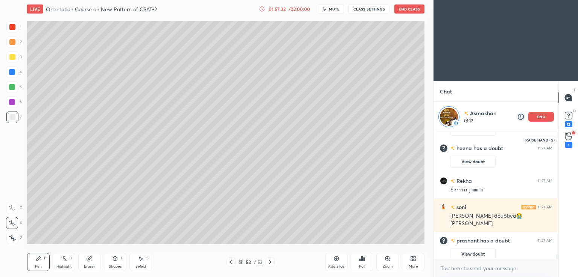
click at [570, 140] on icon at bounding box center [567, 136] width 7 height 9
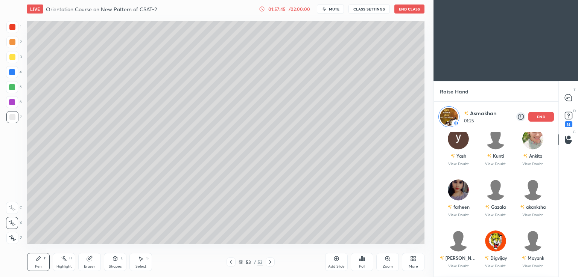
scroll to position [0, 0]
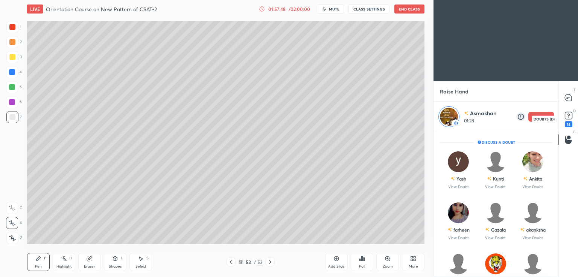
click at [567, 123] on div "14" at bounding box center [568, 124] width 8 height 6
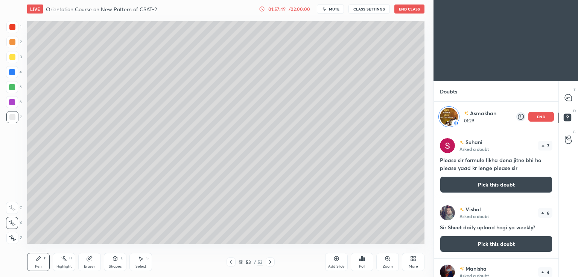
click at [566, 99] on icon at bounding box center [567, 97] width 7 height 7
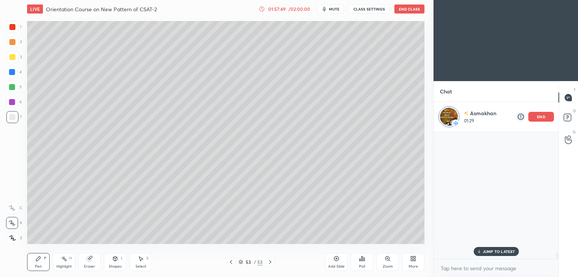
scroll to position [125, 122]
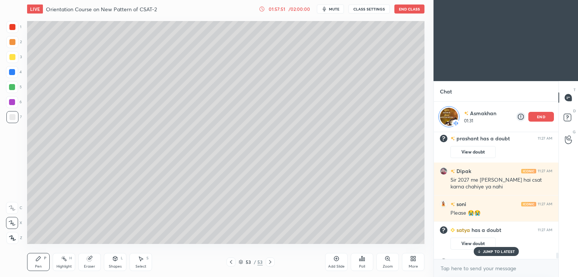
click at [498, 254] on p "JUMP TO LATEST" at bounding box center [498, 252] width 32 height 5
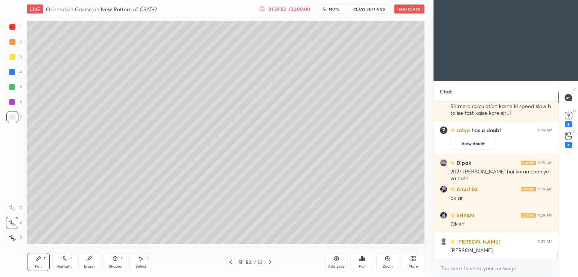
scroll to position [3916, 0]
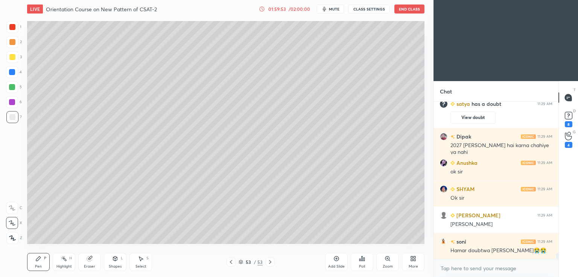
click at [337, 261] on icon at bounding box center [336, 259] width 5 height 5
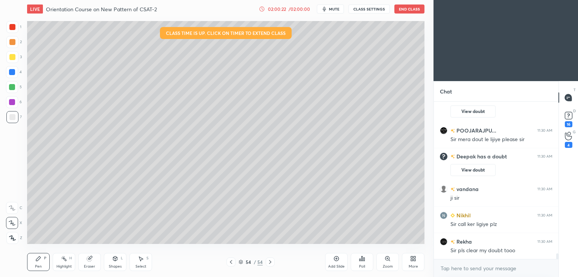
scroll to position [4128, 0]
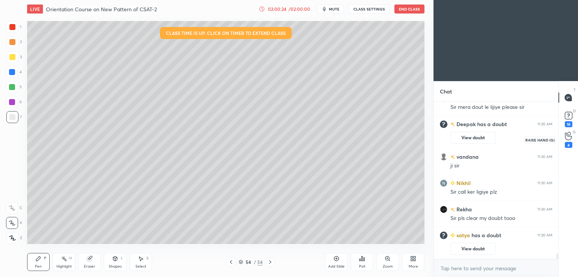
click at [568, 144] on div "4" at bounding box center [568, 145] width 8 height 6
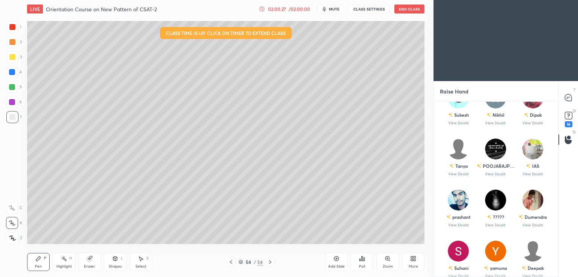
scroll to position [0, 0]
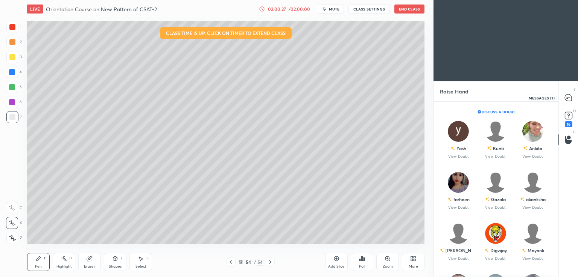
click at [569, 97] on icon at bounding box center [567, 97] width 7 height 7
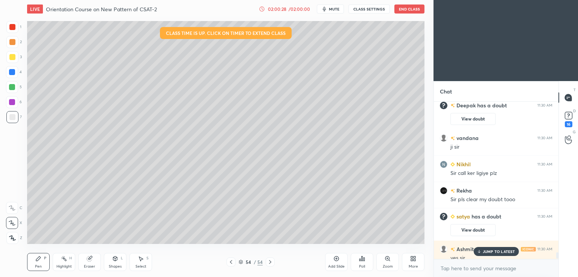
scroll to position [155, 122]
click at [497, 253] on p "JUMP TO LATEST" at bounding box center [498, 252] width 32 height 5
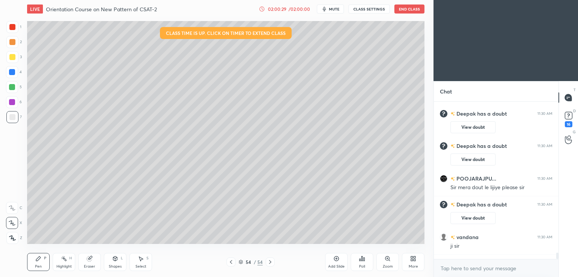
scroll to position [3652, 0]
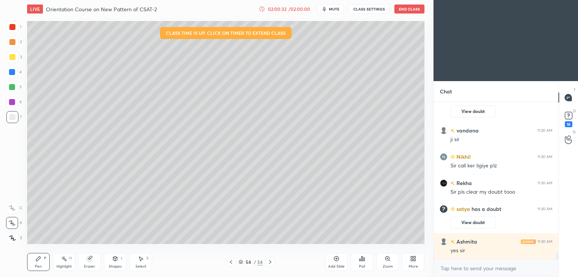
drag, startPoint x: 557, startPoint y: 255, endPoint x: 558, endPoint y: 261, distance: 6.1
click at [558, 261] on div "POOJARAJPU... 11:30 AM [PERSON_NAME] dout le lijiye please [PERSON_NAME] has a …" at bounding box center [496, 190] width 124 height 176
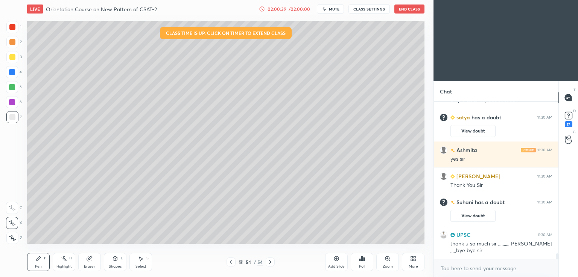
scroll to position [4234, 0]
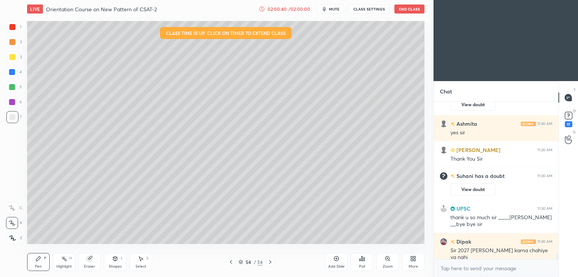
drag, startPoint x: 557, startPoint y: 259, endPoint x: 556, endPoint y: 271, distance: 12.1
click at [556, 274] on div "kumkum 11:30 AM [PERSON_NAME] has a doubt 11:30 AM View doubt [PERSON_NAME] has…" at bounding box center [496, 190] width 124 height 176
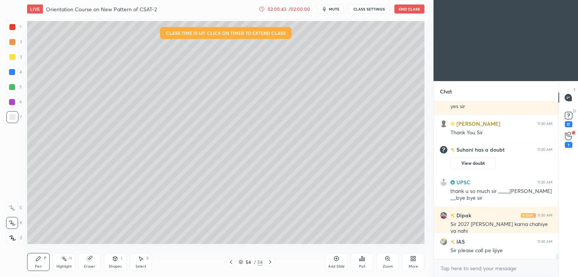
scroll to position [0, 0]
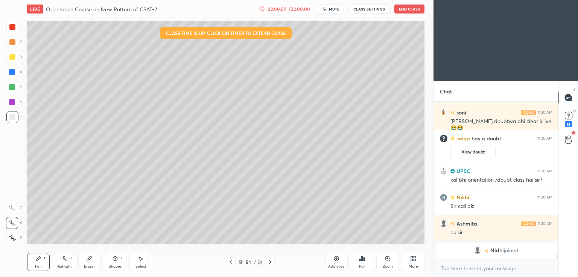
click at [333, 265] on div "Add Slide" at bounding box center [336, 267] width 17 height 4
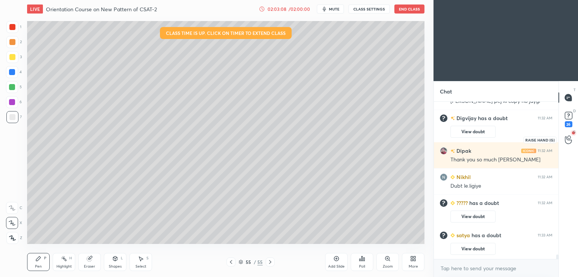
scroll to position [5195, 0]
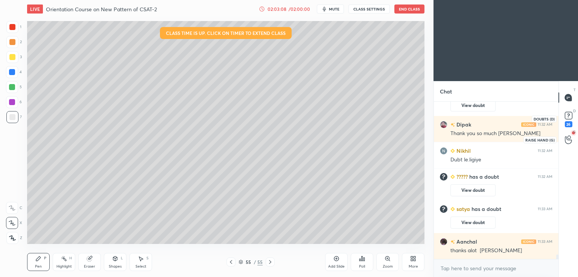
click at [570, 118] on rect at bounding box center [567, 115] width 7 height 7
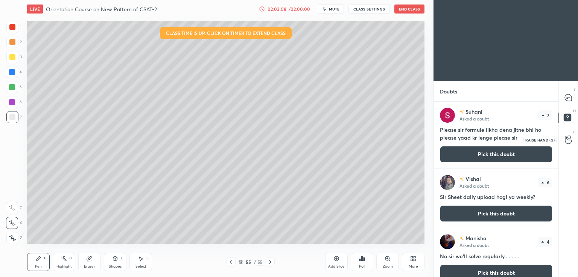
click at [568, 141] on icon at bounding box center [567, 140] width 7 height 9
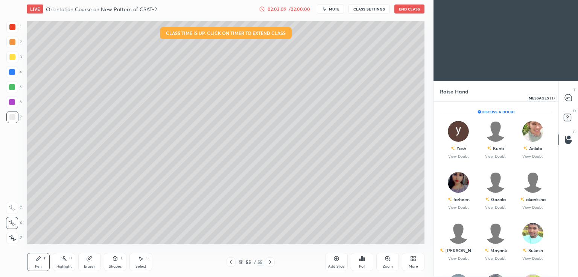
click at [569, 102] on div at bounding box center [568, 98] width 15 height 14
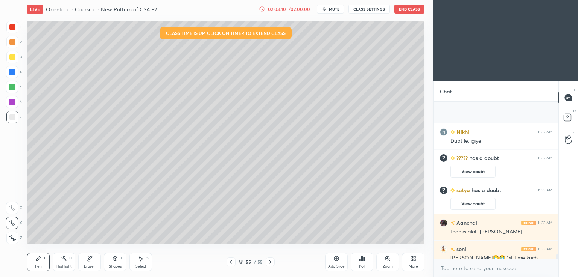
scroll to position [4904, 0]
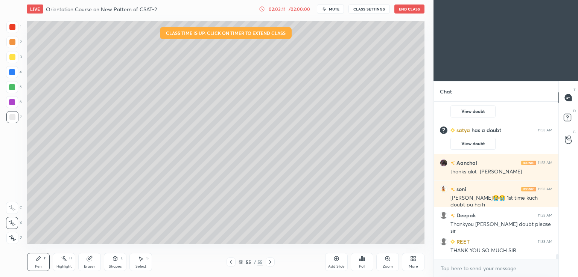
click at [556, 259] on div at bounding box center [557, 258] width 2 height 6
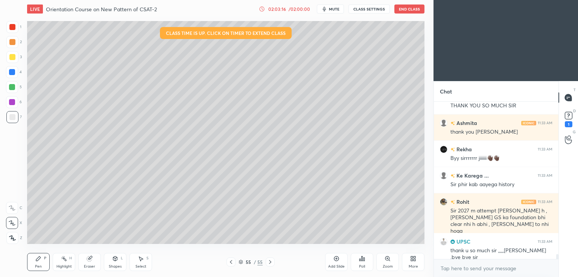
scroll to position [5082, 0]
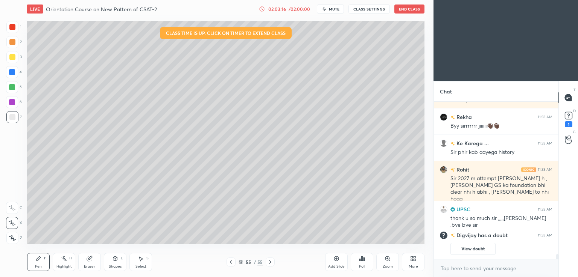
click at [411, 9] on button "End Class" at bounding box center [409, 9] width 30 height 9
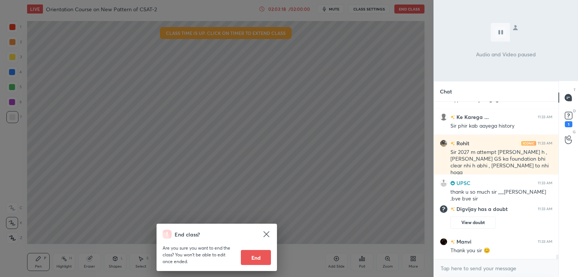
scroll to position [5392, 0]
click at [261, 259] on button "End" at bounding box center [256, 257] width 30 height 15
type textarea "x"
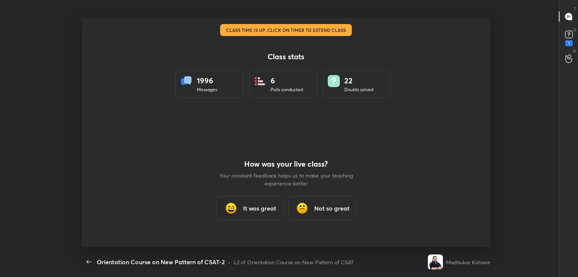
scroll to position [2, 0]
